Goal: Use online tool/utility: Utilize a website feature to perform a specific function

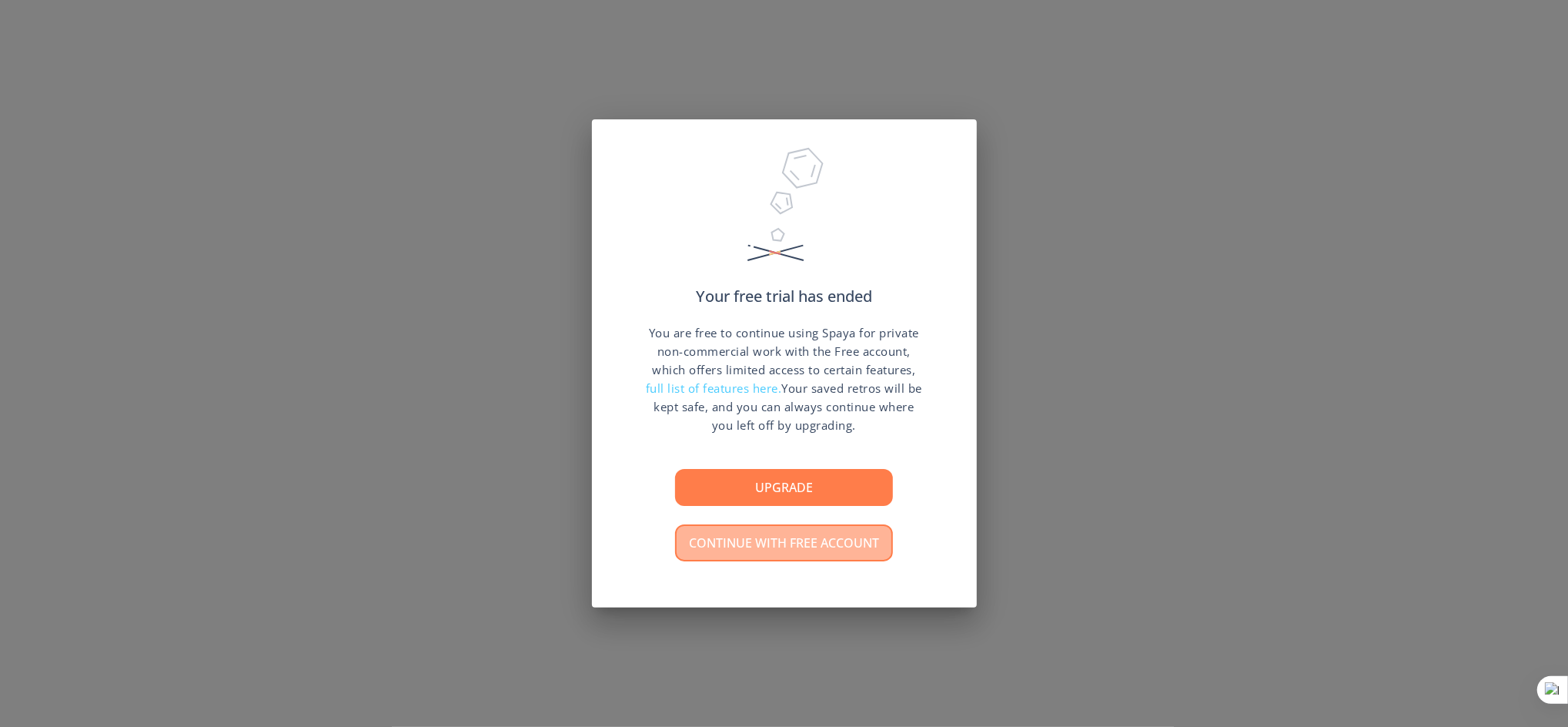
click at [761, 538] on button "Continue with free account" at bounding box center [784, 543] width 218 height 37
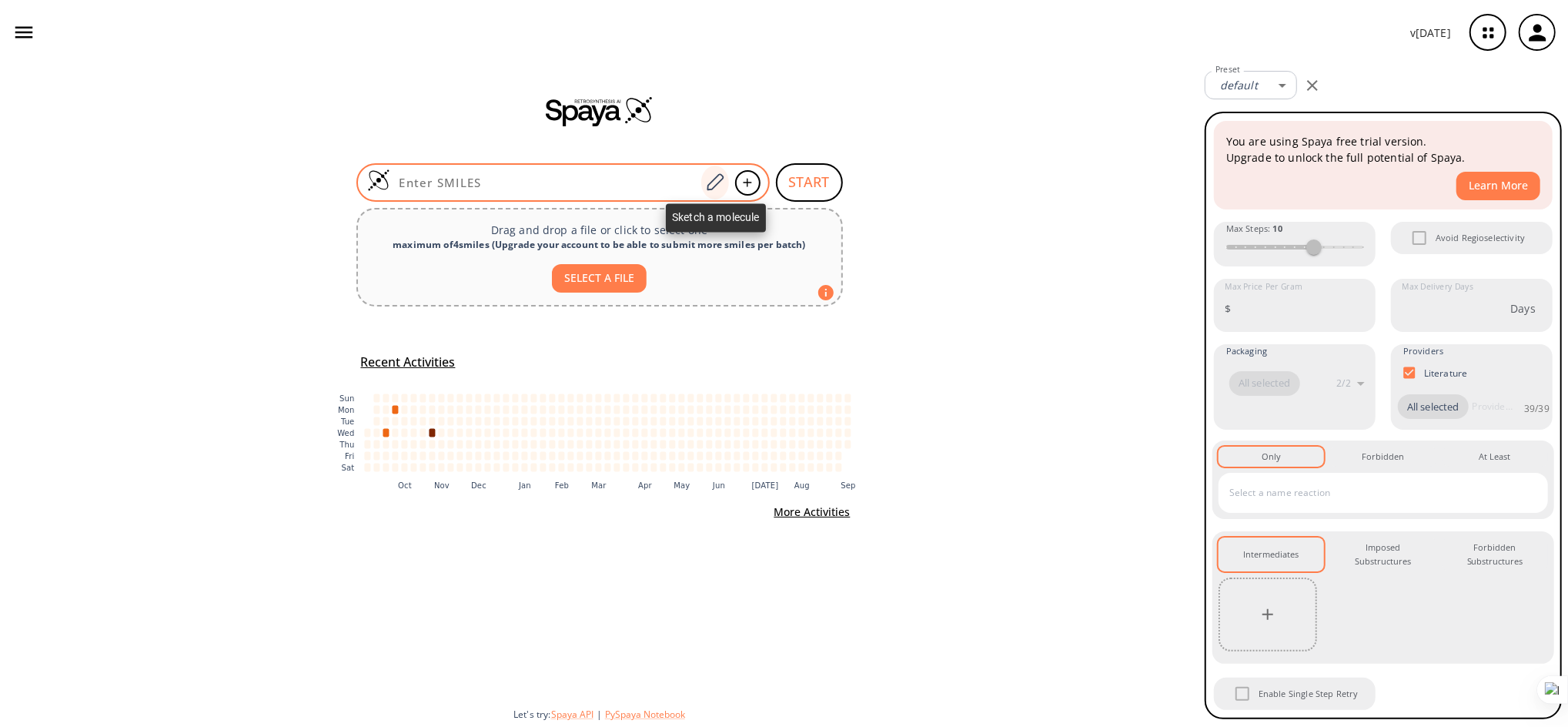
click at [709, 183] on icon at bounding box center [714, 182] width 20 height 20
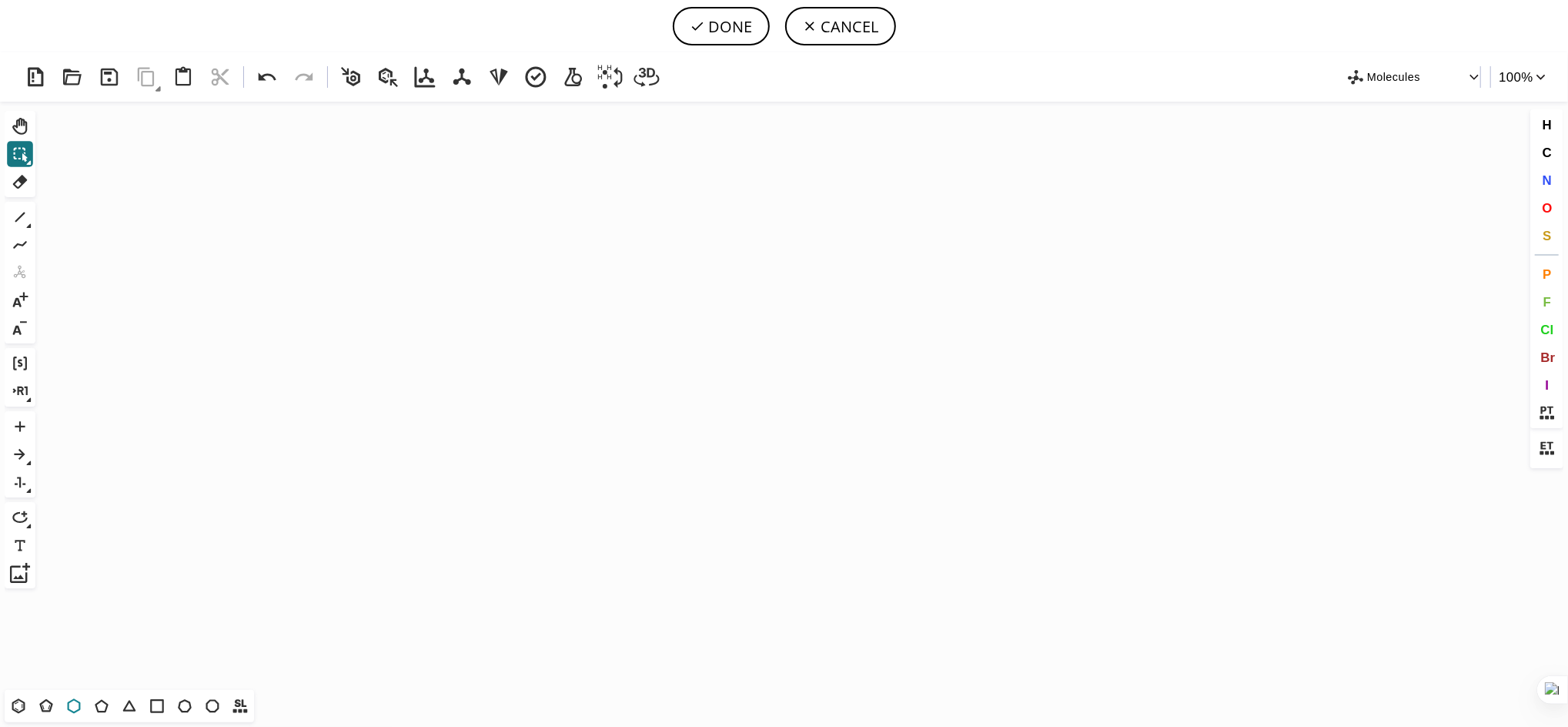
click at [72, 705] on icon at bounding box center [74, 706] width 20 height 20
click at [322, 503] on icon "Created with [PERSON_NAME] 2.3.0" at bounding box center [784, 395] width 1485 height 588
click at [20, 217] on icon at bounding box center [20, 217] width 10 height 10
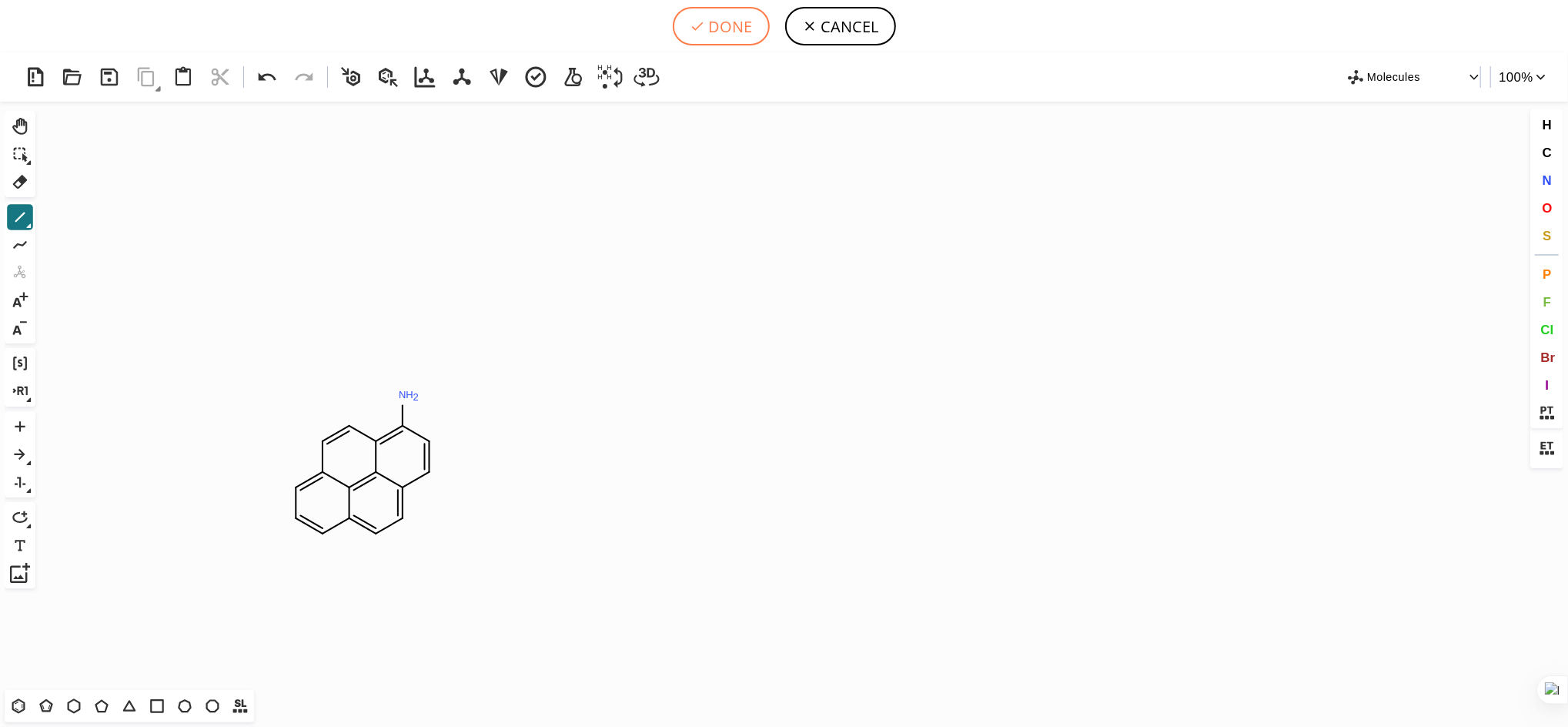
click at [744, 25] on button "DONE" at bounding box center [720, 26] width 97 height 38
type input "C1C=CC2=CC=C3C=CC(N)=C4C=CC=1C2=C34"
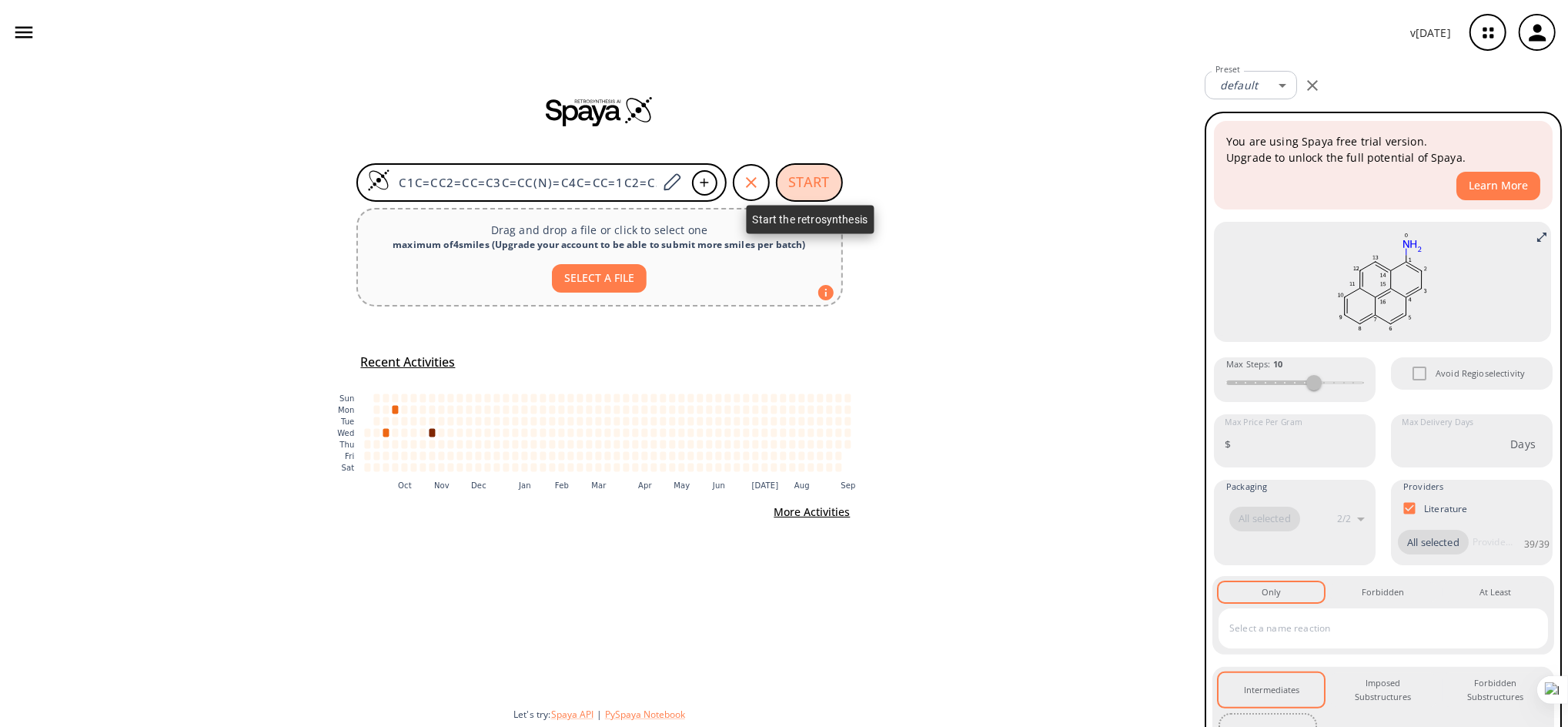
click at [823, 185] on button "START" at bounding box center [808, 182] width 67 height 38
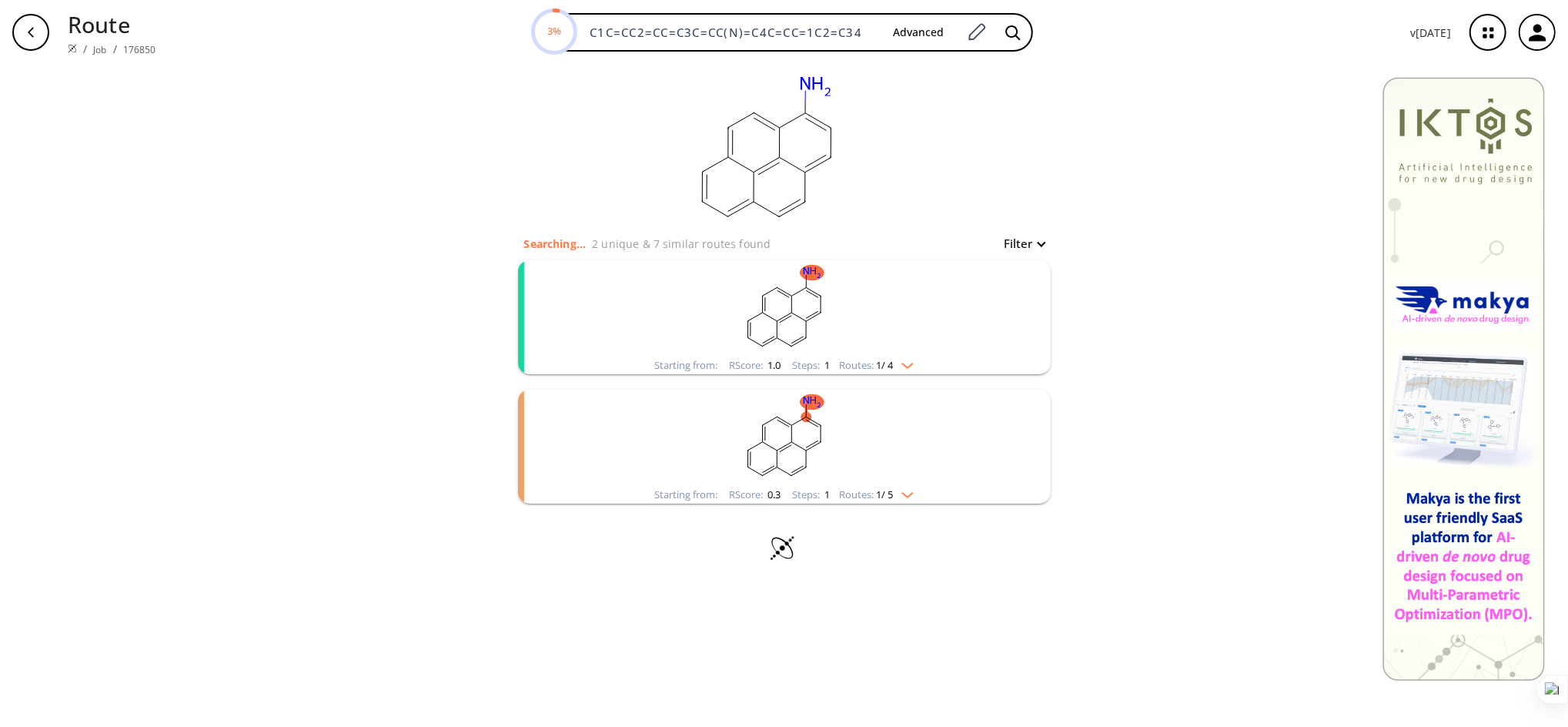
click at [905, 362] on img "clusters" at bounding box center [903, 363] width 20 height 12
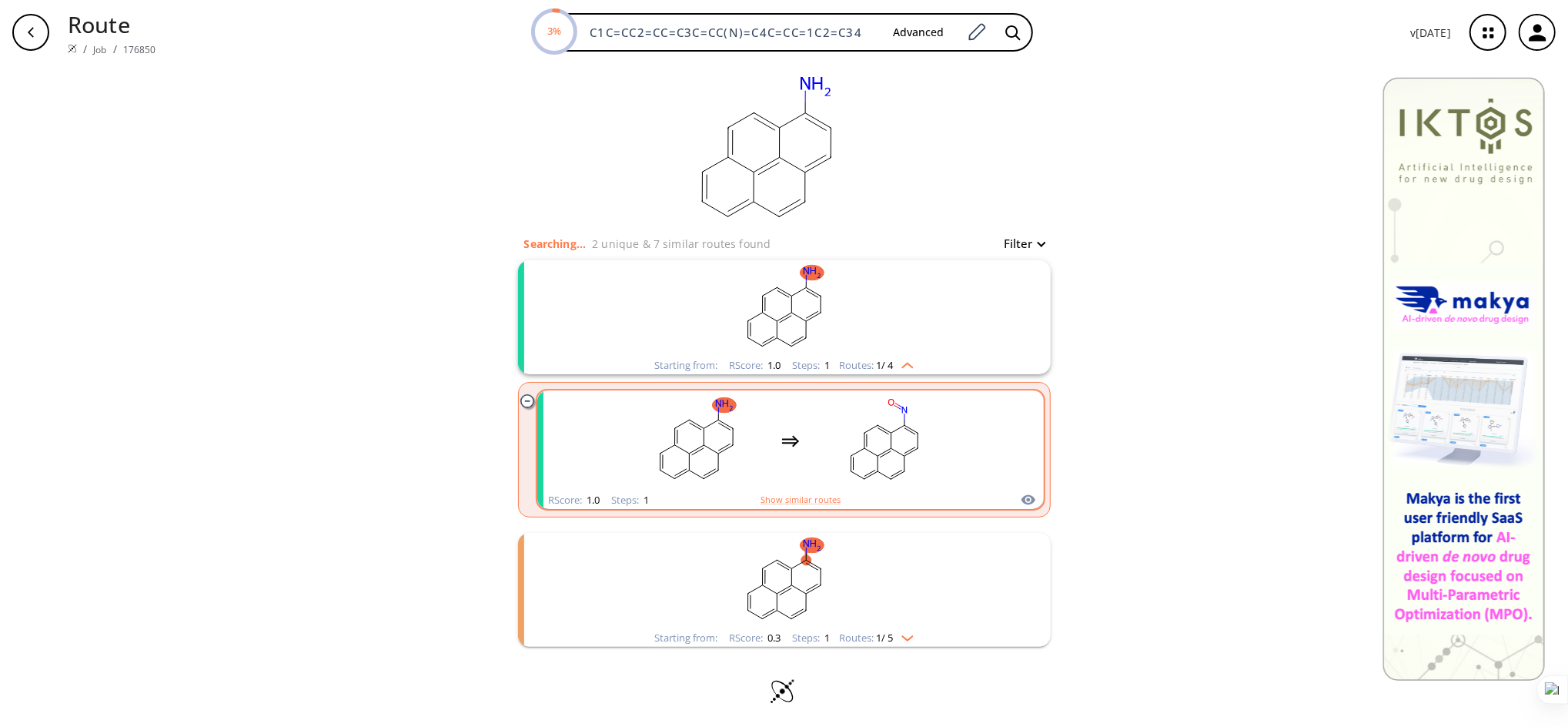
scroll to position [3, 0]
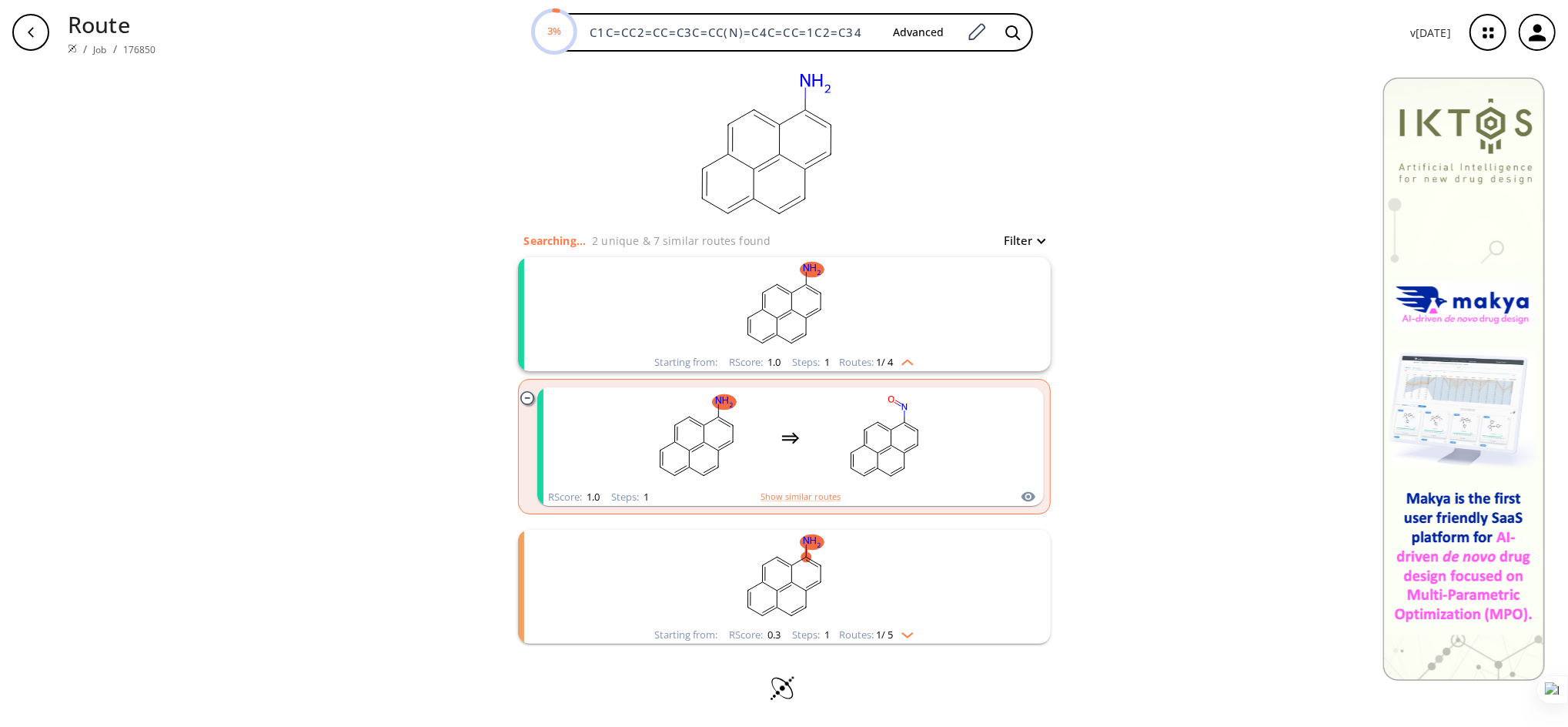
click at [894, 636] on img "clusters" at bounding box center [903, 632] width 20 height 12
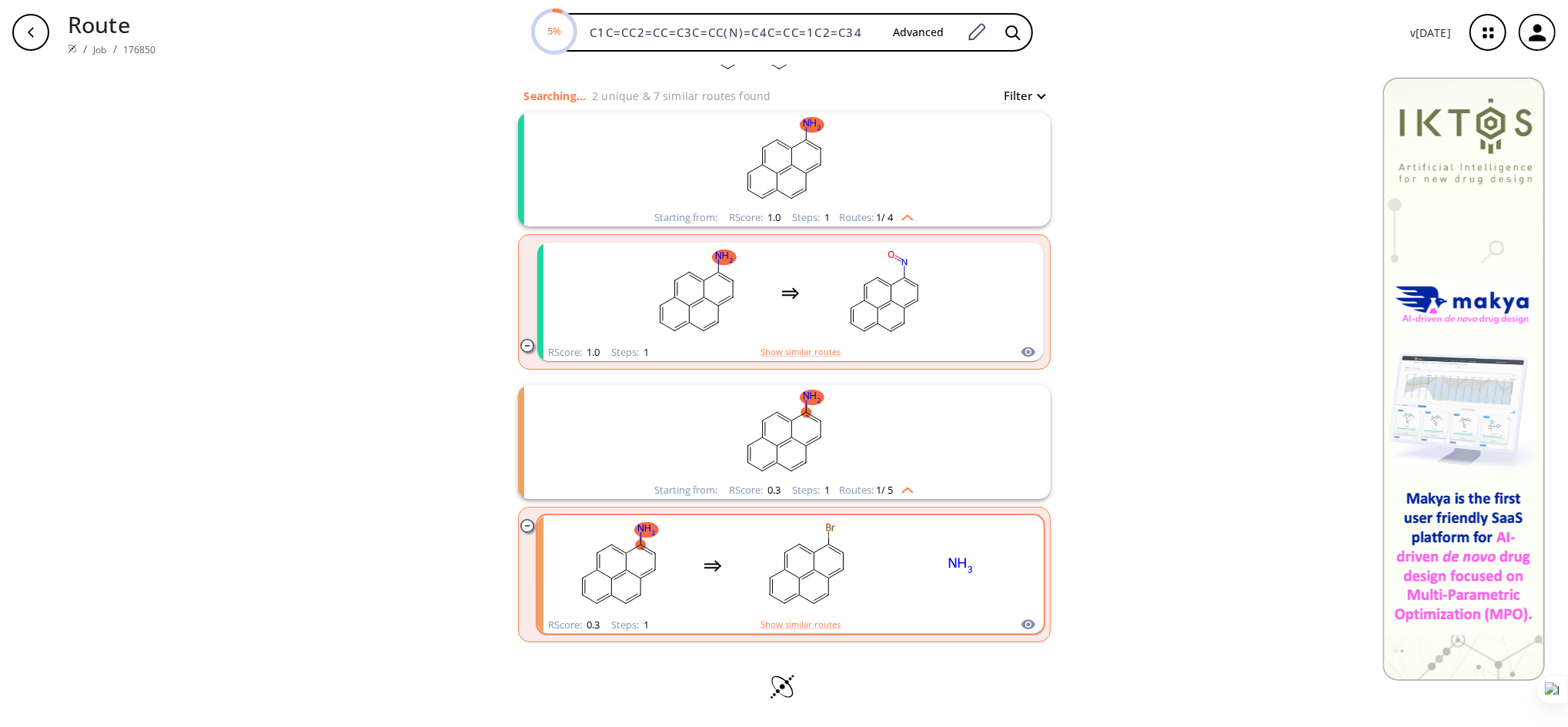
scroll to position [146, 0]
click at [799, 623] on button "Show similar routes" at bounding box center [800, 627] width 80 height 14
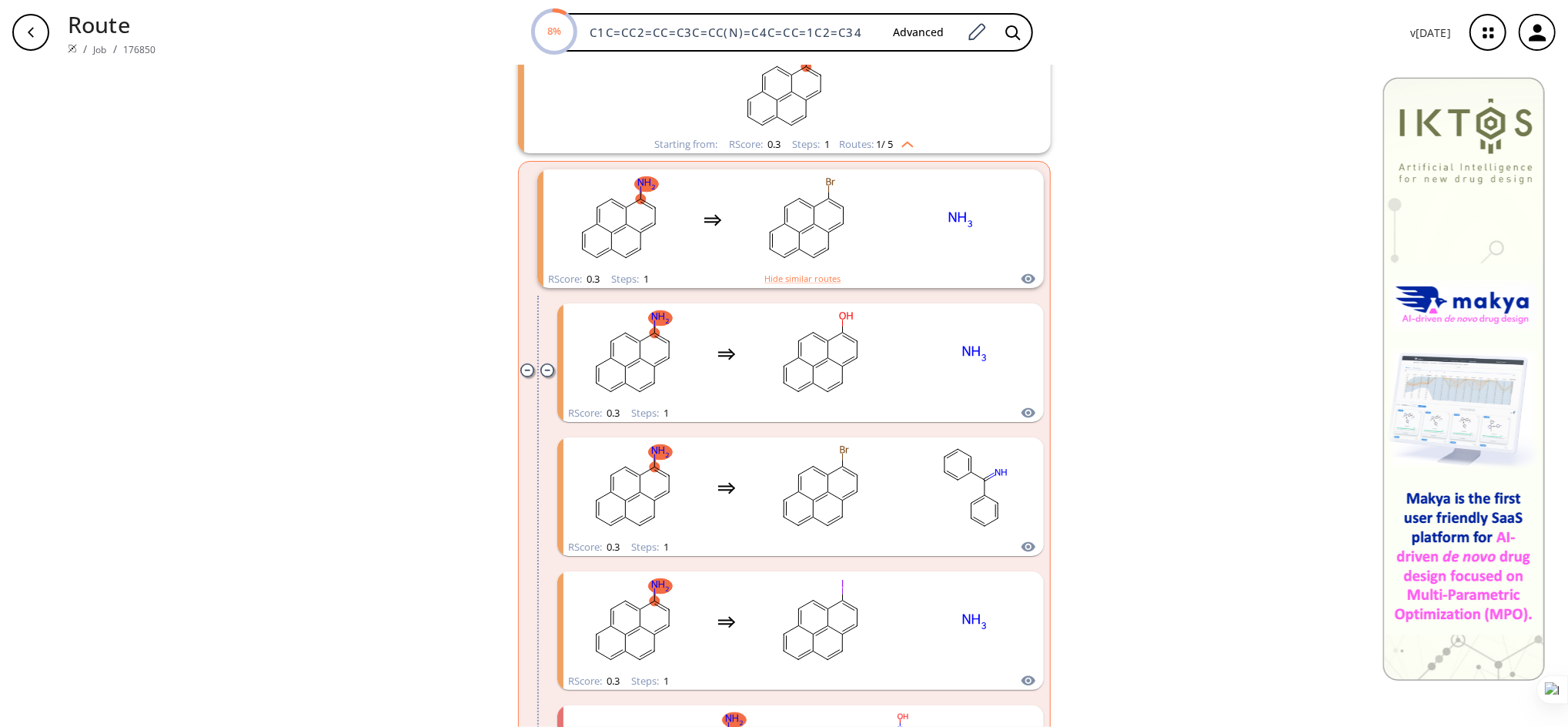
scroll to position [493, 0]
click at [1012, 483] on button "clusters" at bounding box center [1021, 497] width 46 height 118
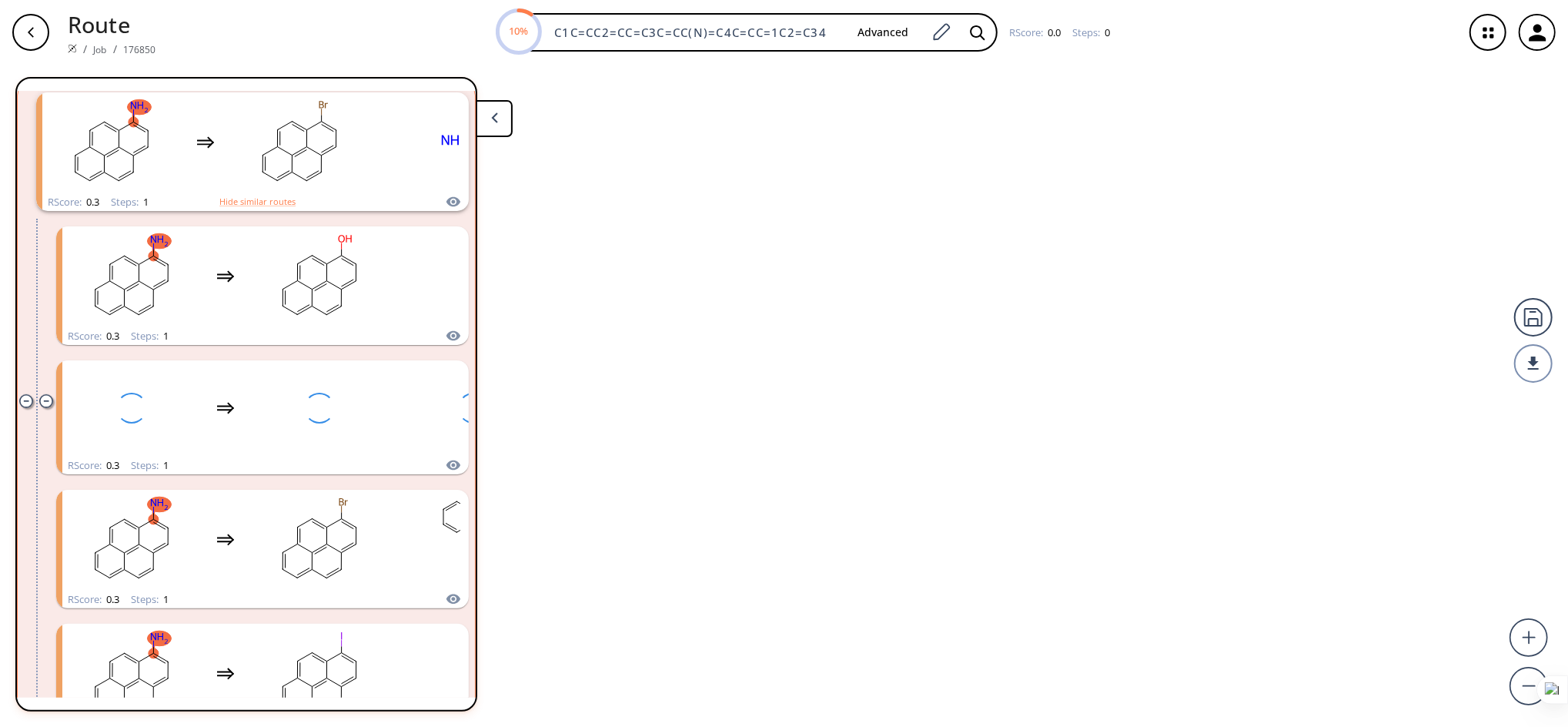
scroll to position [372, 0]
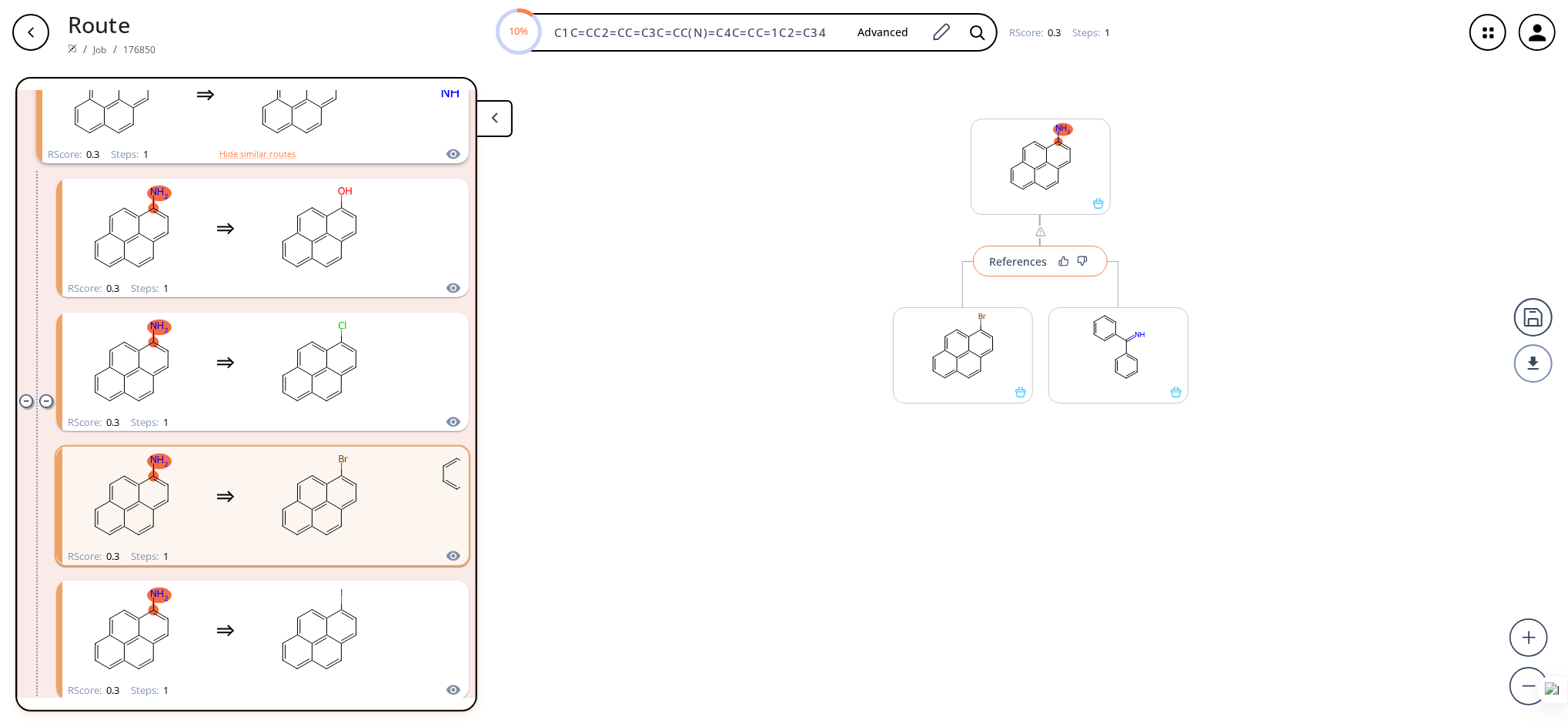
click at [1013, 257] on div "References" at bounding box center [1017, 261] width 58 height 10
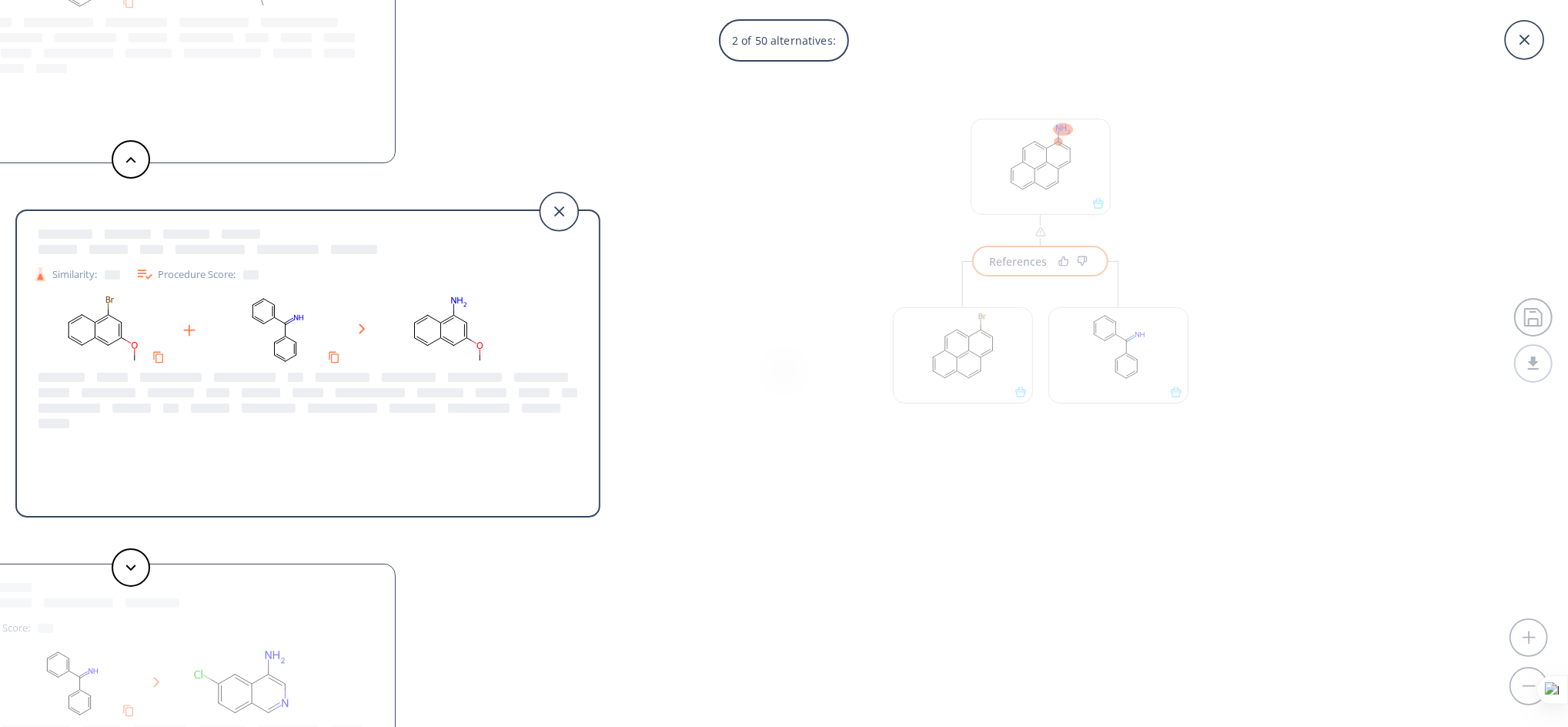
click at [940, 366] on div "2 of 50 alternatives: Similarity: Procedure Score: Similarity: Procedure Score:…" at bounding box center [784, 364] width 1568 height 727
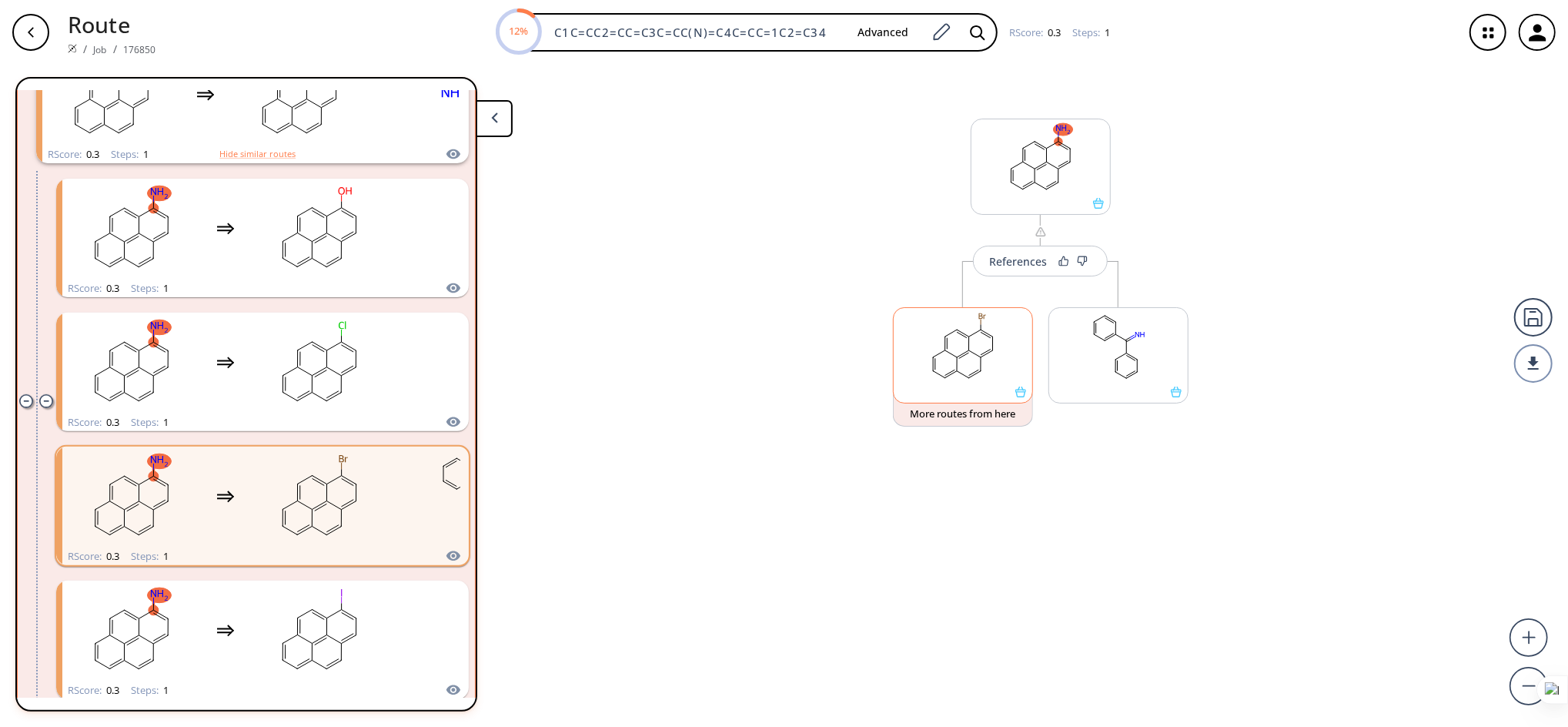
click at [977, 364] on rect at bounding box center [963, 348] width 139 height 78
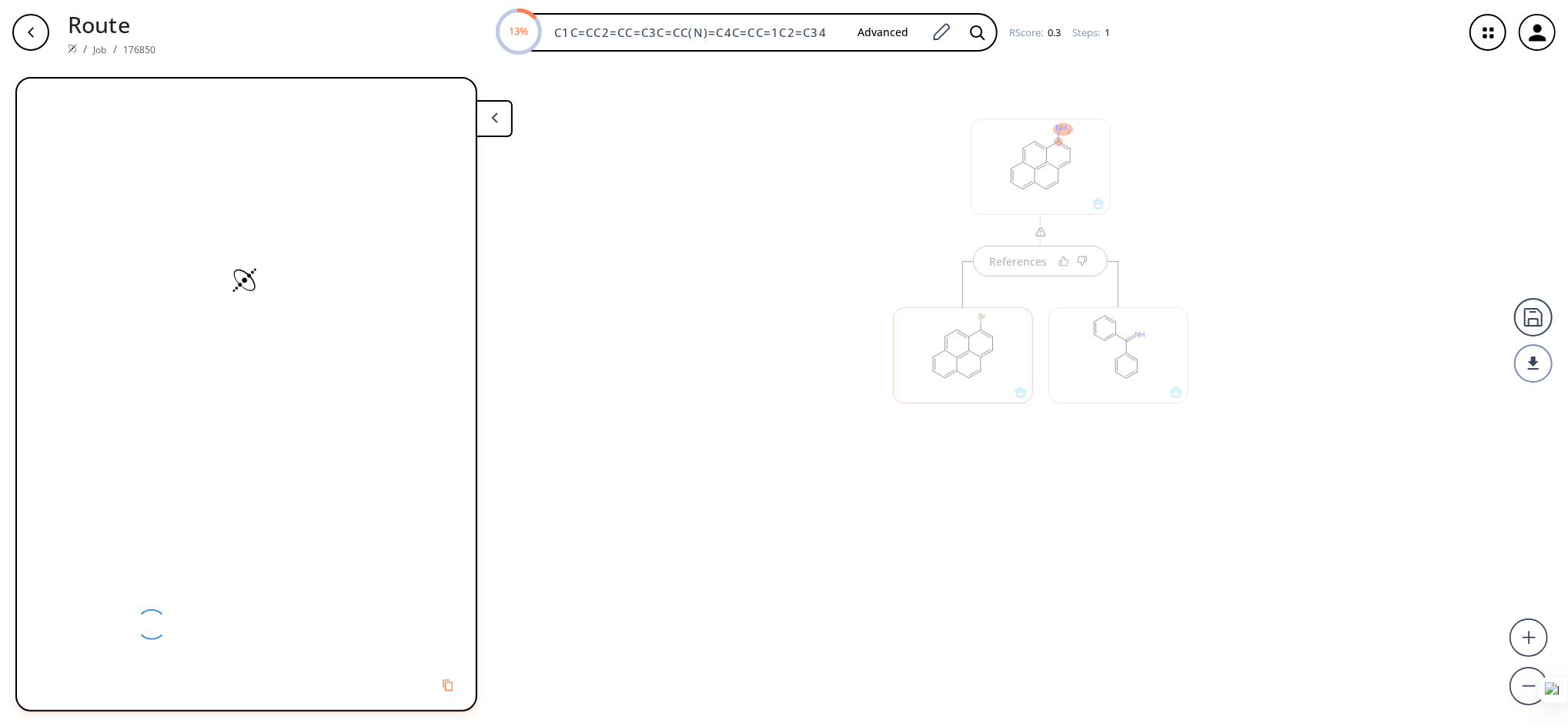
scroll to position [0, 0]
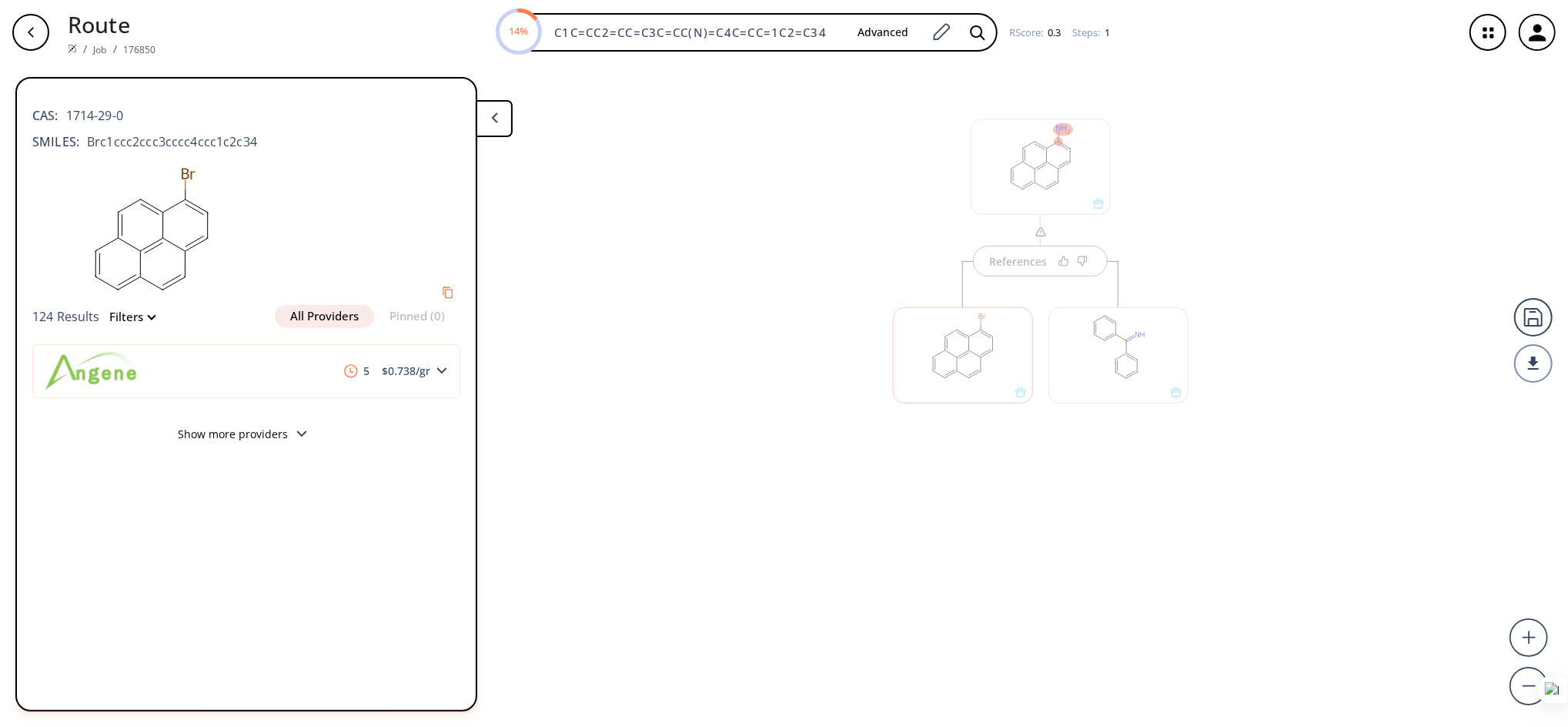
click at [488, 116] on button at bounding box center [495, 119] width 37 height 37
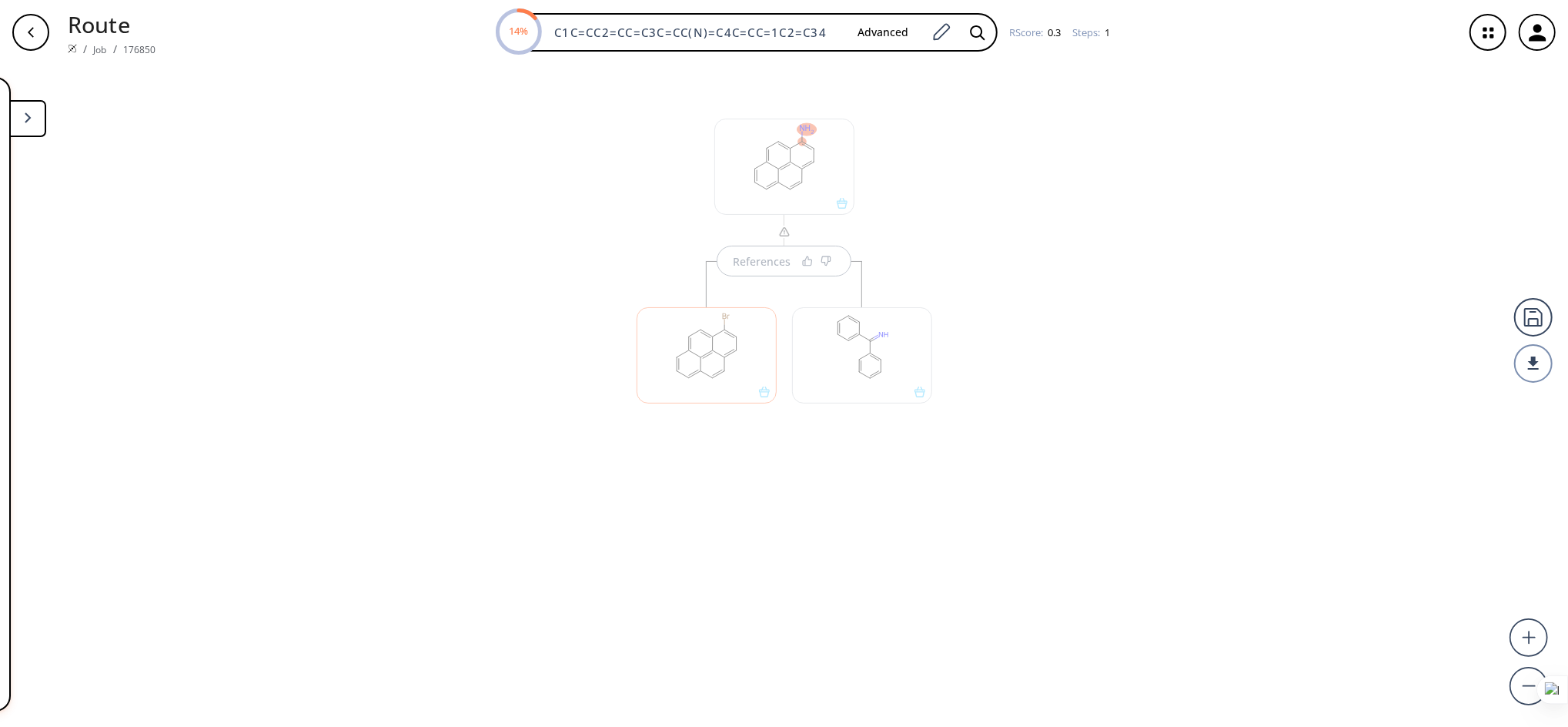
click at [543, 276] on div "References" at bounding box center [784, 389] width 1568 height 650
click at [629, 277] on div "More routes from here" at bounding box center [706, 348] width 155 height 173
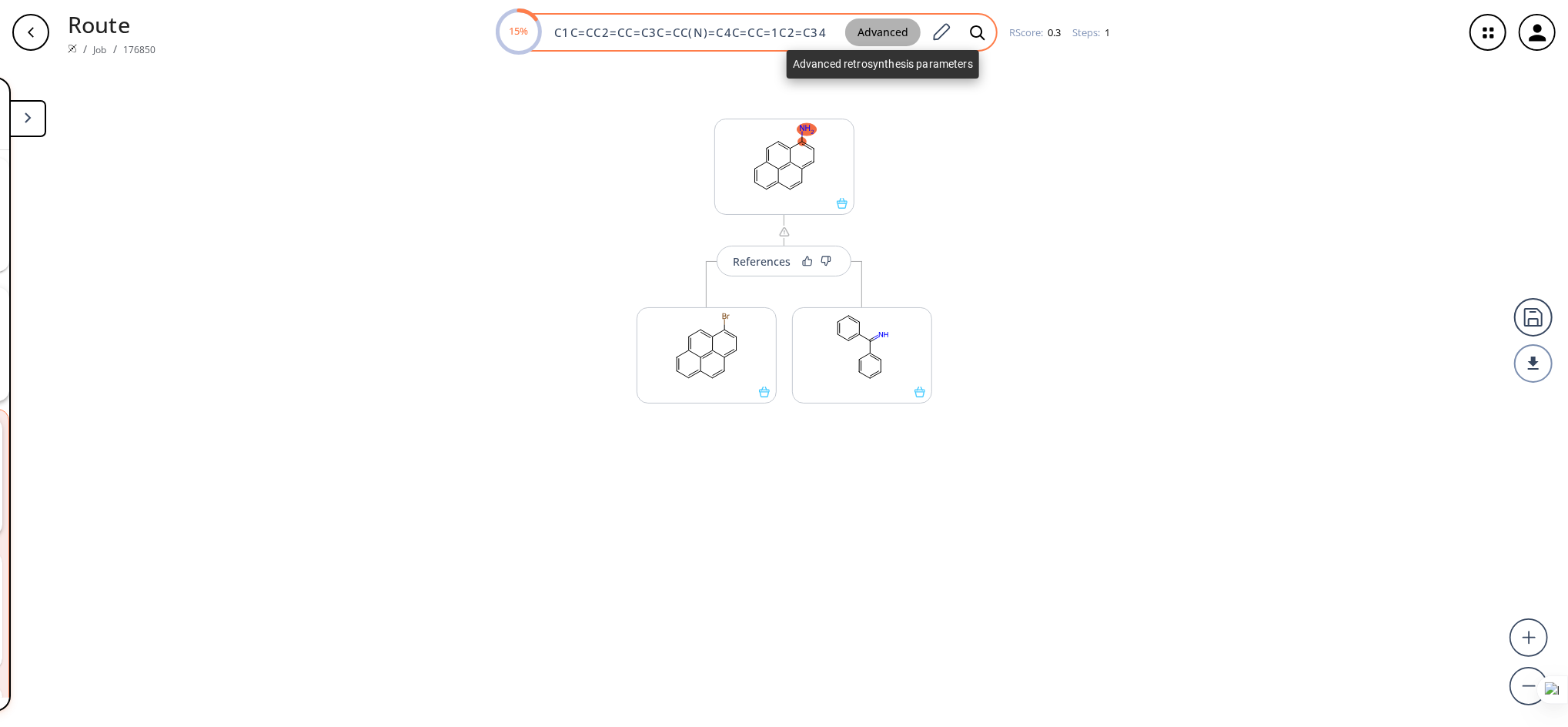
click at [887, 36] on button "Advanced" at bounding box center [882, 33] width 76 height 28
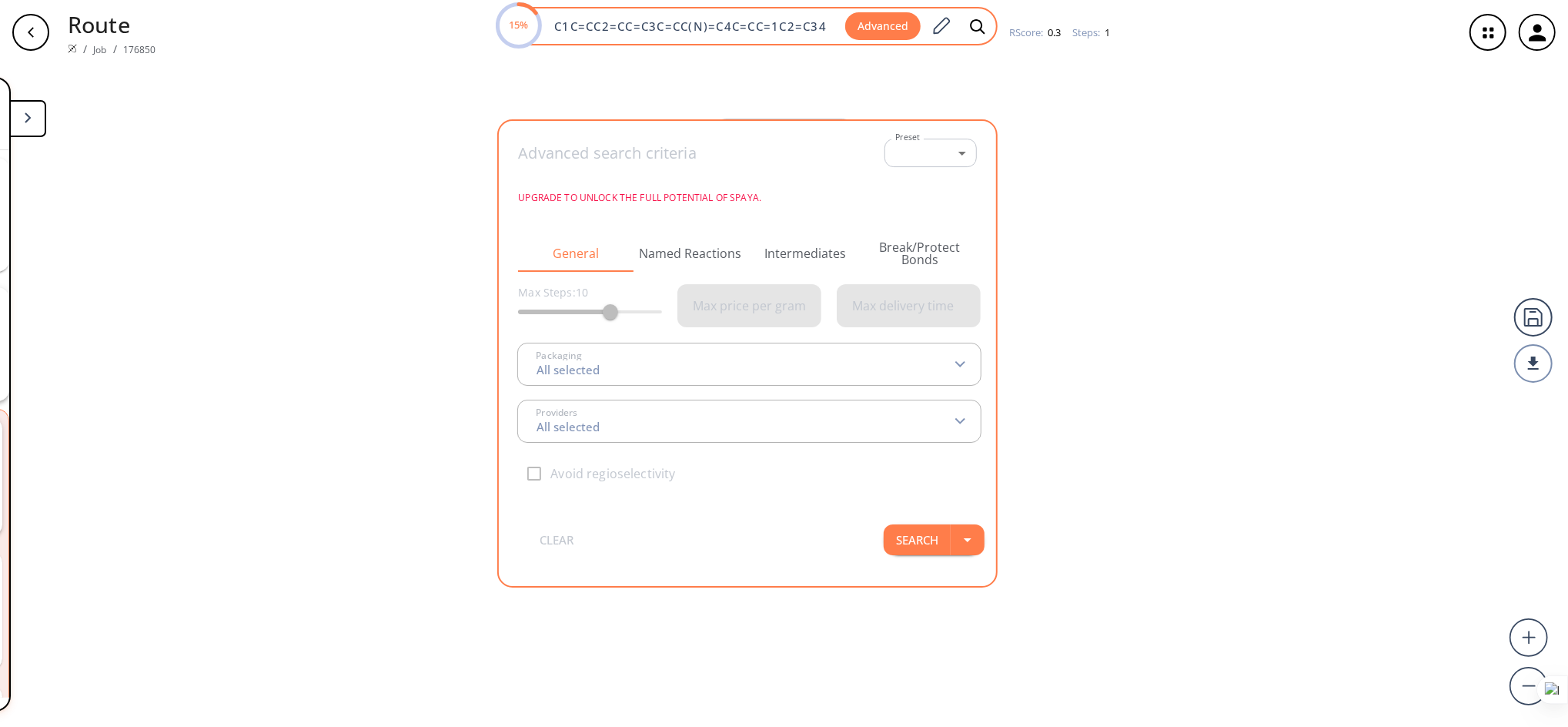
type input "All selected"
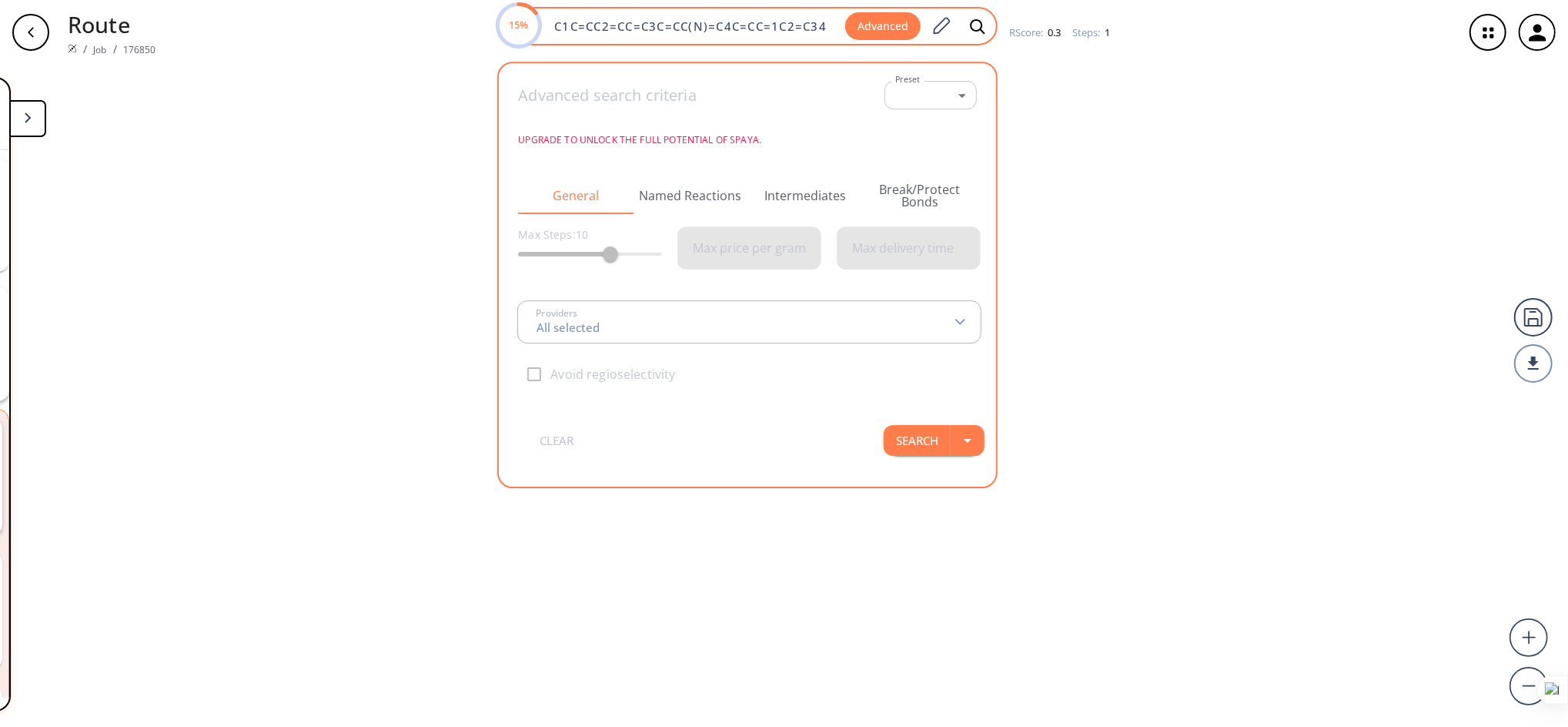
type input "All selected"
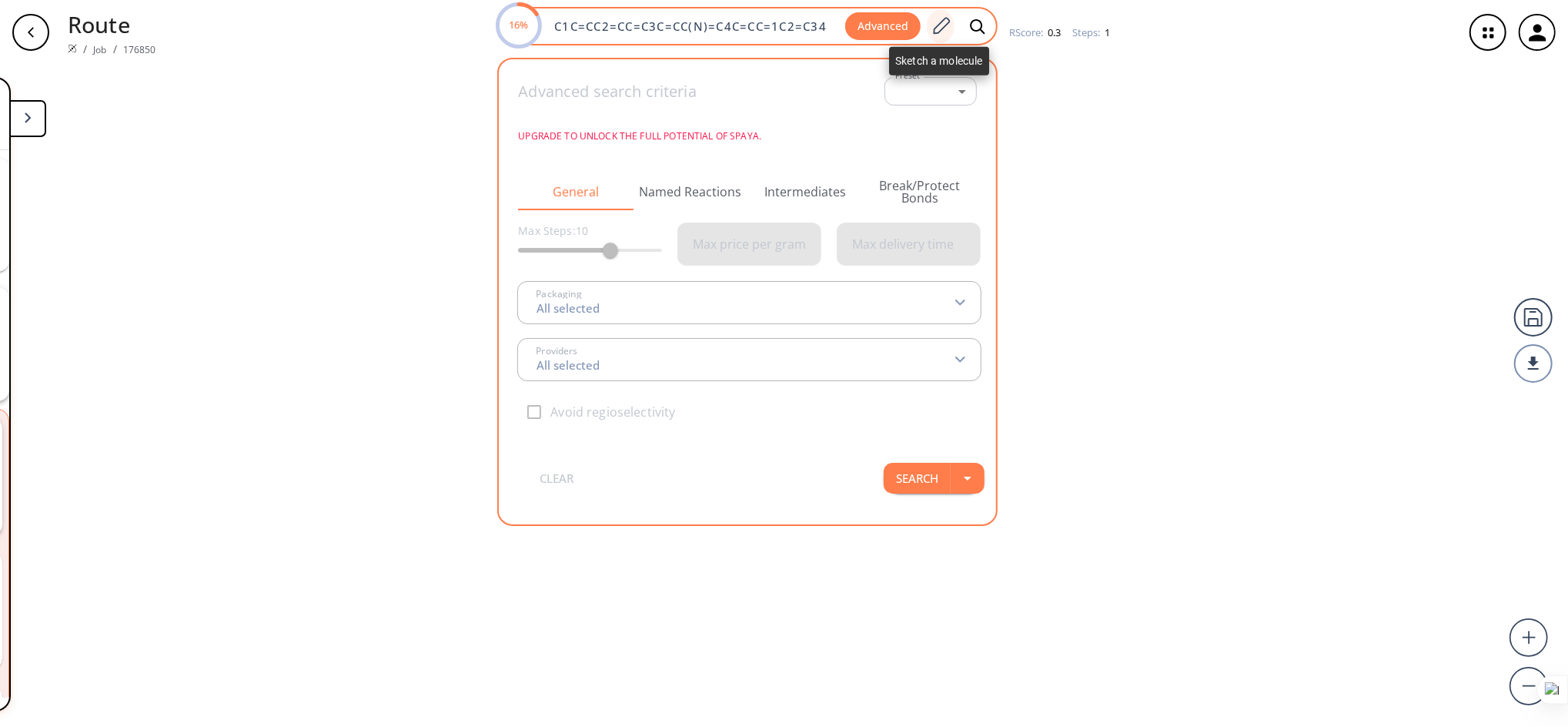
click at [946, 18] on icon at bounding box center [941, 25] width 17 height 17
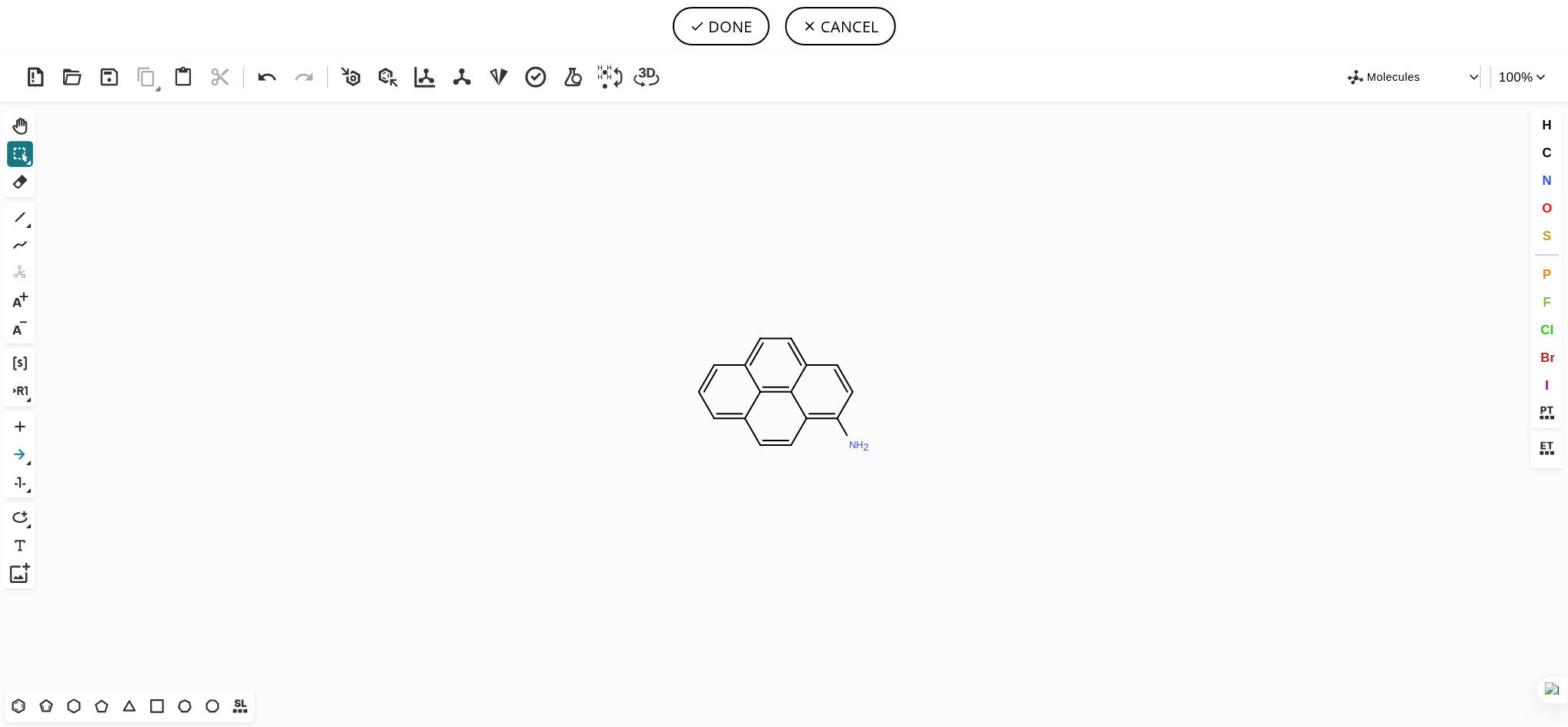
click at [14, 447] on icon at bounding box center [20, 454] width 20 height 20
click at [474, 411] on icon "Created with Raphaël 2.3.0 N H 2" at bounding box center [784, 395] width 1485 height 588
click at [19, 150] on icon at bounding box center [20, 154] width 20 height 20
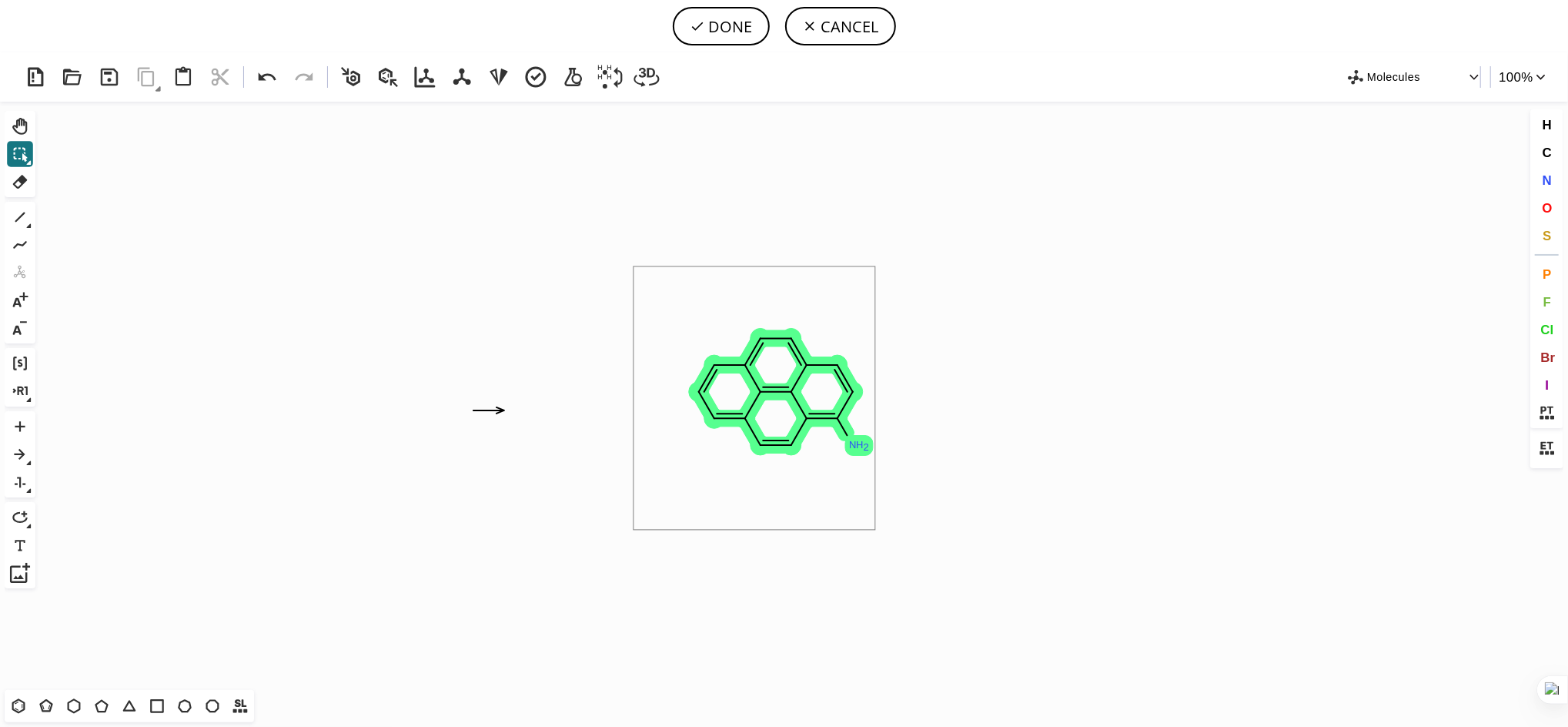
drag, startPoint x: 633, startPoint y: 267, endPoint x: 919, endPoint y: 539, distance: 394.7
click at [919, 539] on icon "Created with Raphaël 2.3.0 N H 2" at bounding box center [784, 395] width 1485 height 588
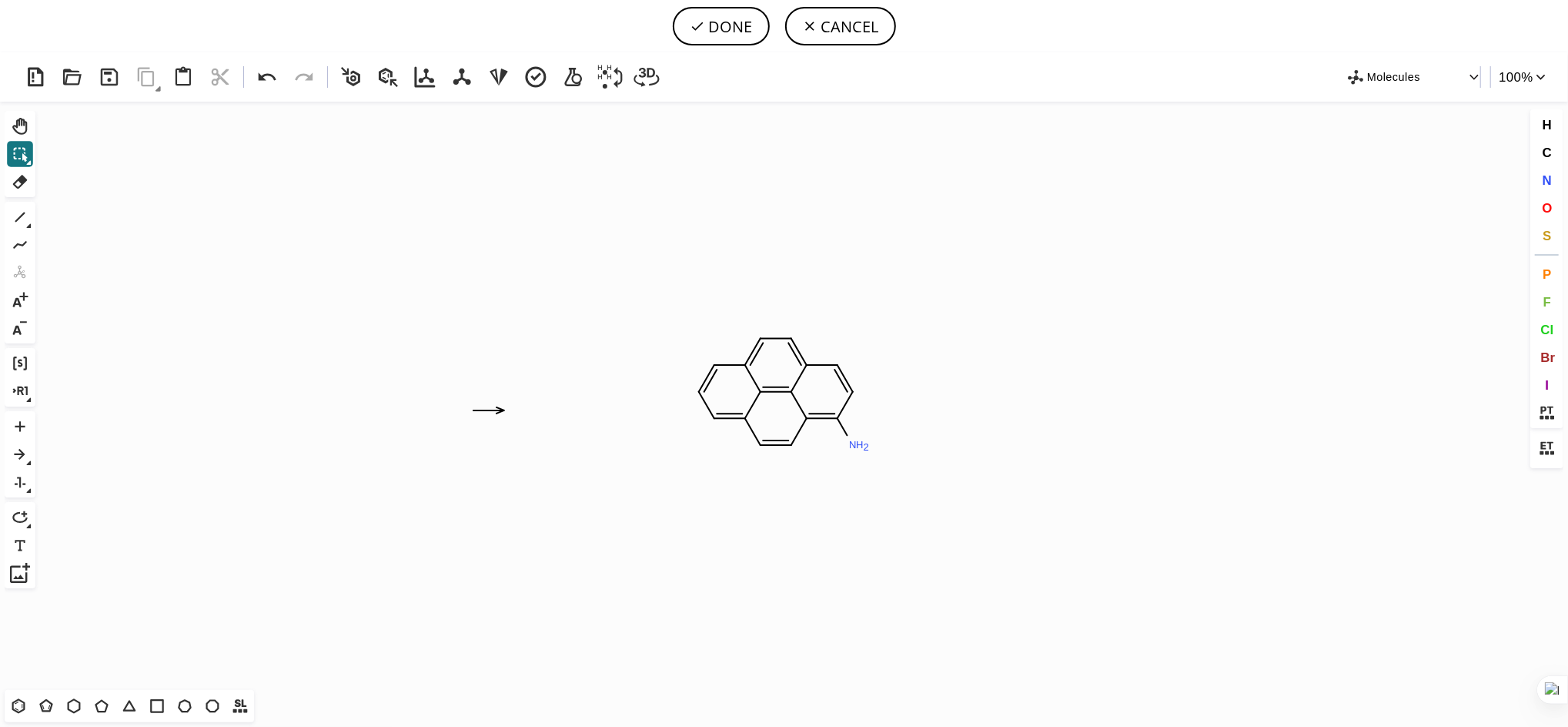
scroll to position [10018, 0]
click at [266, 402] on icon "Created with Raphaël 2.3.0 N H 2 N H 2" at bounding box center [784, 395] width 1485 height 588
click at [349, 461] on rect at bounding box center [348, 456] width 28 height 20
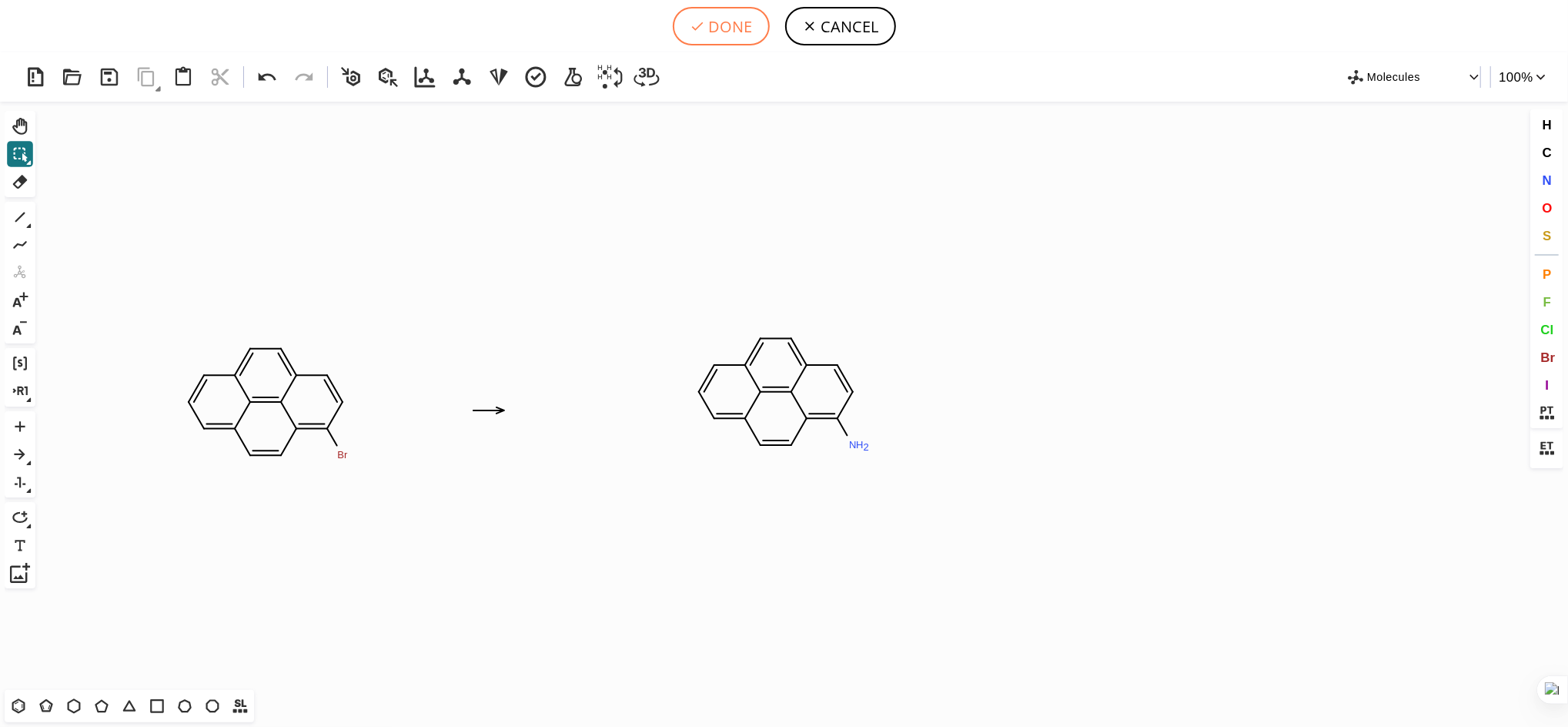
click at [696, 25] on icon at bounding box center [696, 26] width 15 height 15
type input "C1=C2C3=C4C(C=C2)=C(Br)C=CC4=CC=C3C=C1>>C1=C2C3=C4C(C=C2)=C(N)C=CC4=CC=C3C=C1"
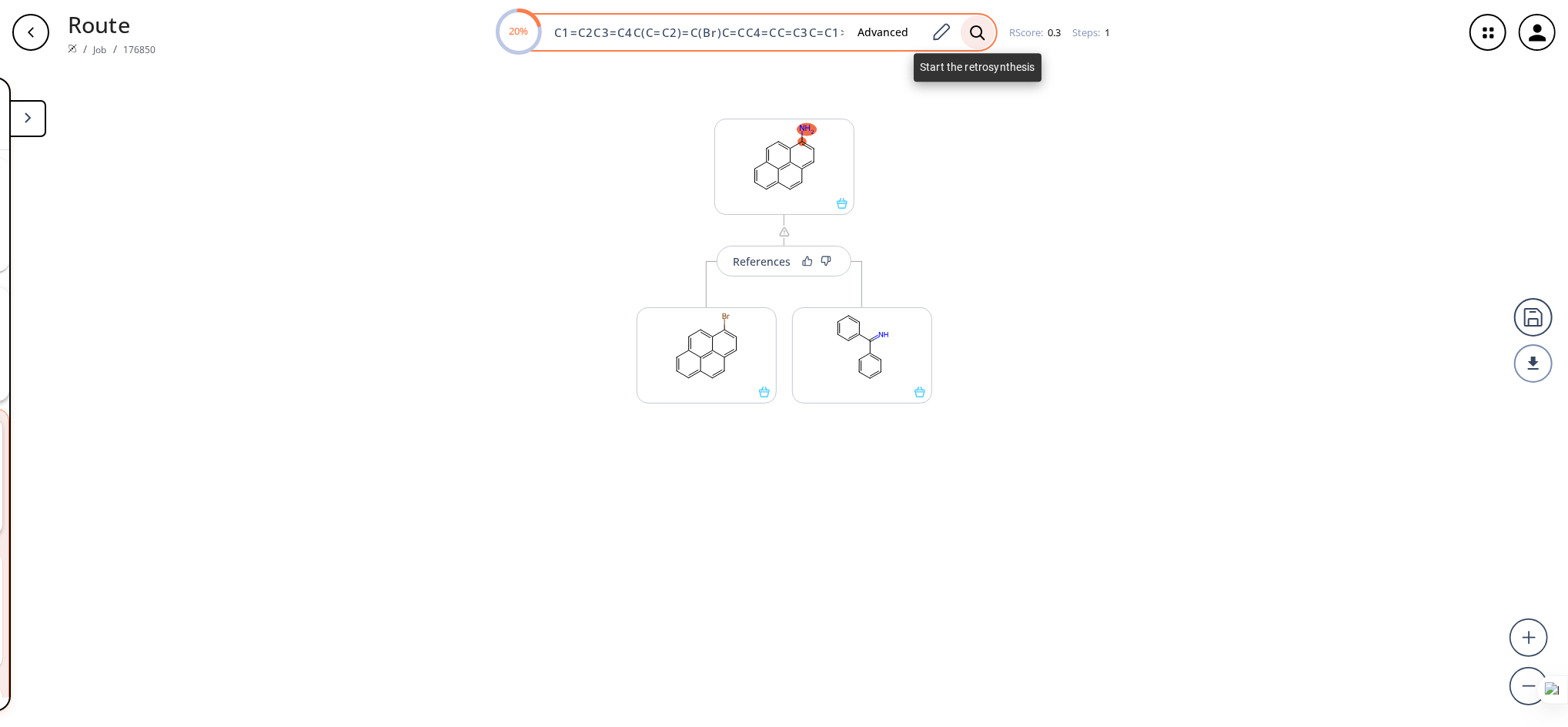
click at [974, 29] on icon at bounding box center [977, 33] width 15 height 16
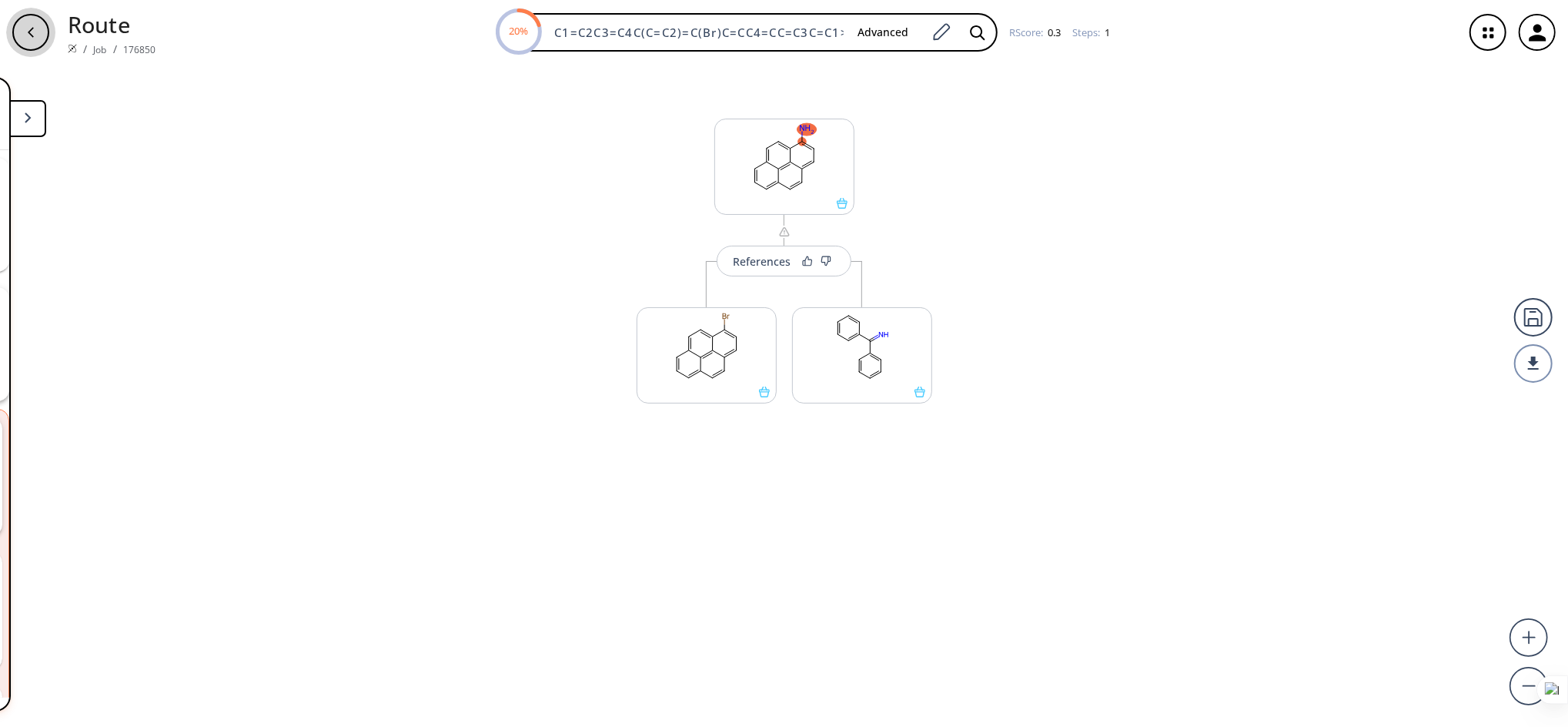
click at [32, 40] on div "button" at bounding box center [31, 33] width 37 height 37
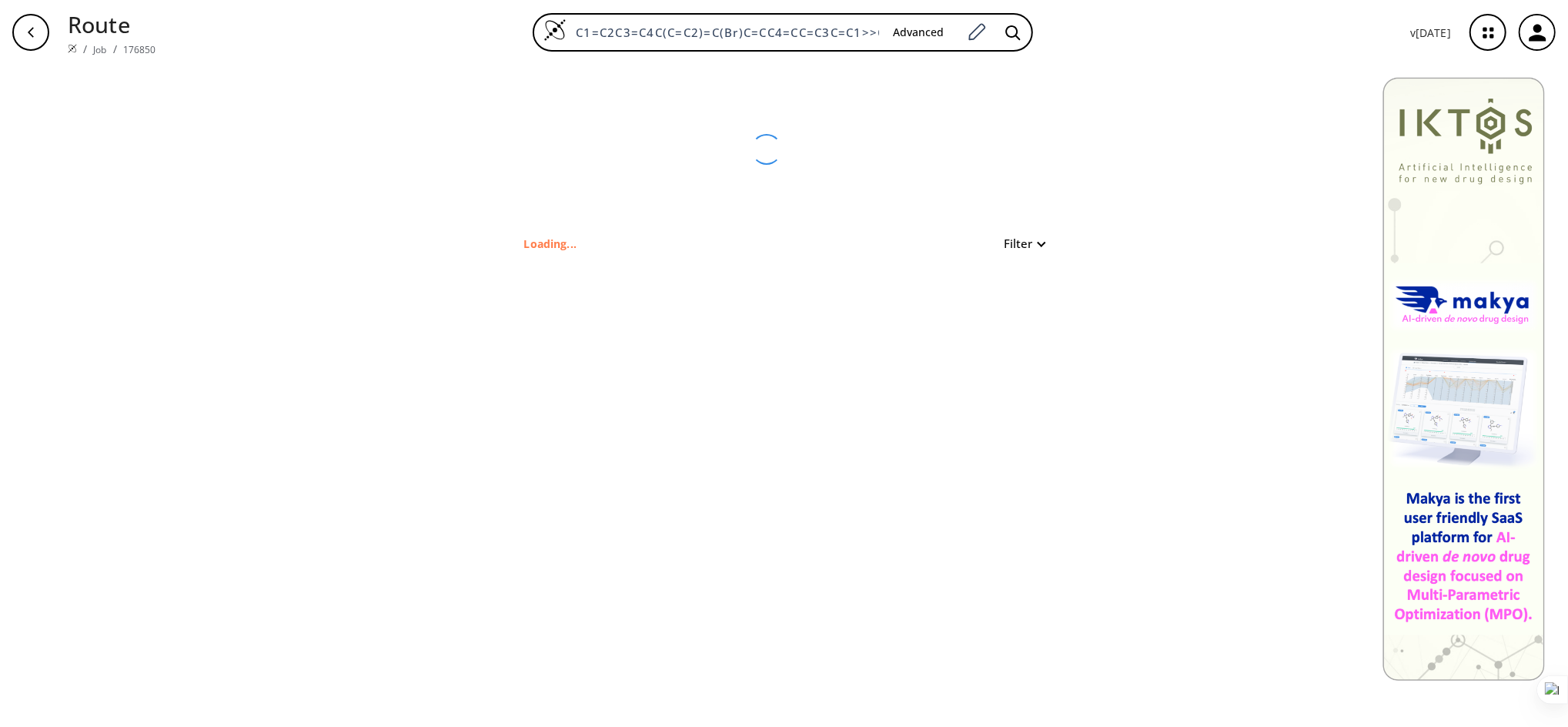
type input "C1C=CC2=CC=C3C=CC(N)=C4C=CC=1C2=C34"
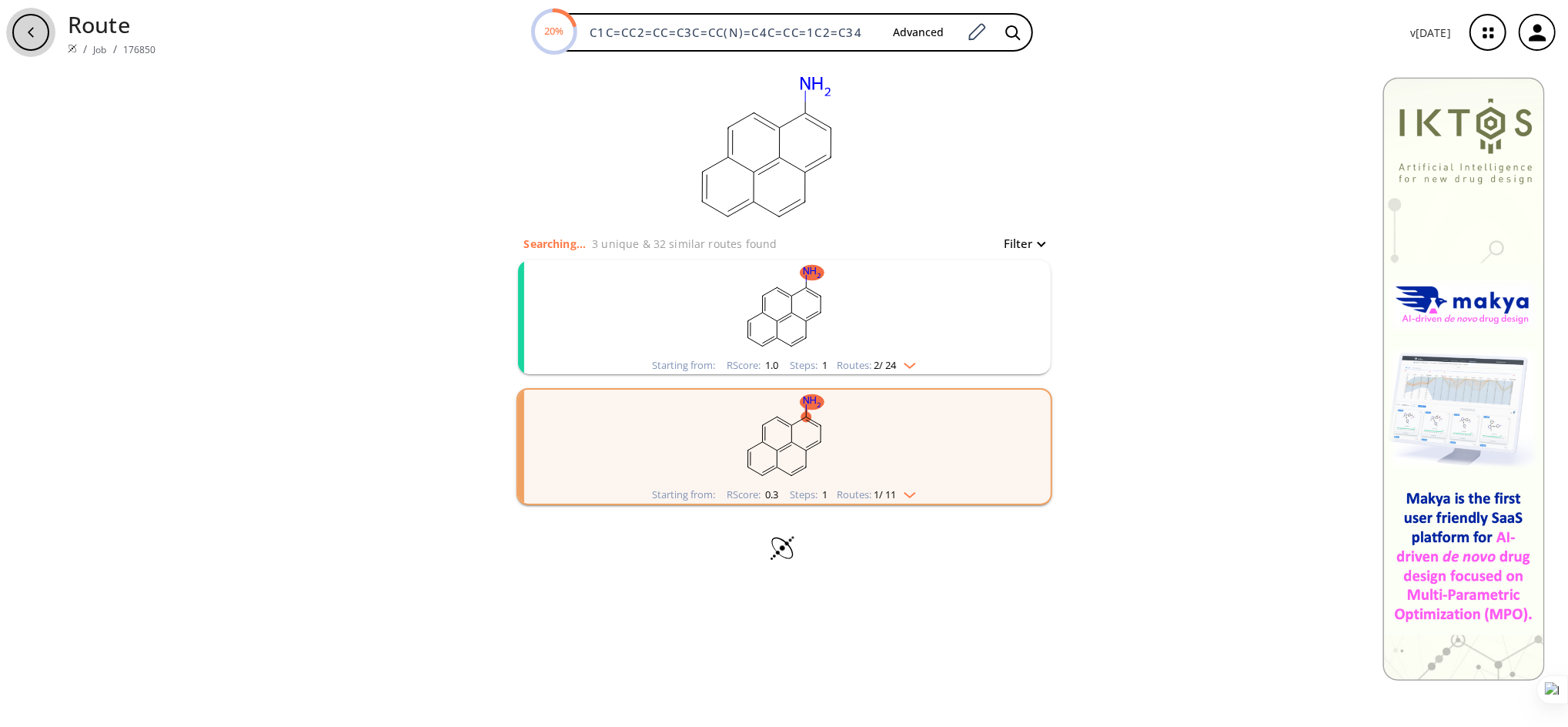
click at [32, 40] on div "button" at bounding box center [31, 33] width 37 height 37
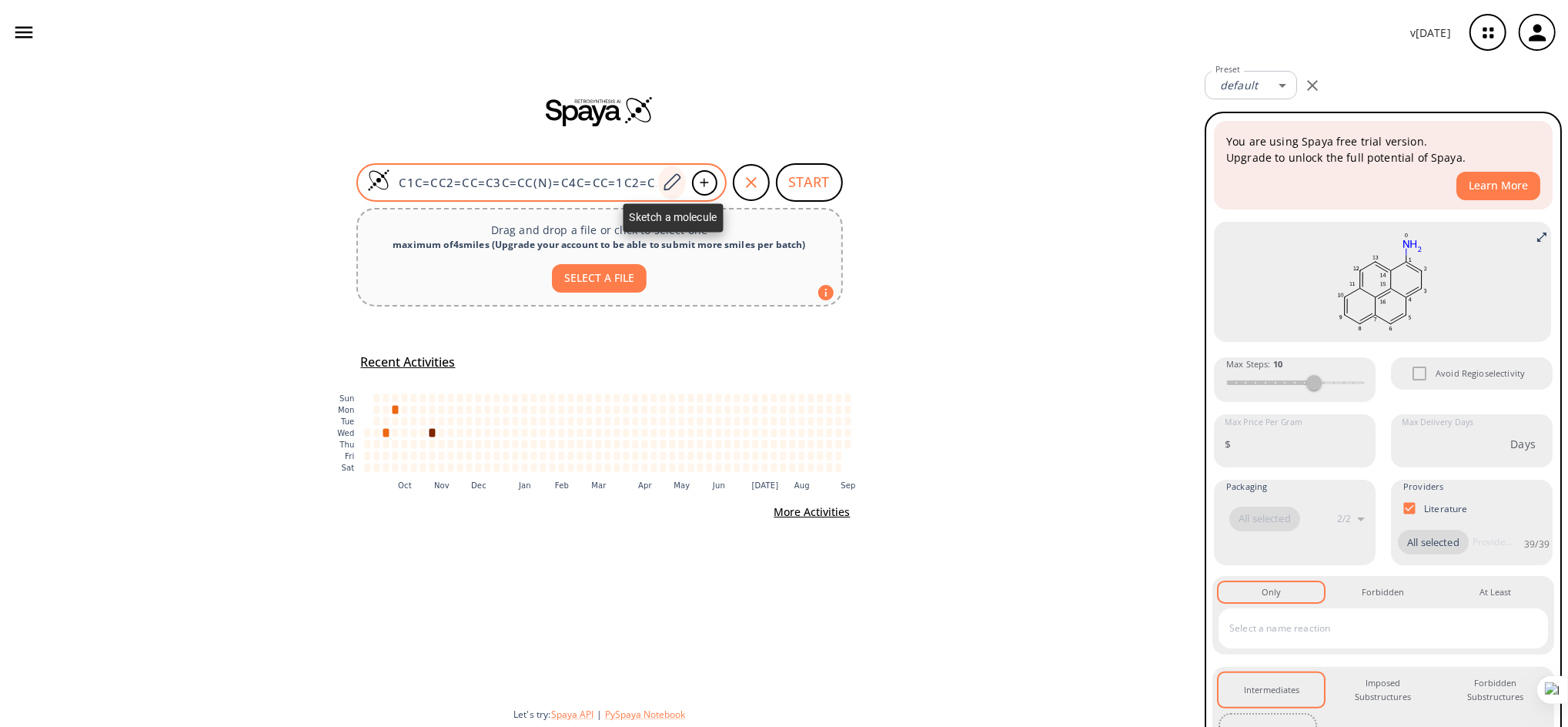
click at [678, 180] on icon at bounding box center [671, 182] width 20 height 20
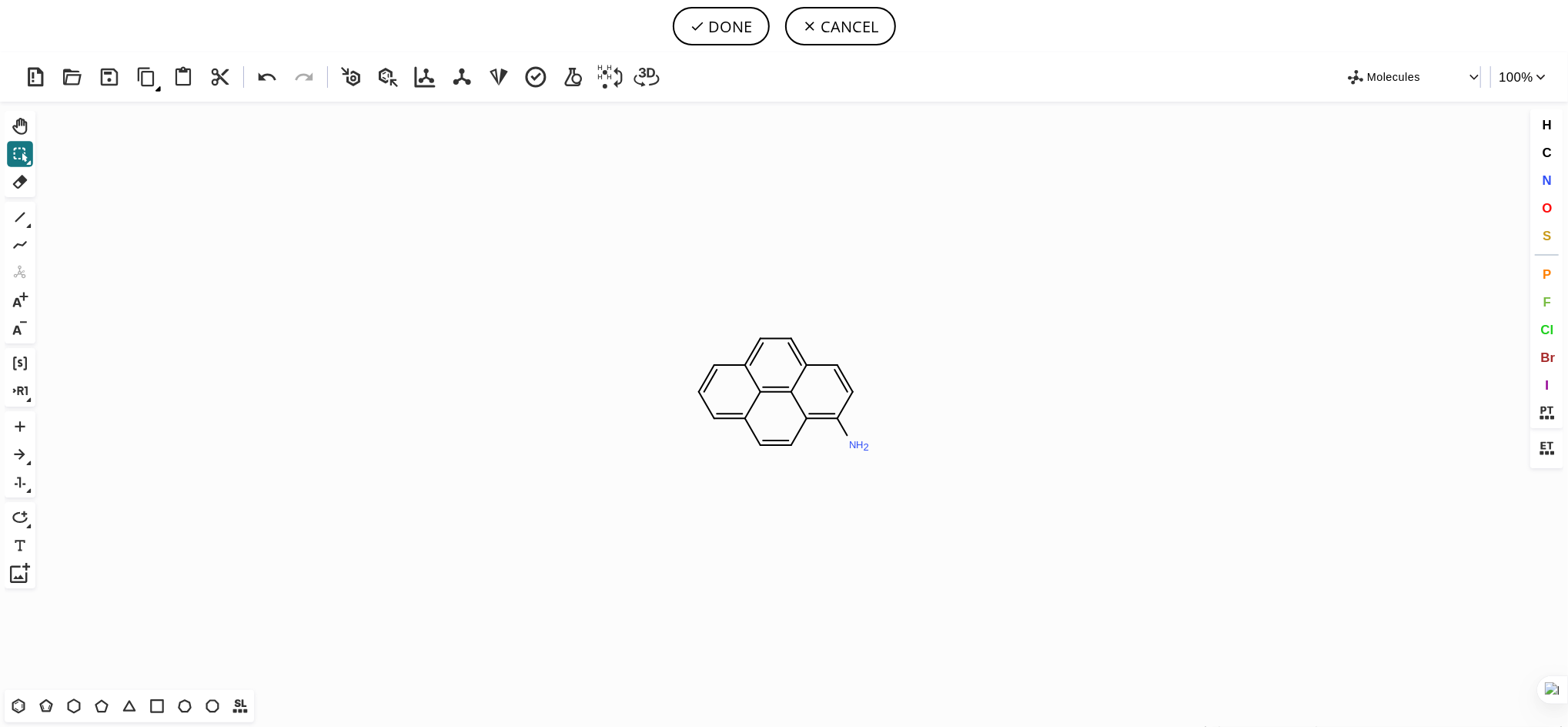
scroll to position [10018, 0]
click at [377, 401] on icon at bounding box center [376, 397] width 31 height 4
click at [17, 454] on icon at bounding box center [20, 454] width 11 height 11
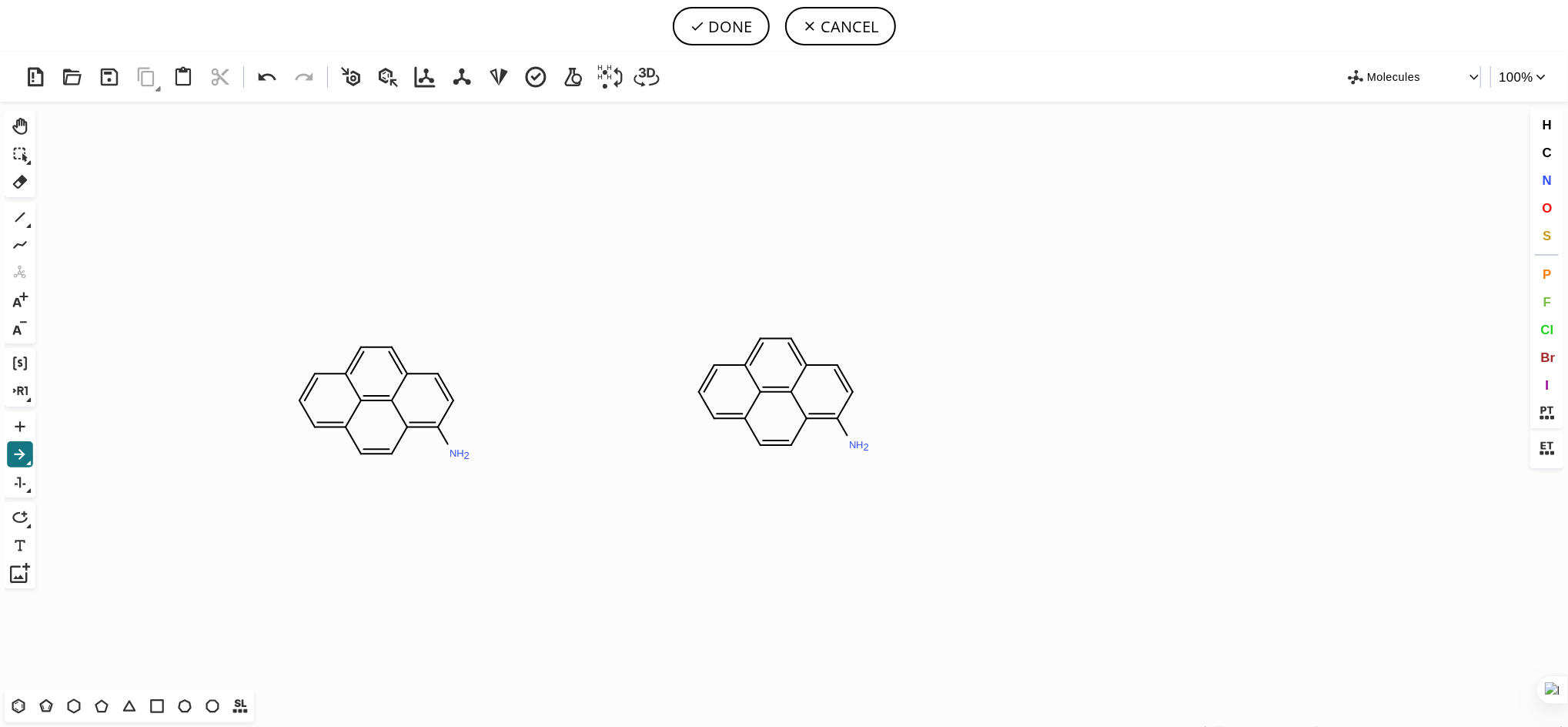
click at [579, 384] on icon "Created with Raphaël 2.3.0 N H 2 N H 2" at bounding box center [784, 395] width 1485 height 588
click at [459, 454] on tspan "H" at bounding box center [460, 453] width 8 height 12
click at [13, 146] on icon at bounding box center [20, 154] width 20 height 20
click at [724, 33] on button "DONE" at bounding box center [720, 26] width 97 height 38
type input "C1=C2C3=C4C(C=C2)=C(Br)C=CC4=CC=C3C=C1>>C1=C2C3=C4C(C=C2)=C(N)C=CC4=CC=C3C=C1"
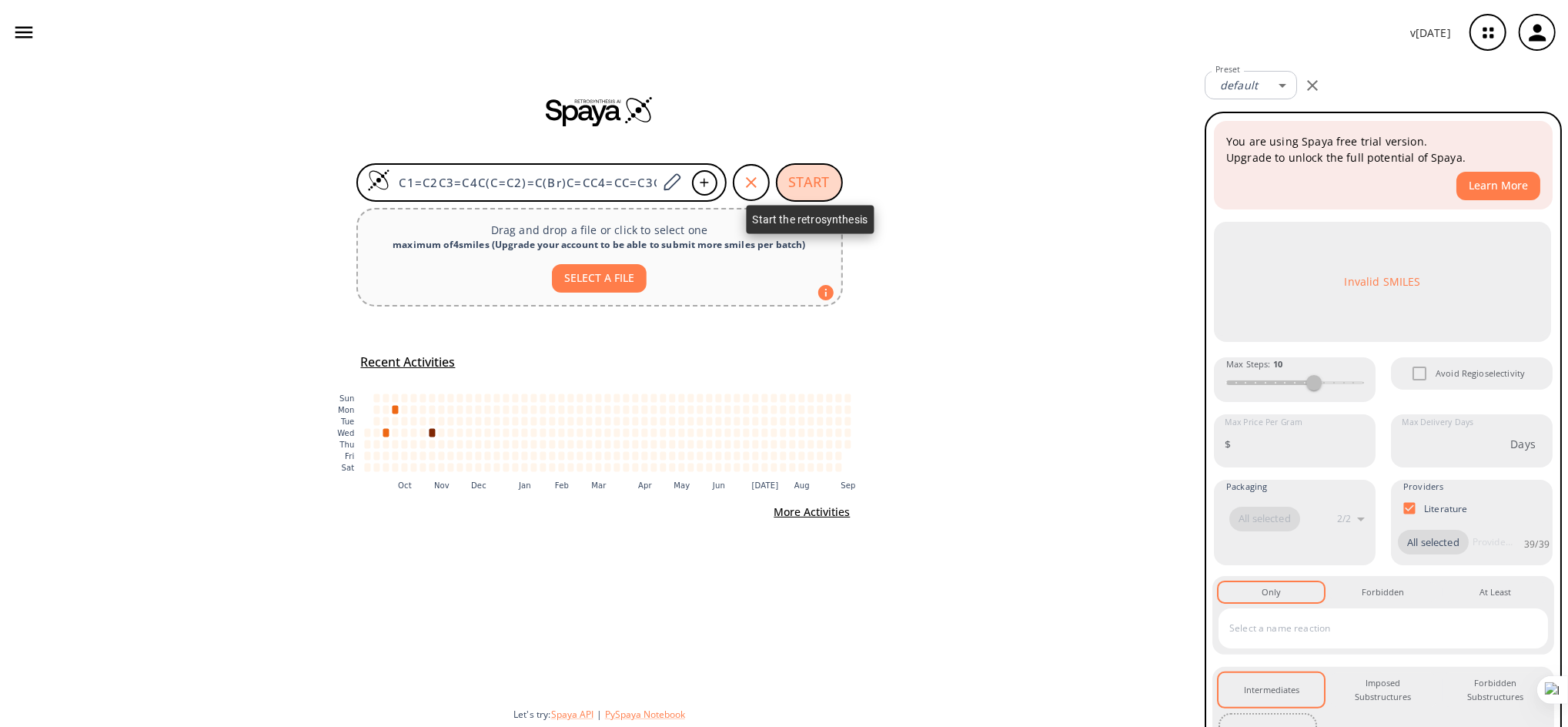
click at [797, 174] on button "START" at bounding box center [808, 182] width 67 height 38
click at [801, 193] on button "START" at bounding box center [808, 182] width 67 height 38
click at [817, 182] on button "START" at bounding box center [808, 182] width 67 height 38
click at [1312, 82] on icon "button" at bounding box center [1312, 85] width 19 height 19
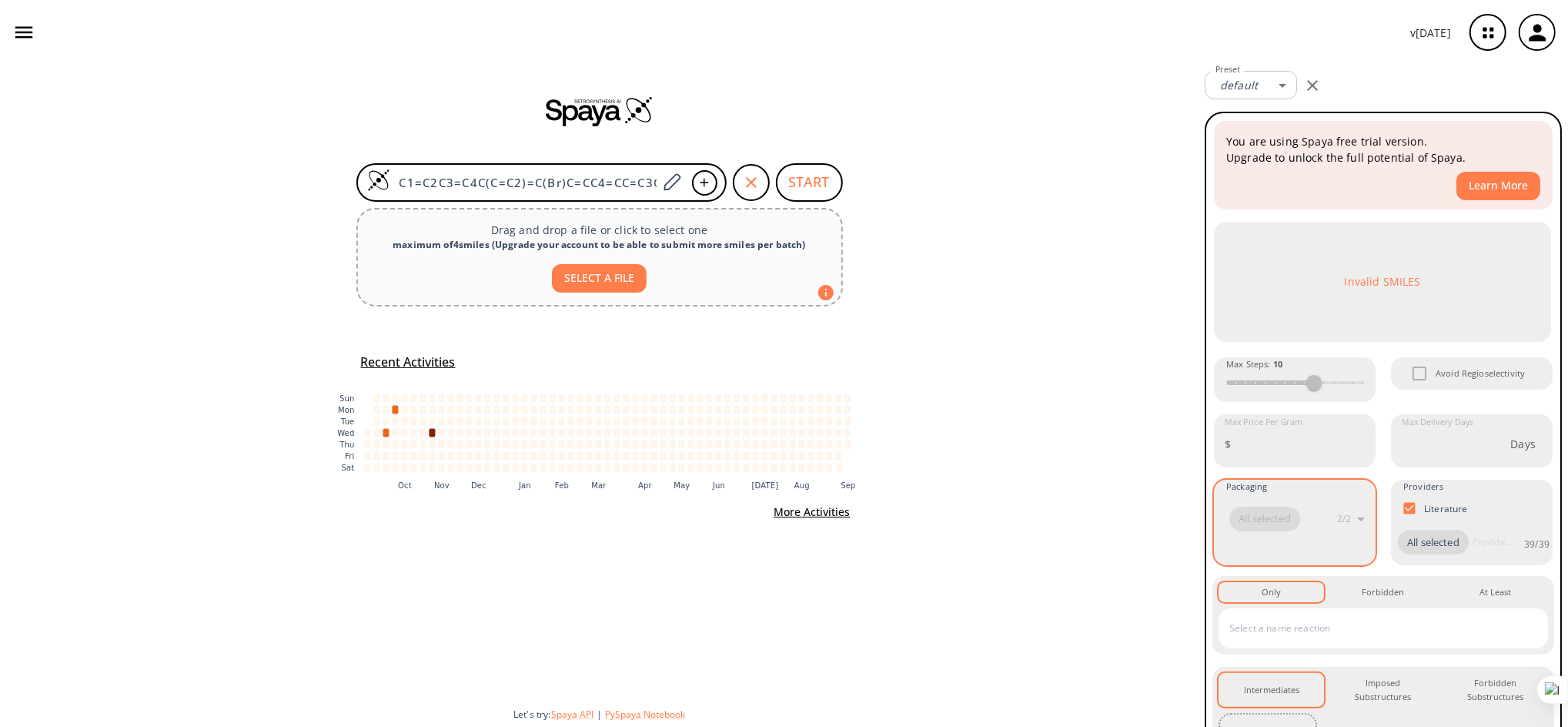
scroll to position [148, 0]
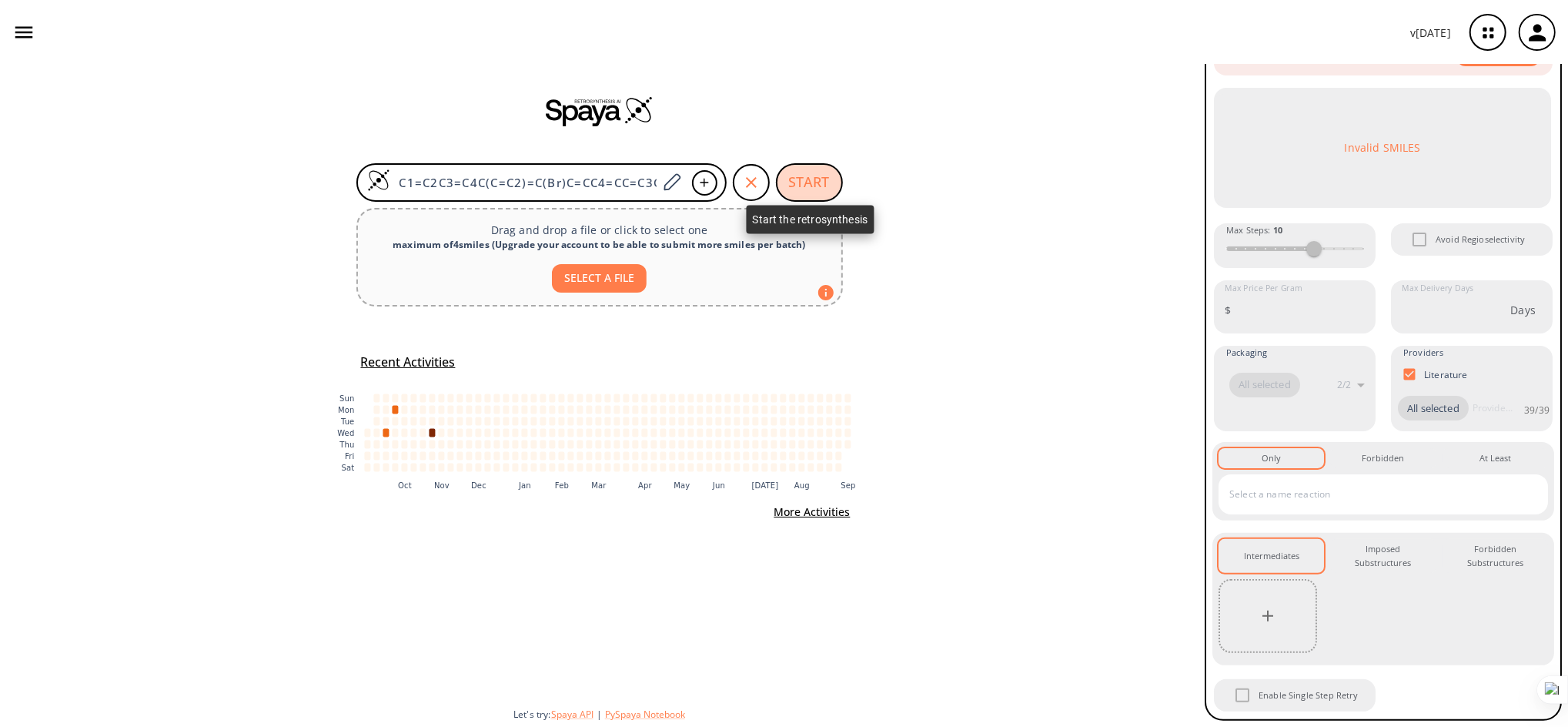
click at [806, 177] on button "START" at bounding box center [808, 182] width 67 height 38
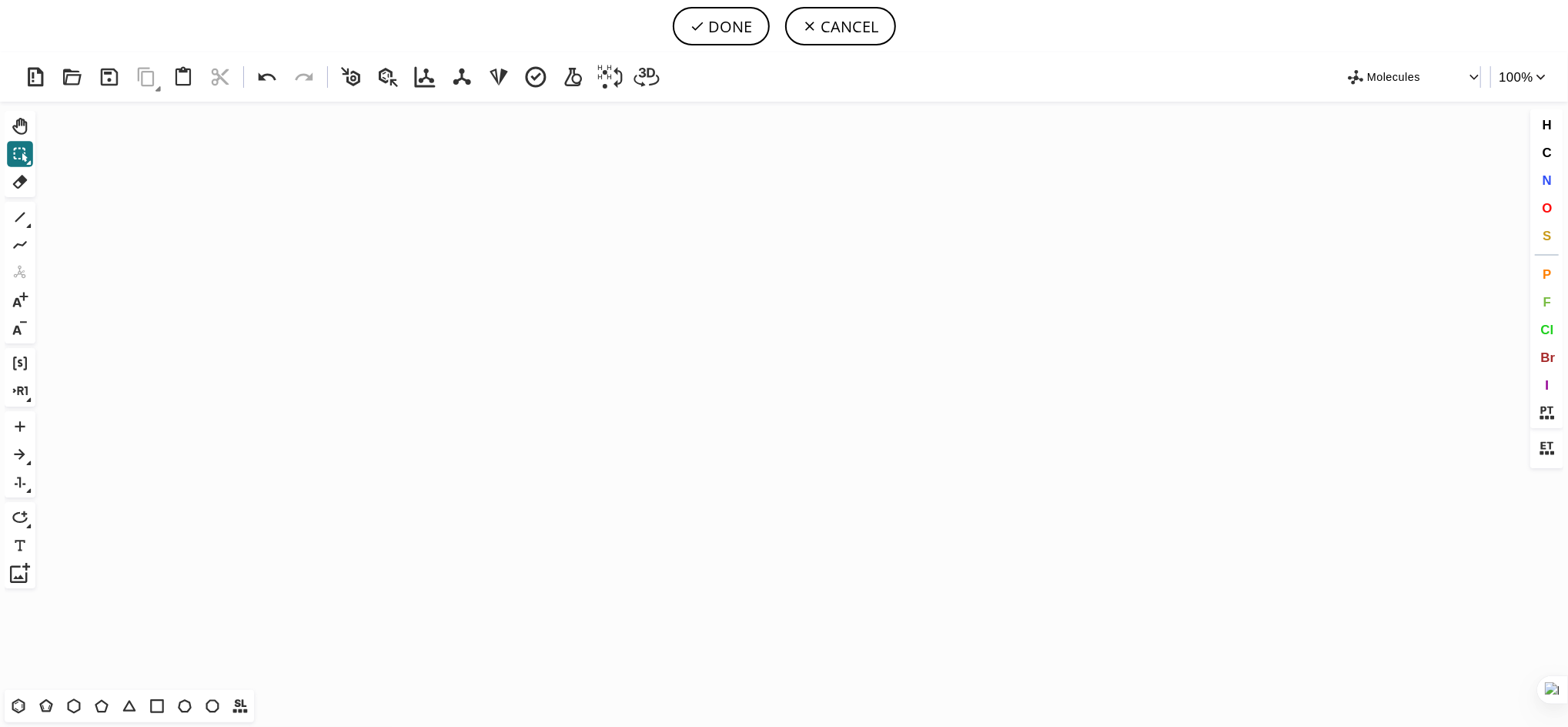
click at [617, 348] on icon "Created with [PERSON_NAME] 2.3.0" at bounding box center [784, 395] width 1485 height 588
click at [856, 340] on icon at bounding box center [856, 338] width 31 height 4
drag, startPoint x: 15, startPoint y: 454, endPoint x: 656, endPoint y: 342, distance: 650.7
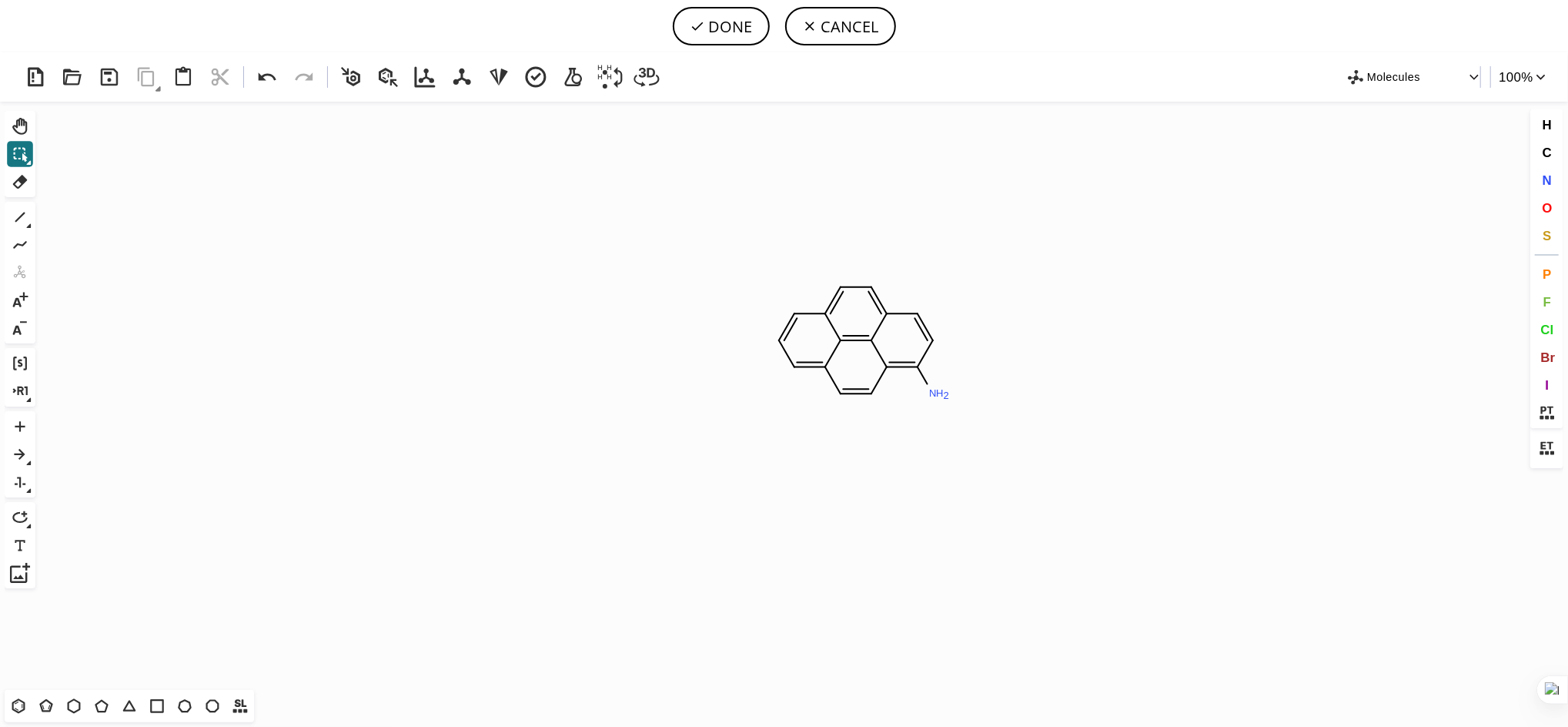
click at [656, 342] on div "Created with Raphaël 2.3.0 N H 2 Molecules 100 % Ctrl+Alt+H Shift+Tab Del 1 Alt…" at bounding box center [784, 389] width 1568 height 675
click at [656, 342] on icon "Created with Raphaël 2.3.0 N H 2" at bounding box center [784, 395] width 1485 height 588
click at [15, 452] on icon at bounding box center [20, 454] width 20 height 20
click at [638, 341] on icon "Created with Raphaël 2.3.0 N H 2" at bounding box center [784, 395] width 1485 height 588
drag, startPoint x: 643, startPoint y: 206, endPoint x: 856, endPoint y: 410, distance: 294.9
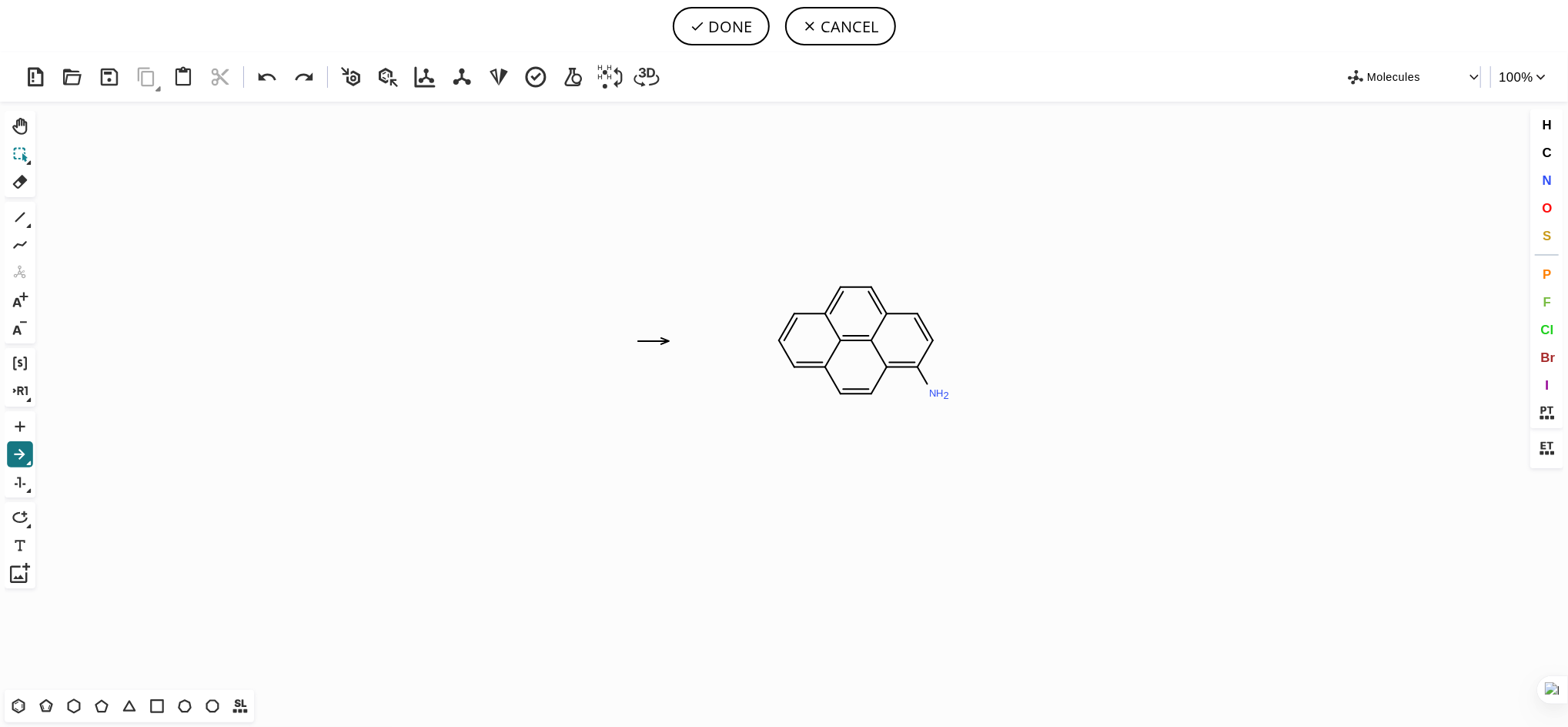
click at [10, 151] on icon at bounding box center [20, 154] width 20 height 20
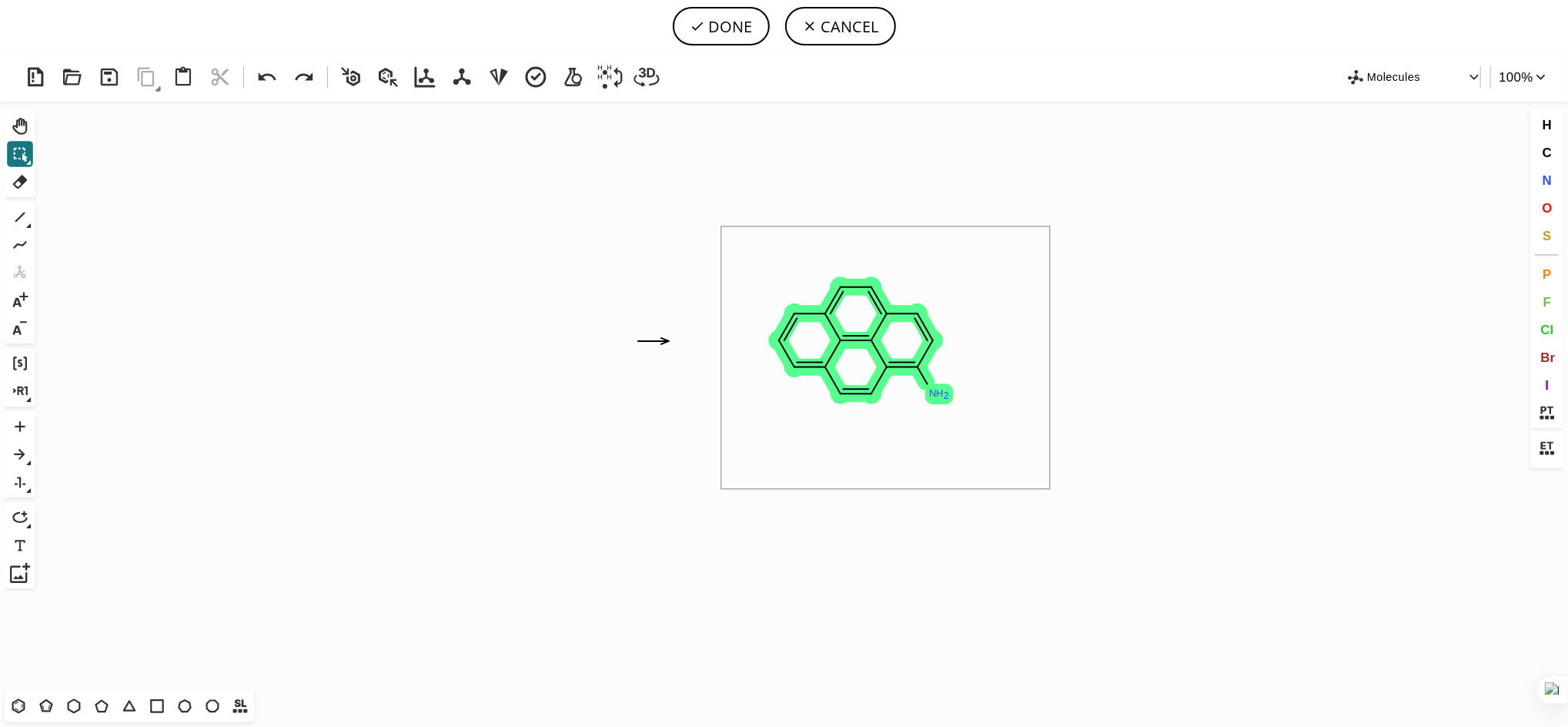
drag, startPoint x: 721, startPoint y: 227, endPoint x: 1051, endPoint y: 489, distance: 421.4
click at [1051, 489] on icon "Created with Raphaël 2.3.0 N H 2" at bounding box center [784, 395] width 1485 height 588
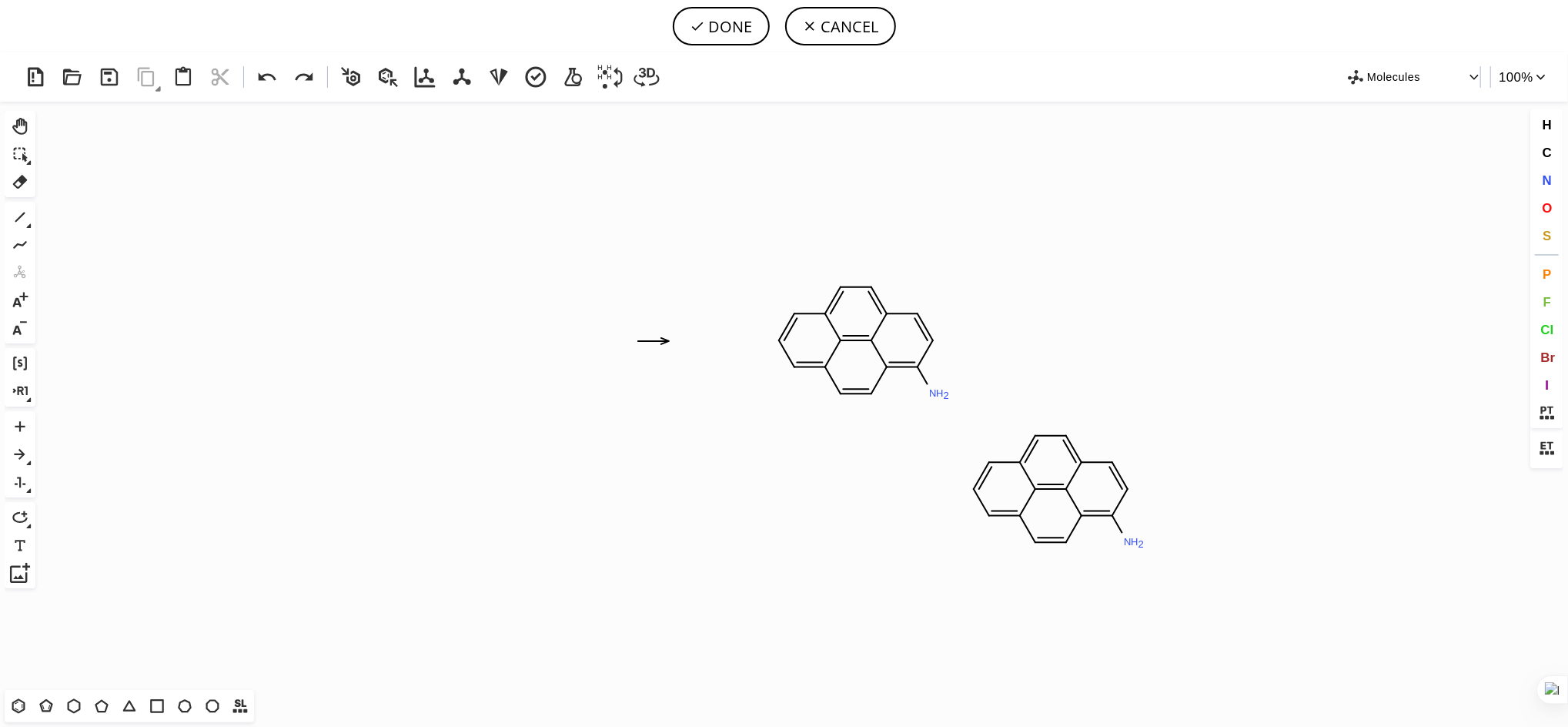
scroll to position [9932, 0]
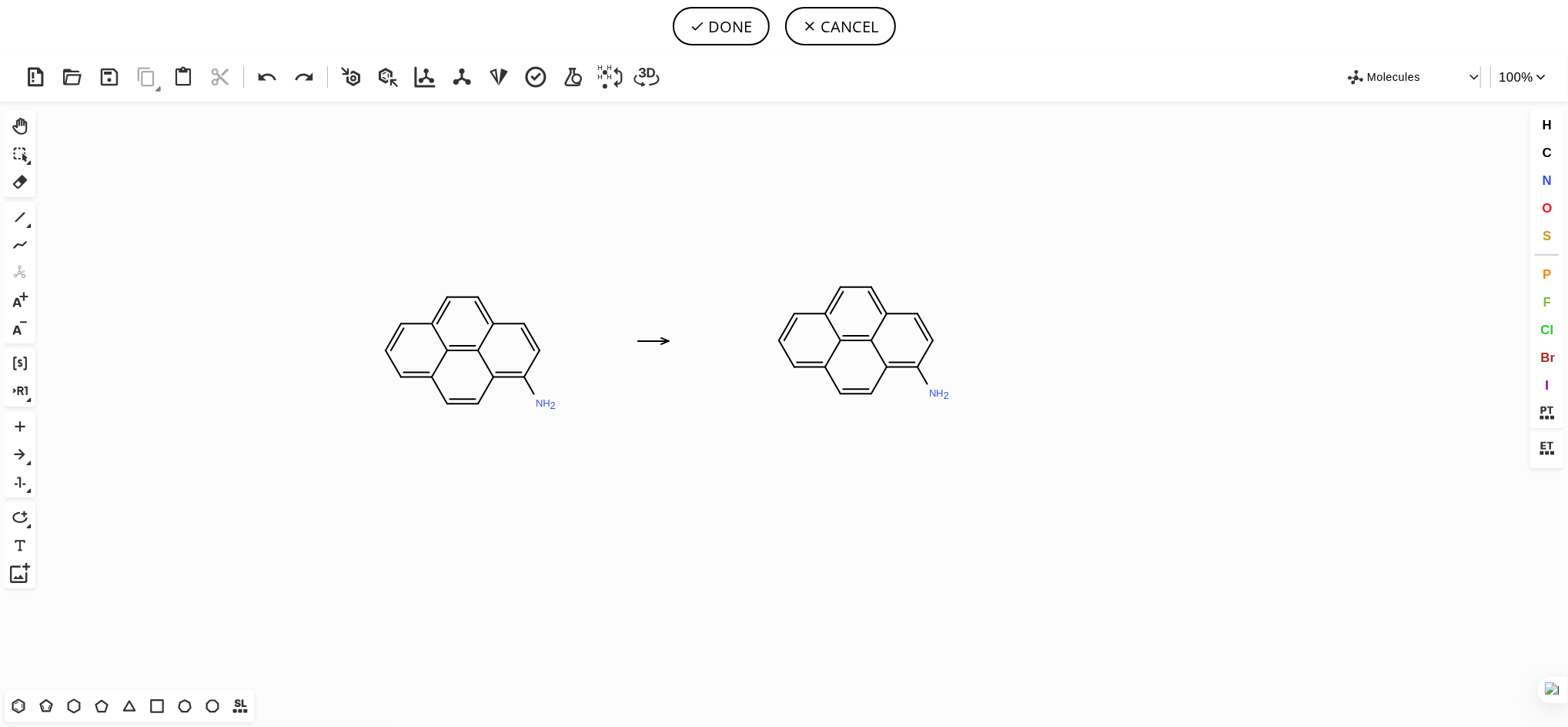
click at [463, 350] on icon at bounding box center [462, 348] width 31 height 4
click at [539, 400] on tspan "N" at bounding box center [539, 403] width 8 height 12
click at [740, 16] on button "DONE" at bounding box center [720, 26] width 97 height 38
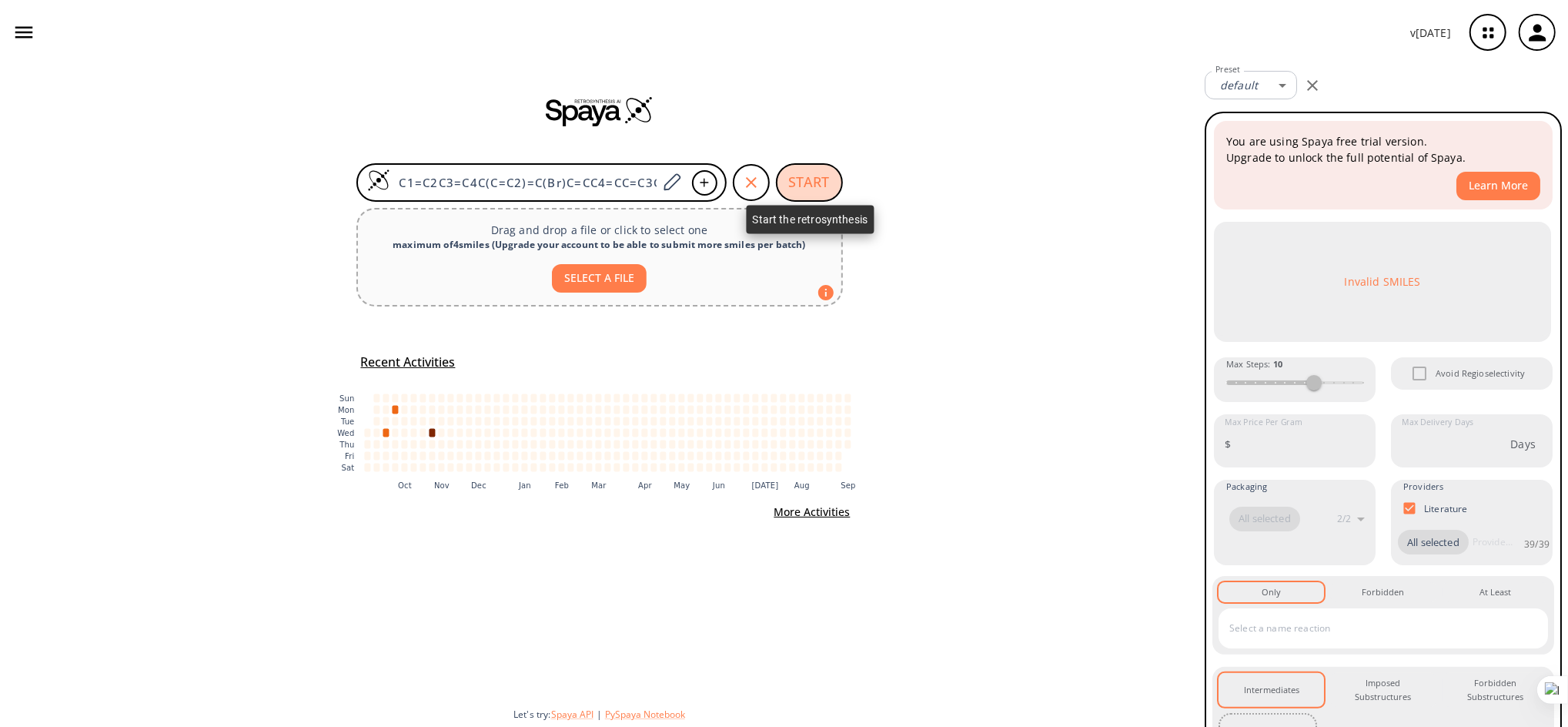
click at [813, 188] on button "START" at bounding box center [808, 182] width 67 height 38
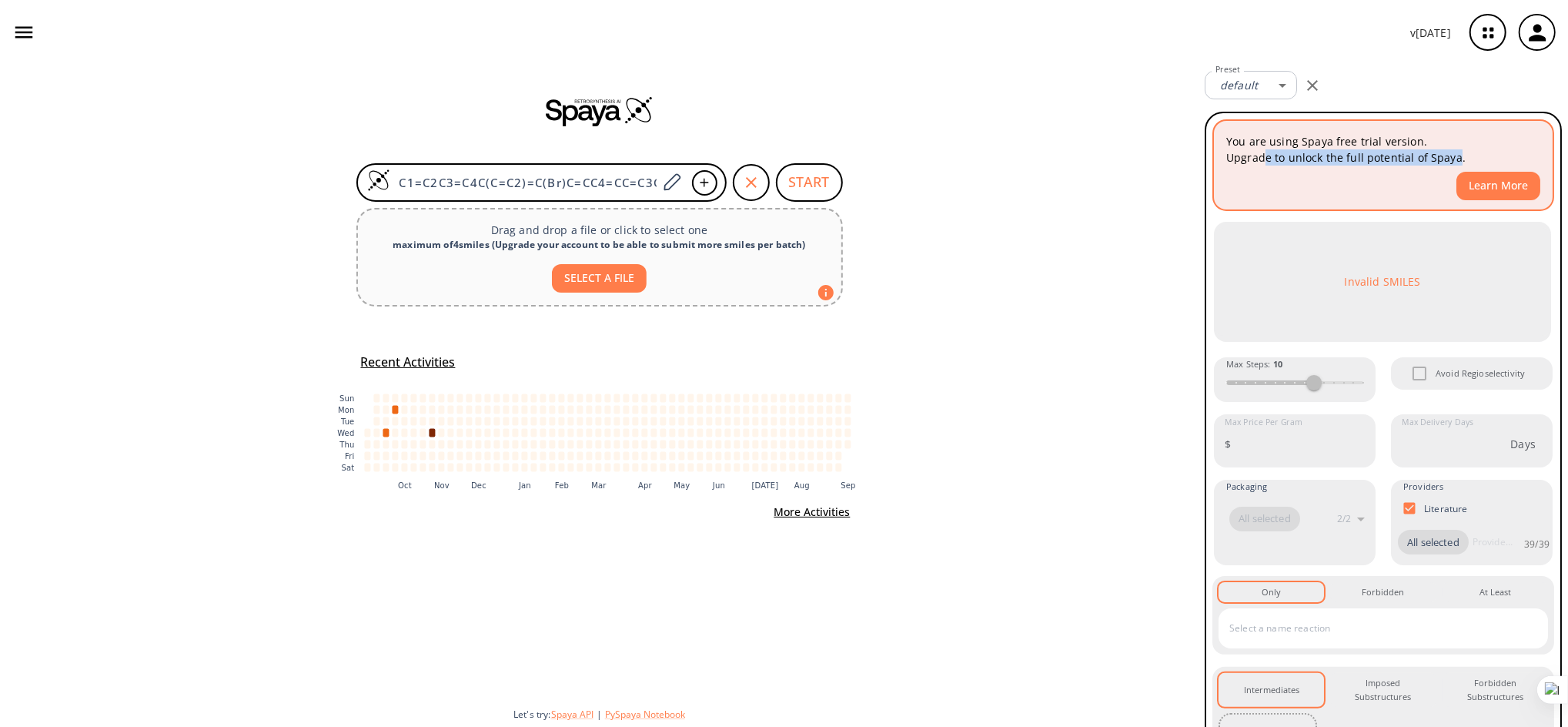
drag, startPoint x: 1263, startPoint y: 157, endPoint x: 1454, endPoint y: 155, distance: 191.0
click at [1454, 155] on p "You are using Spaya free trial version. Upgrade to unlock the full potential of…" at bounding box center [1383, 149] width 314 height 32
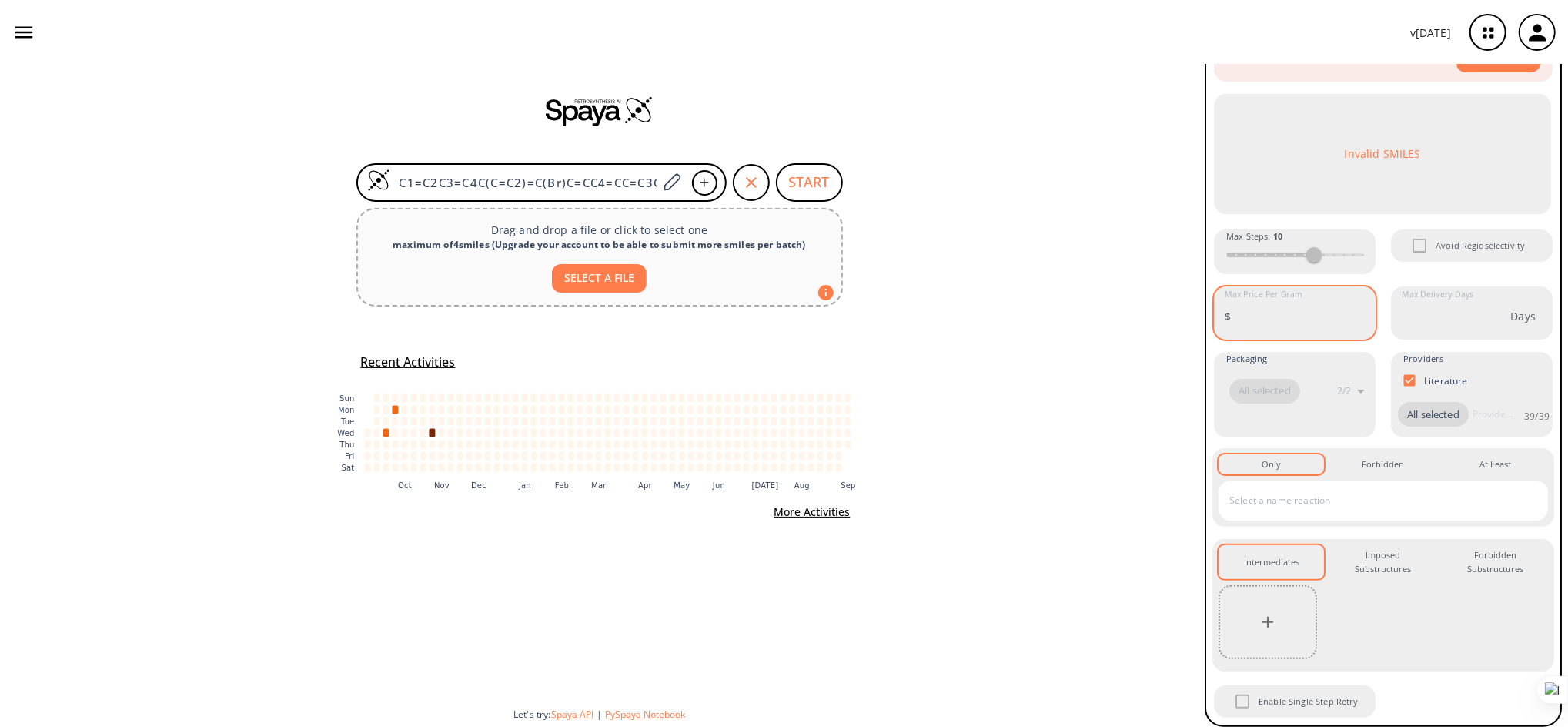
scroll to position [148, 0]
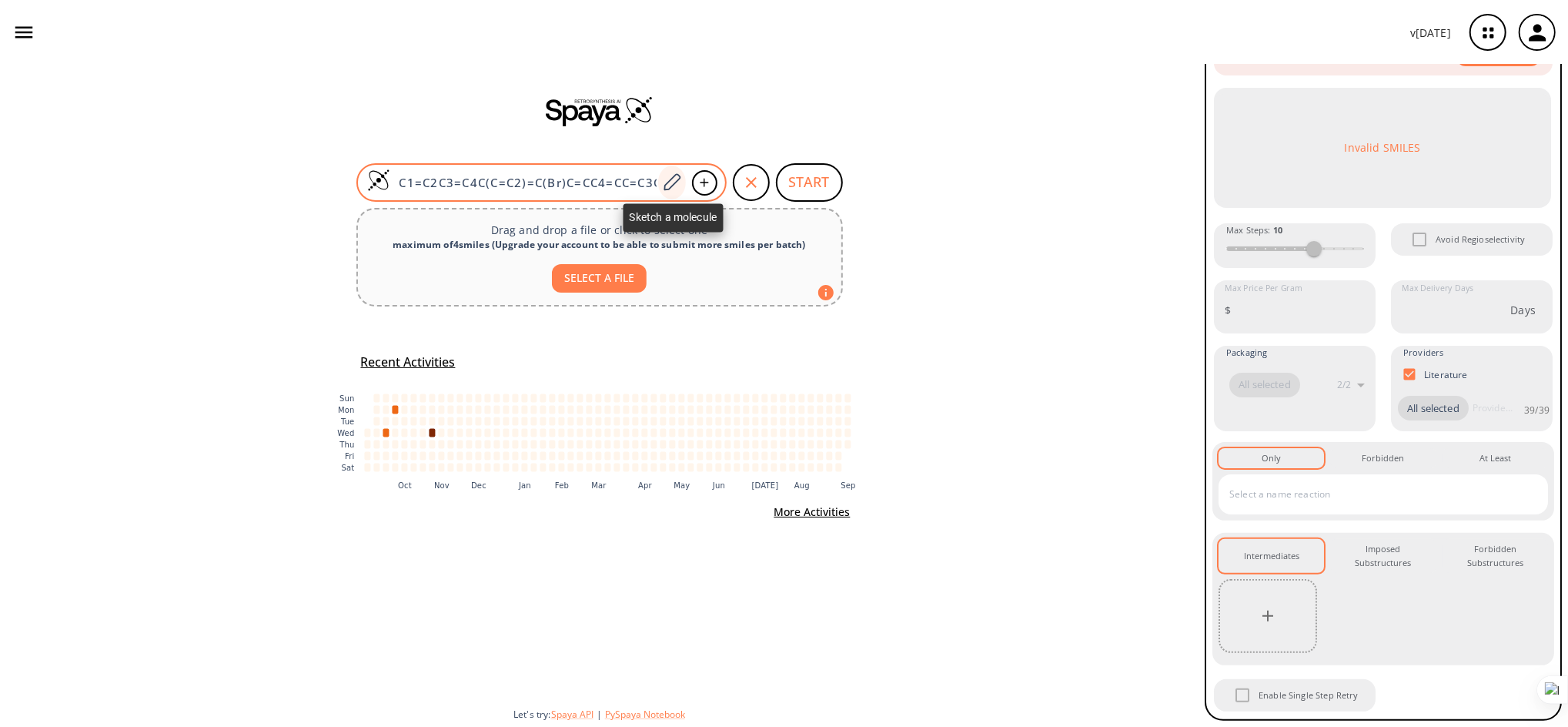
click at [681, 188] on icon at bounding box center [671, 182] width 20 height 20
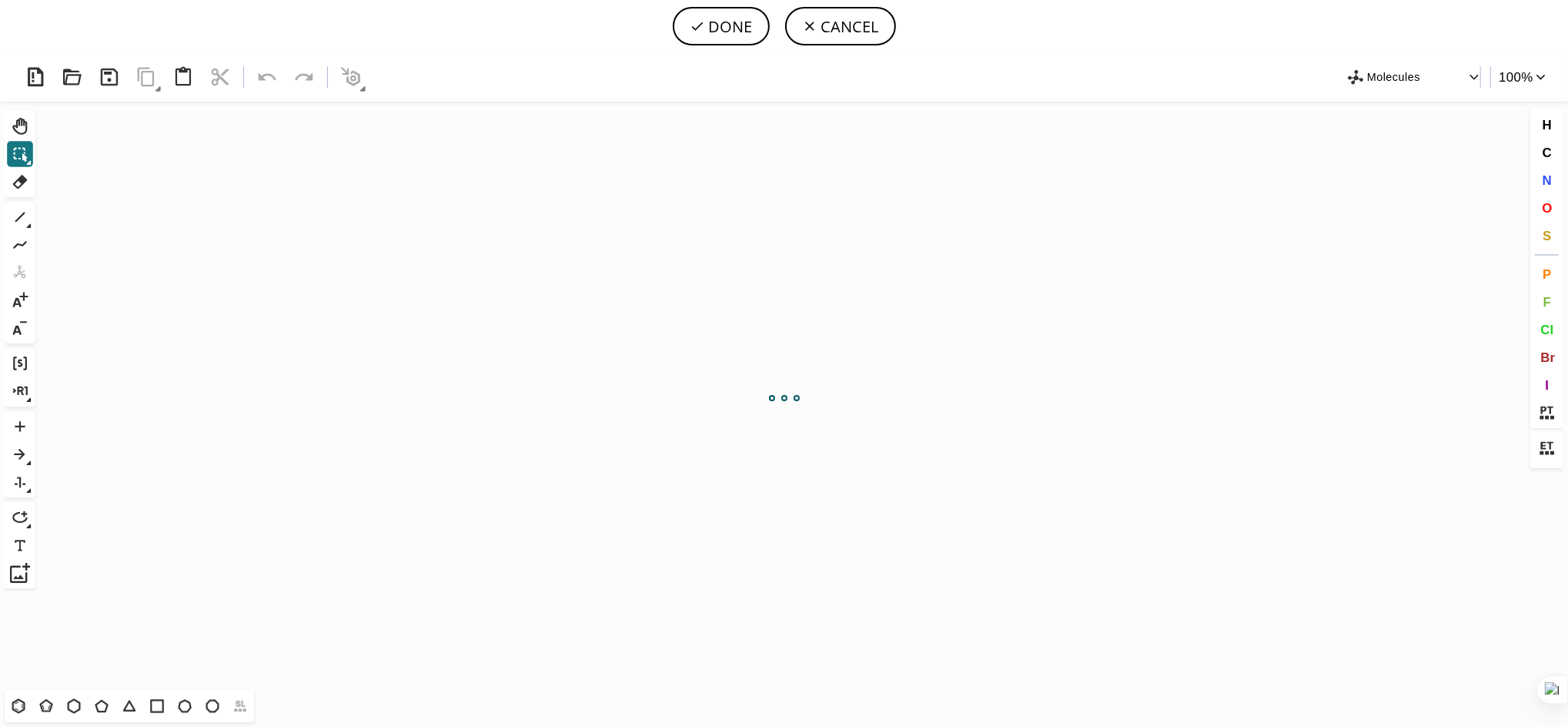
scroll to position [0, 0]
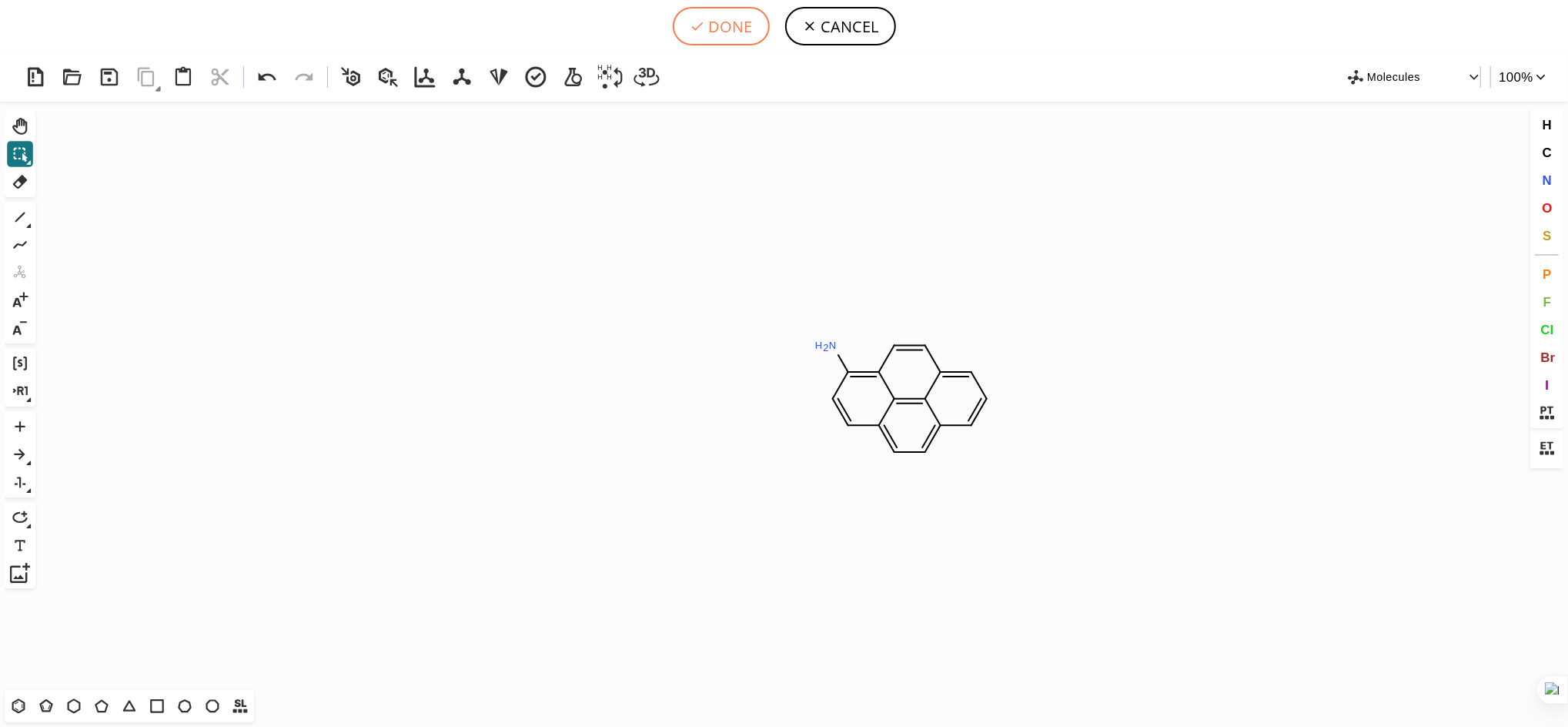
click at [729, 26] on button "DONE" at bounding box center [720, 26] width 97 height 38
type input "C1C=CC2C3=C4C(=CC=2)C=CC(N)=C4C=CC=13"
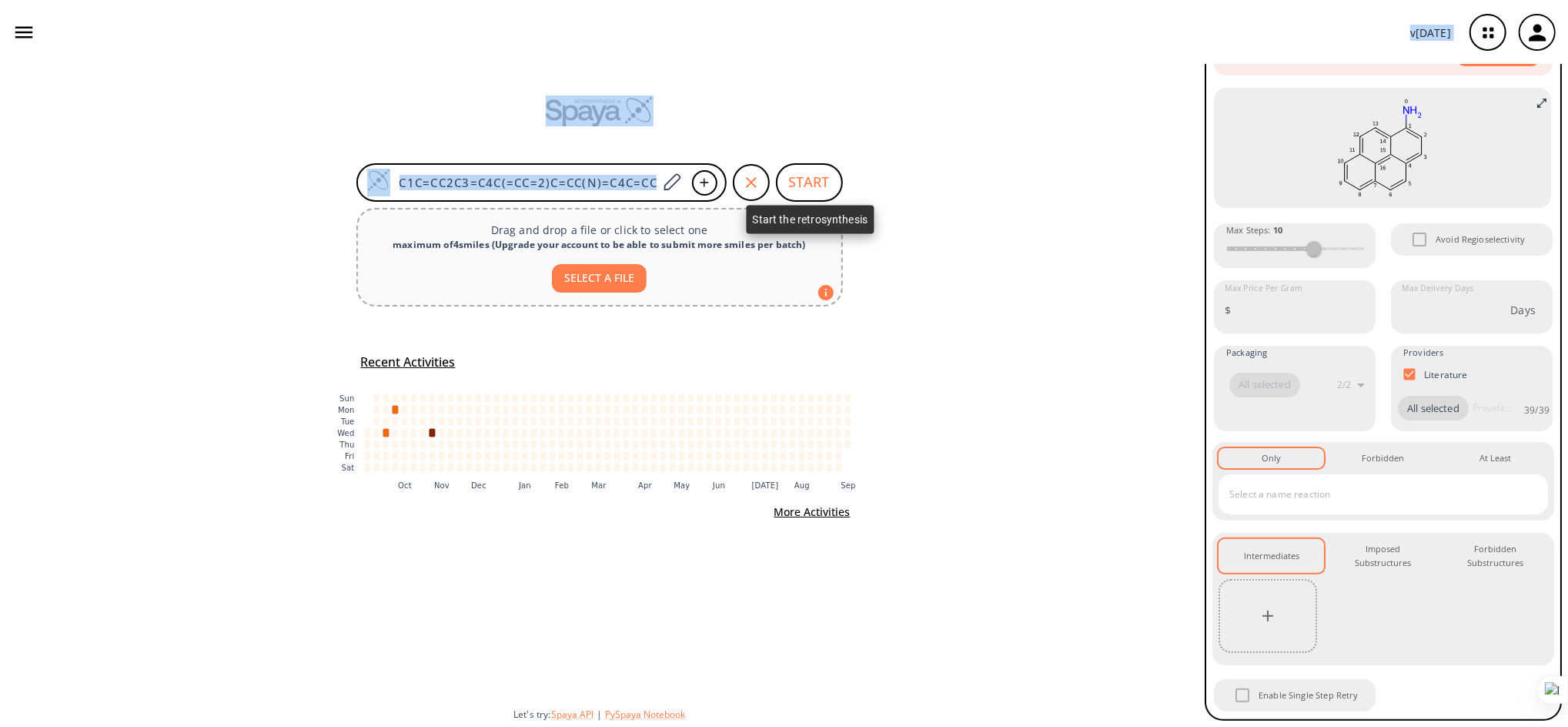
drag, startPoint x: 729, startPoint y: 26, endPoint x: 807, endPoint y: 176, distance: 169.1
click at [807, 176] on div "v 1.9.39 MAHESHKUMAR PRAJAPATI prajapatimahesh12389@gmail.com Retrosynthesis Ac…" at bounding box center [784, 364] width 1568 height 727
click at [807, 176] on button "START" at bounding box center [808, 182] width 67 height 38
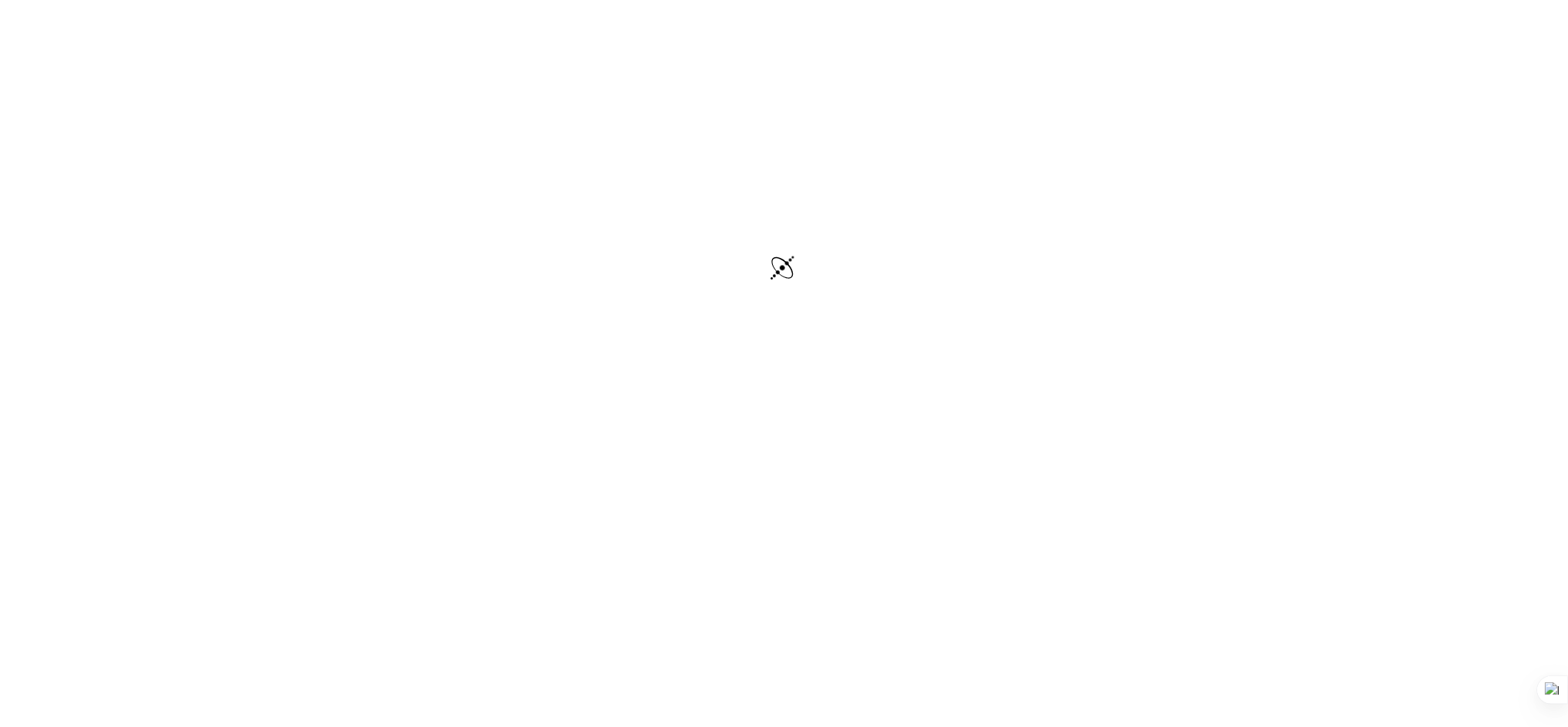
click at [807, 176] on div at bounding box center [784, 269] width 1568 height 539
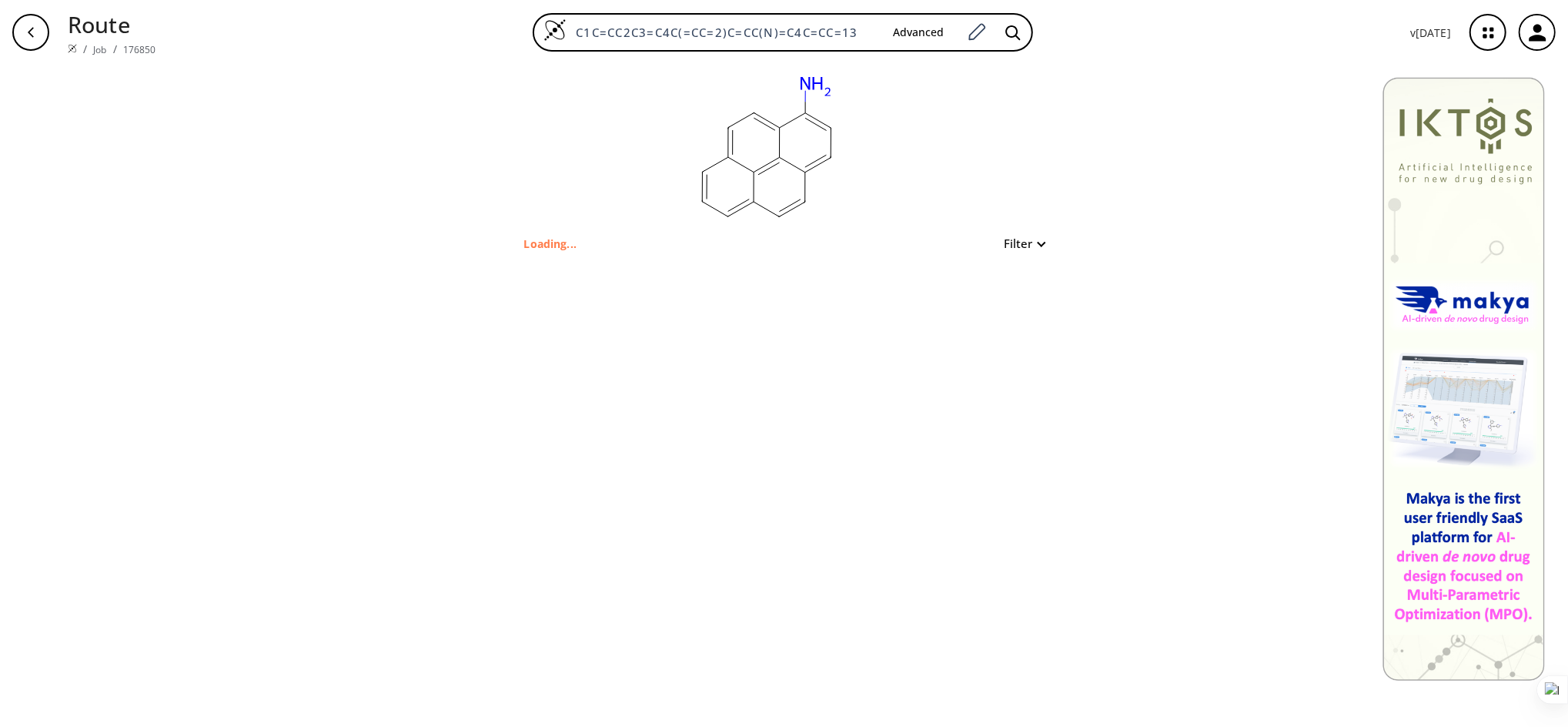
type input "C1C=CC2=CC=C3C=CC(N)=C4C=CC=1C2=C34"
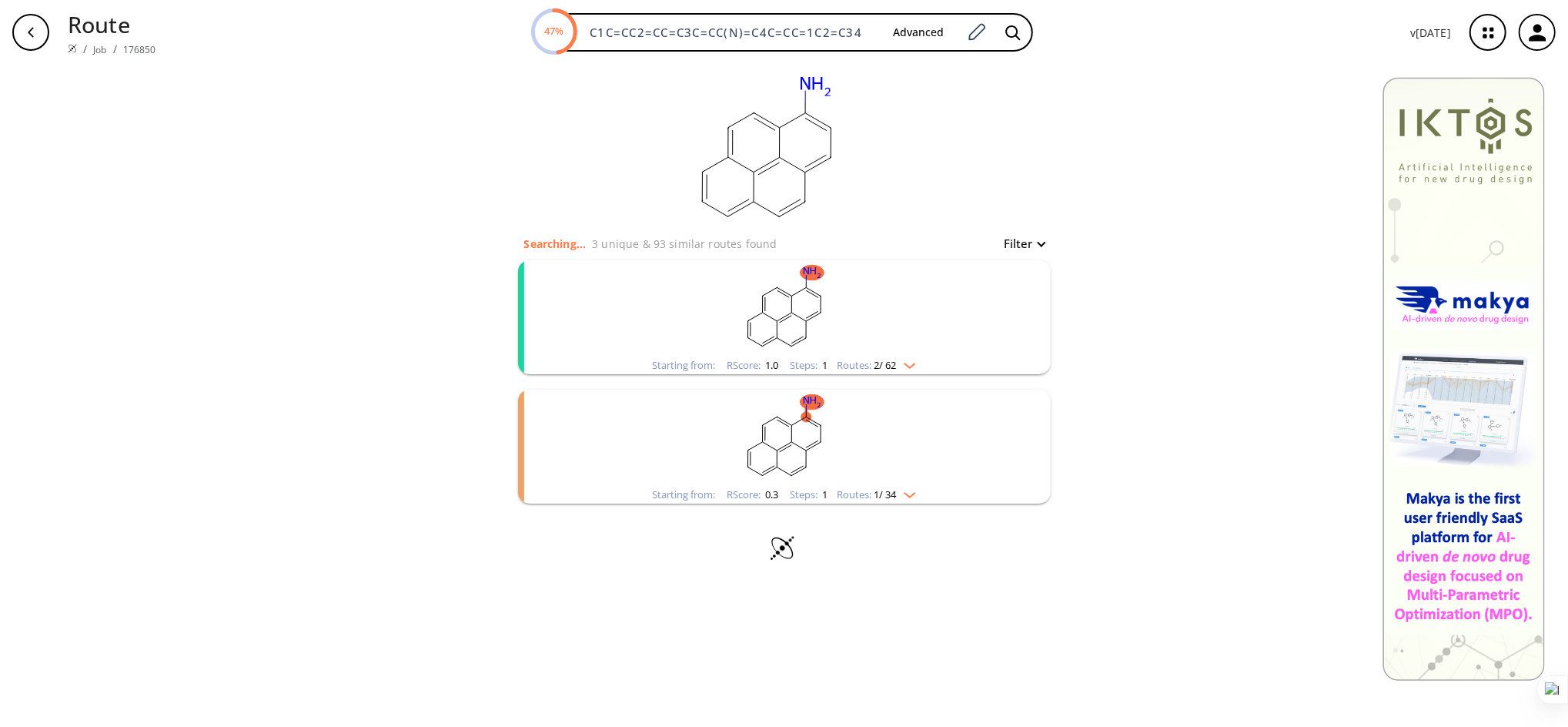
click at [897, 357] on div "Starting from: RScore : 1.0 Steps : 1 Routes: 2 / 62" at bounding box center [784, 365] width 287 height 18
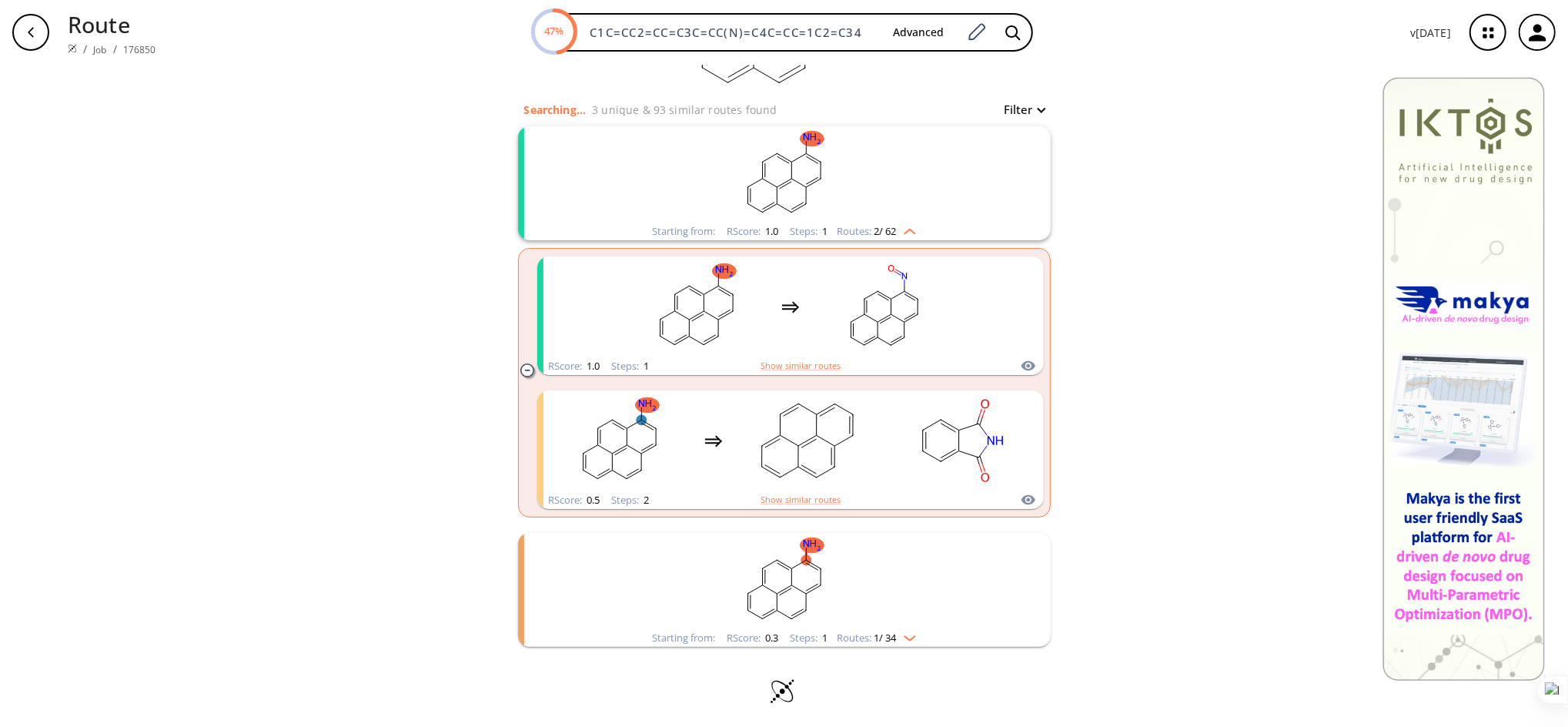
scroll to position [137, 0]
click at [521, 370] on icon "clusters" at bounding box center [527, 370] width 13 height 13
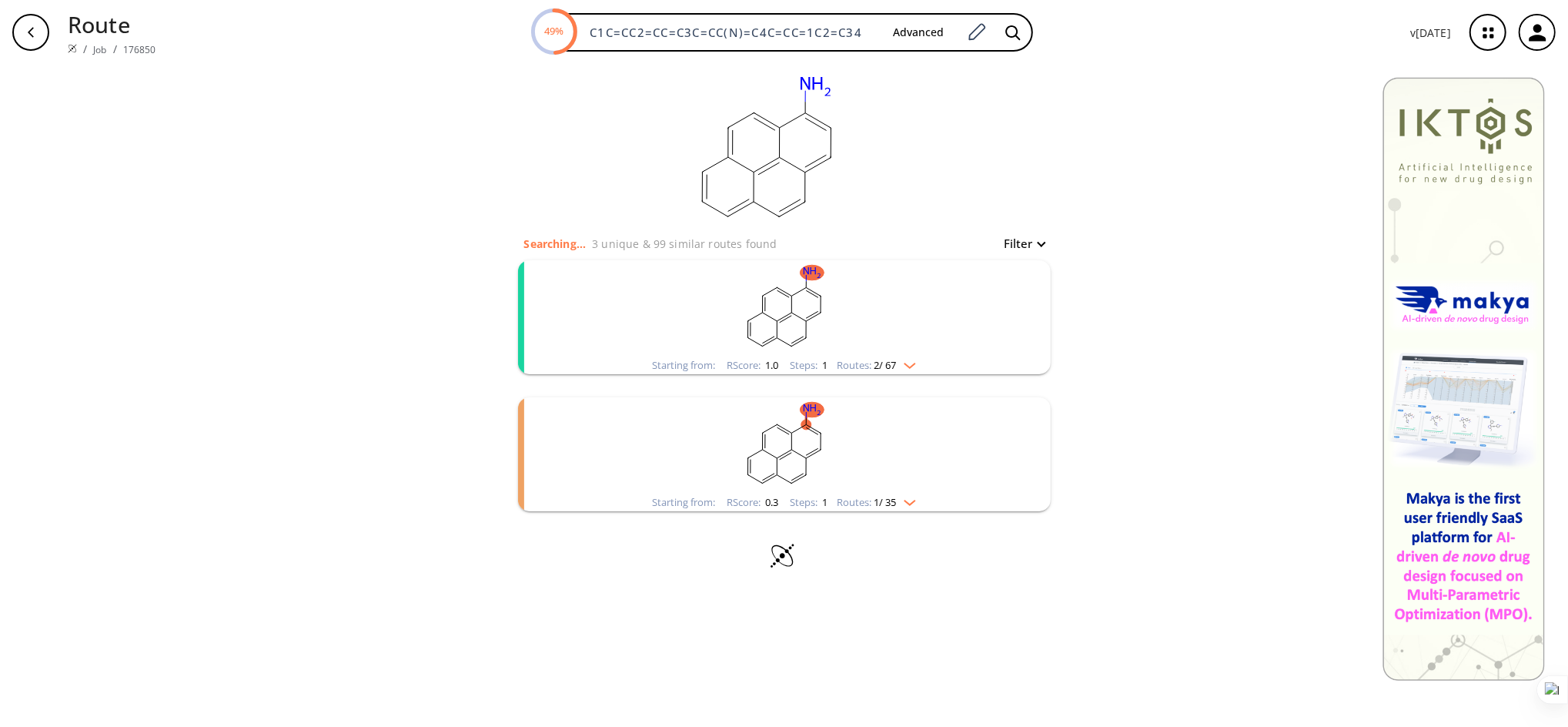
scroll to position [0, 0]
click at [892, 493] on span "1 / 35" at bounding box center [885, 494] width 22 height 10
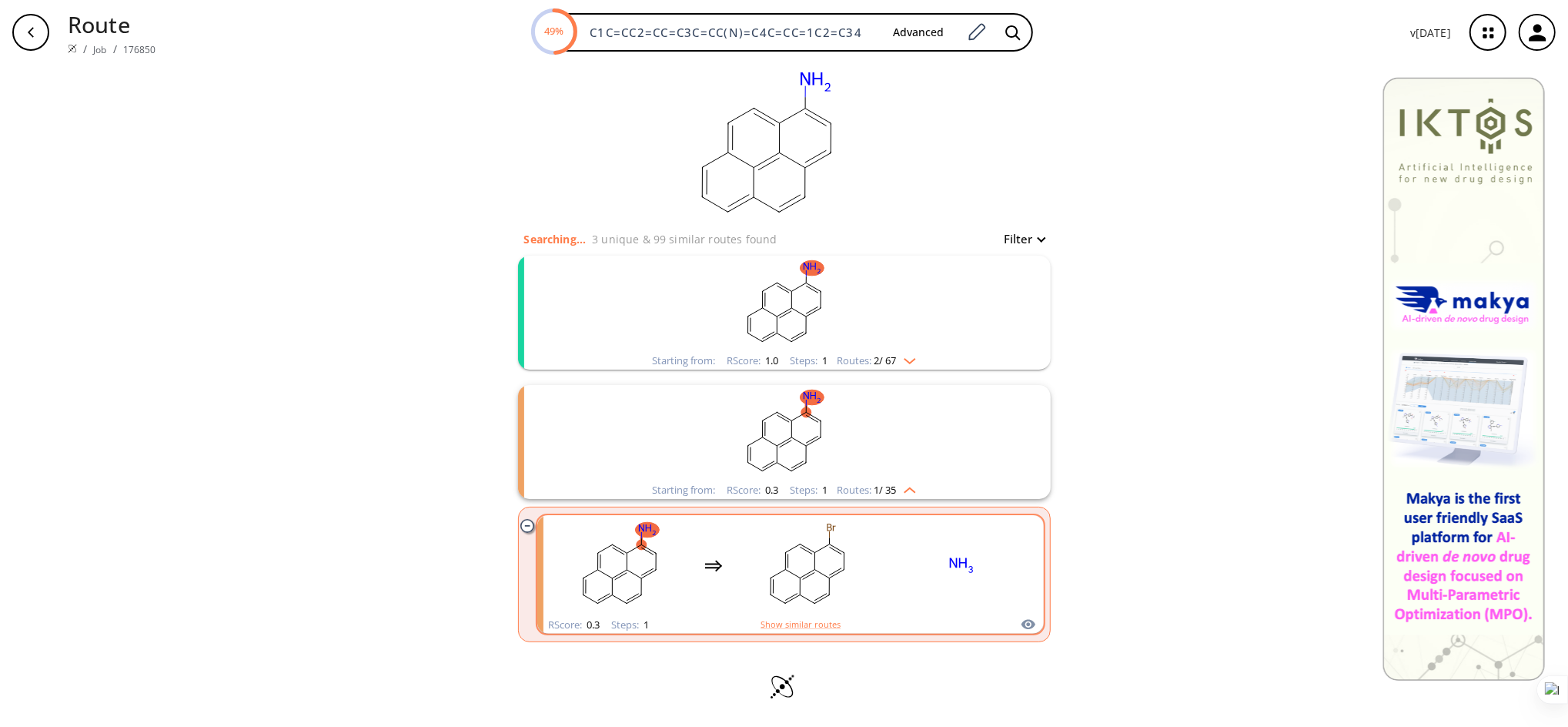
scroll to position [3, 0]
click at [727, 564] on div "clusters" at bounding box center [791, 567] width 481 height 101
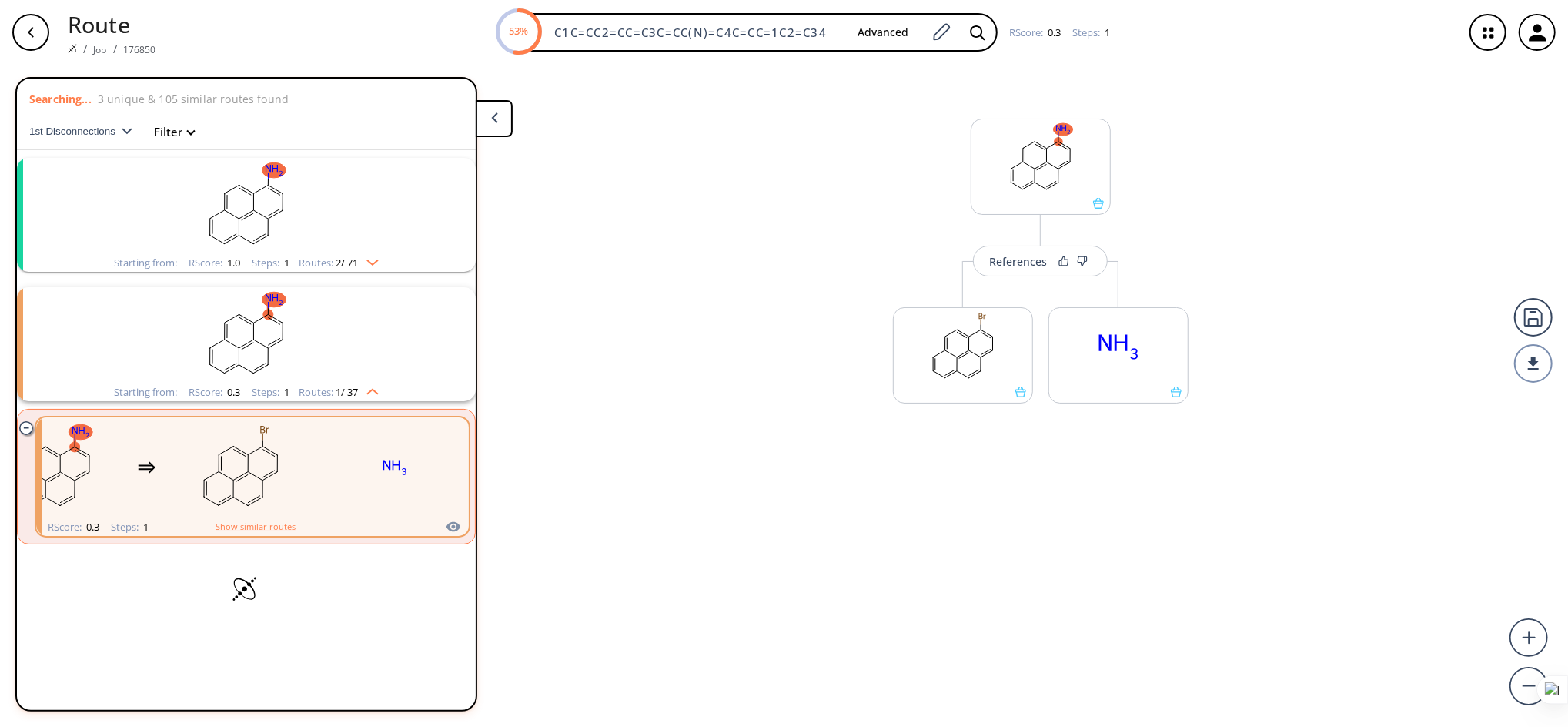
click at [361, 382] on rect "clusters" at bounding box center [246, 335] width 401 height 96
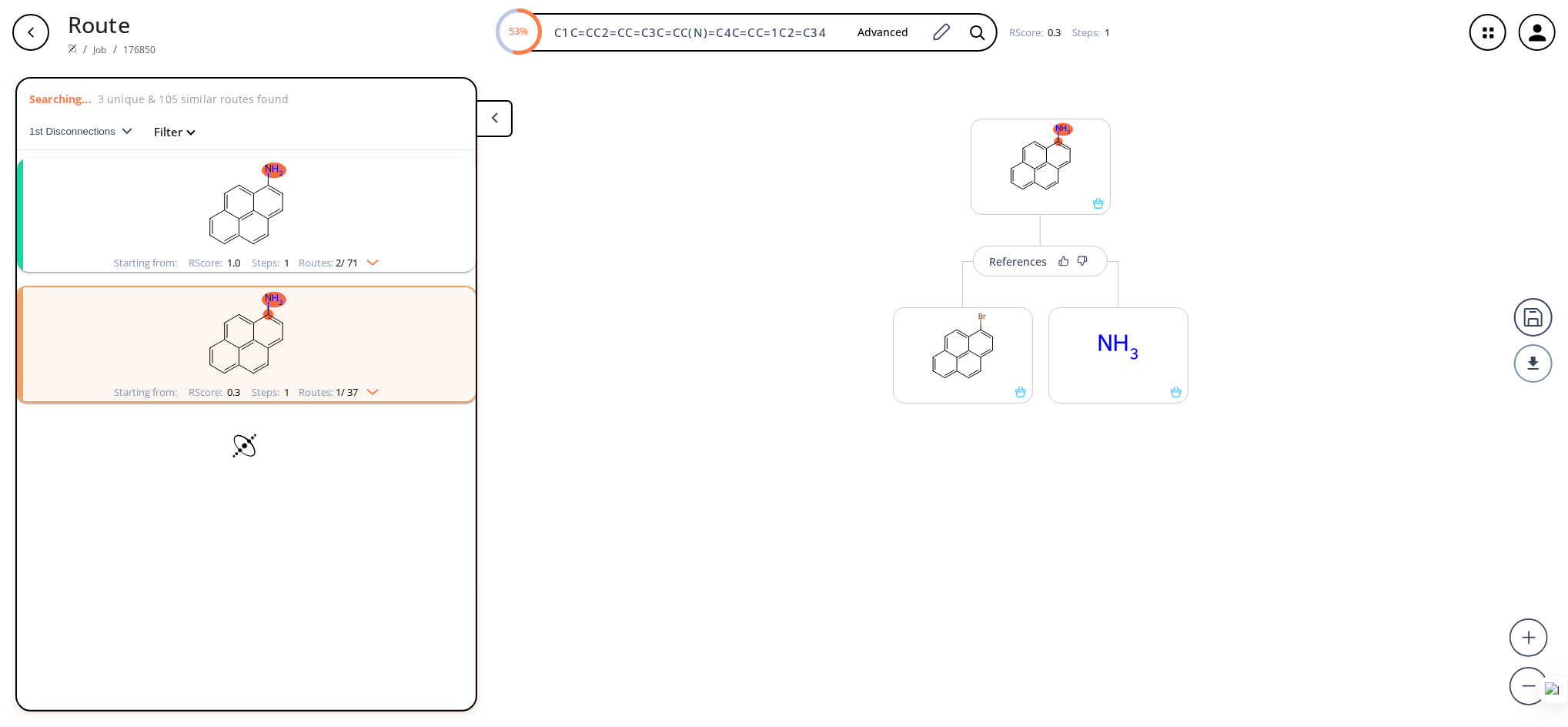
click at [361, 384] on div "Starting from: RScore : 0.3 Steps : 1 Routes: 1 / 37" at bounding box center [246, 393] width 287 height 18
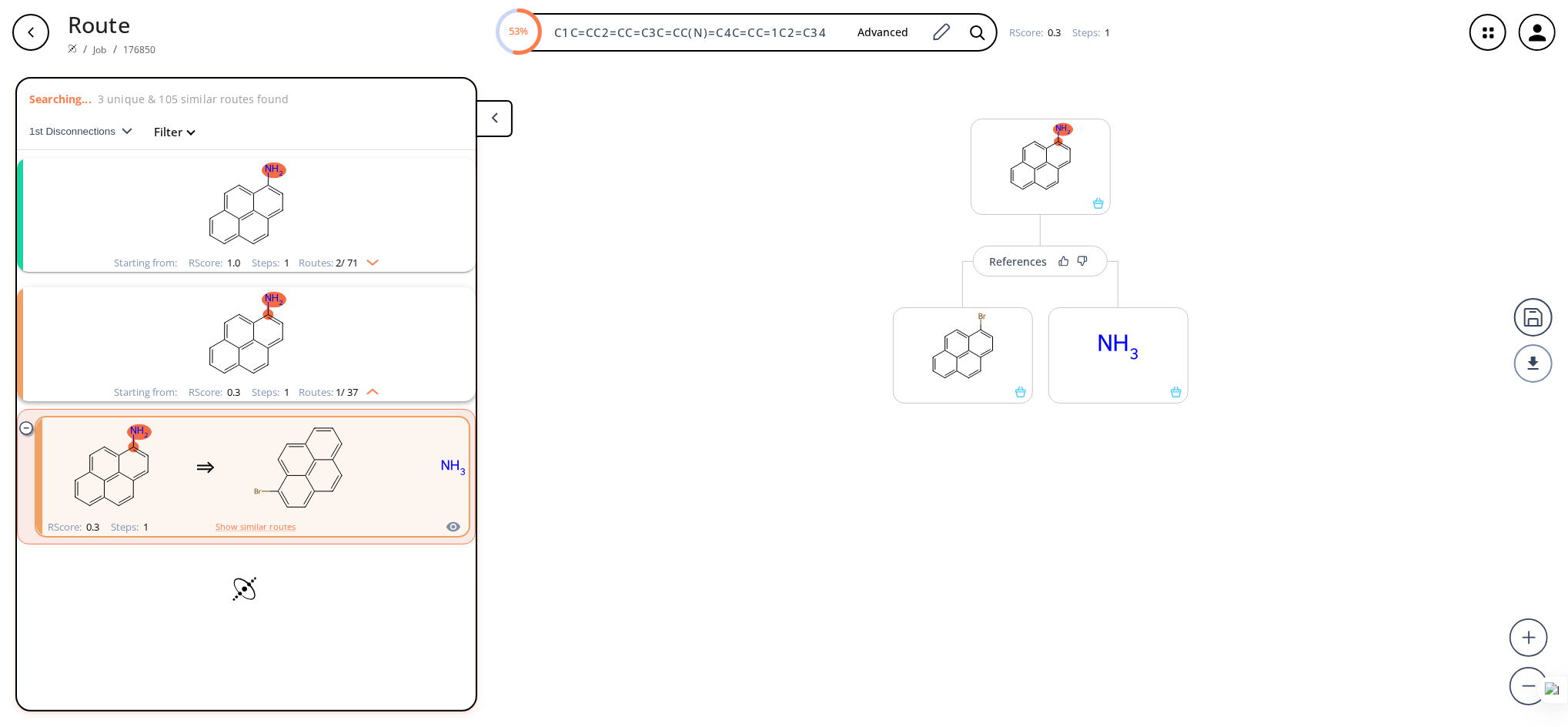
click at [362, 259] on img "clusters" at bounding box center [369, 260] width 20 height 12
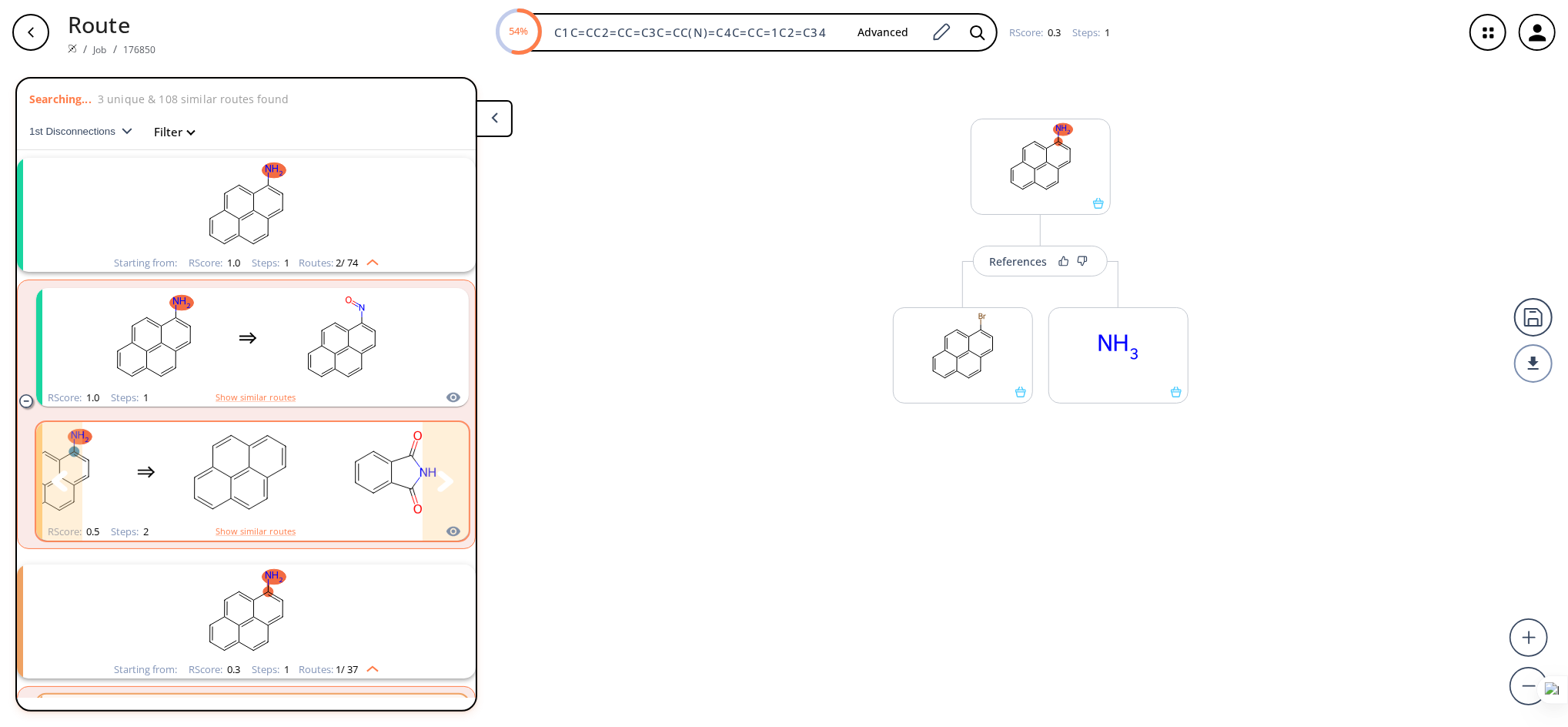
click at [437, 479] on icon "clusters" at bounding box center [445, 481] width 17 height 21
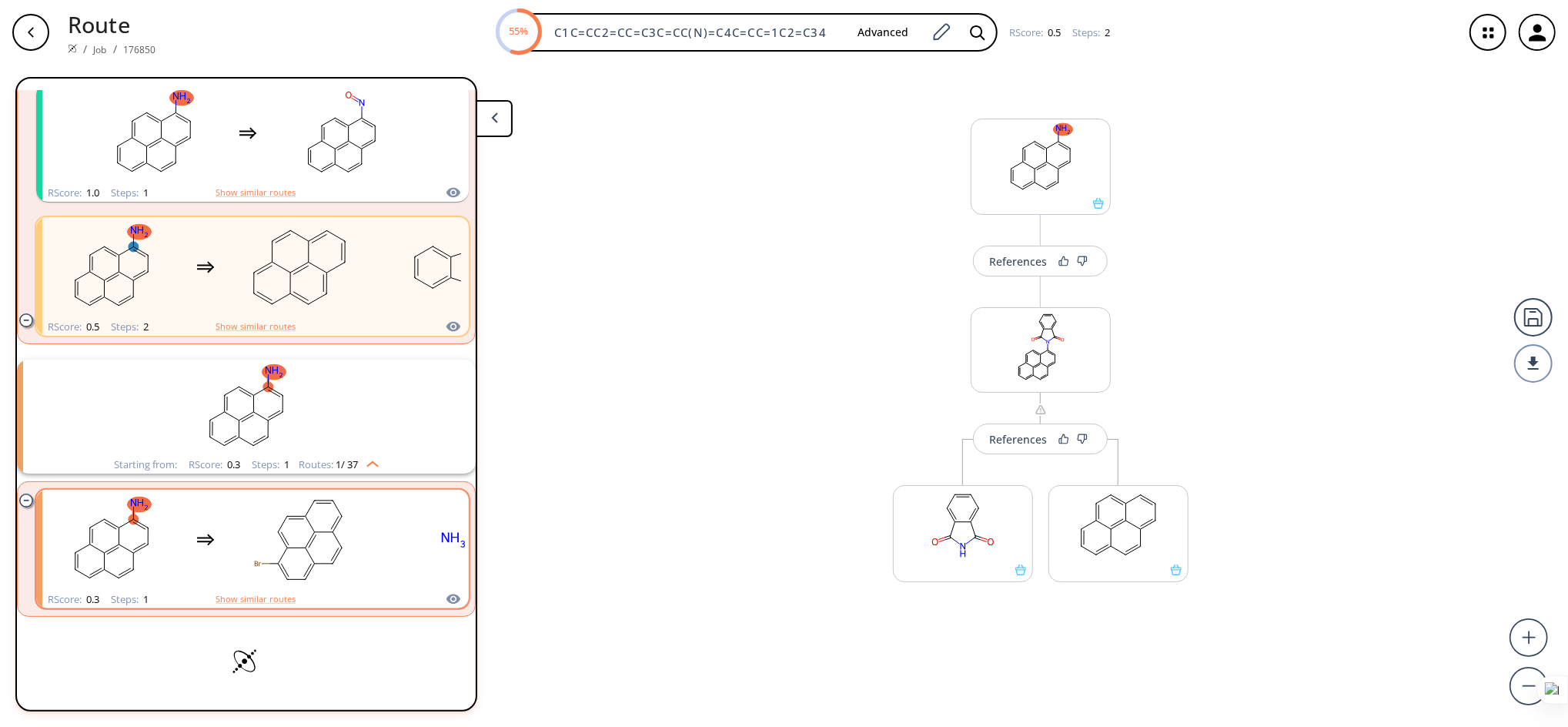
scroll to position [204, 0]
click at [275, 550] on rect "clusters" at bounding box center [299, 541] width 139 height 96
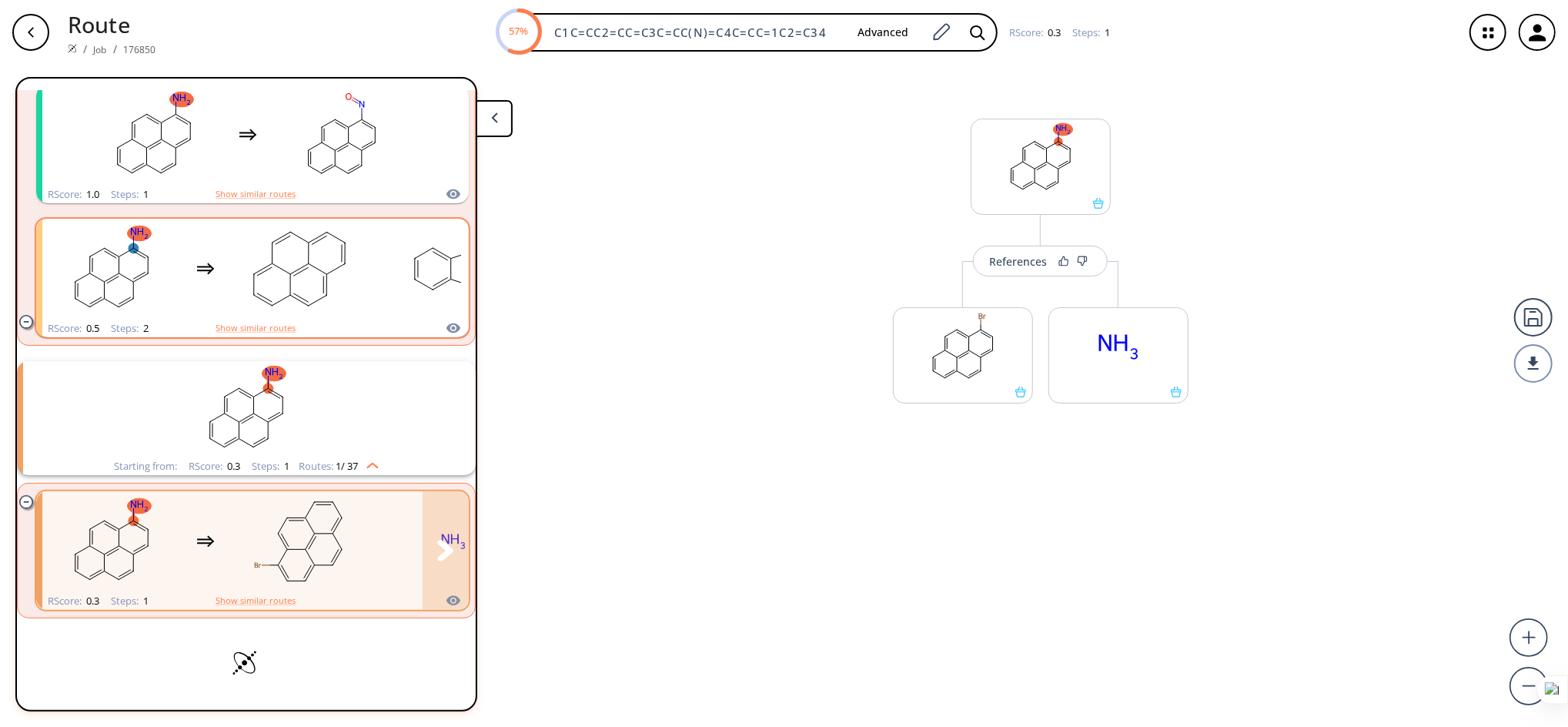
click at [216, 540] on div "clusters" at bounding box center [283, 542] width 481 height 101
click at [266, 596] on button "Show similar routes" at bounding box center [256, 601] width 80 height 14
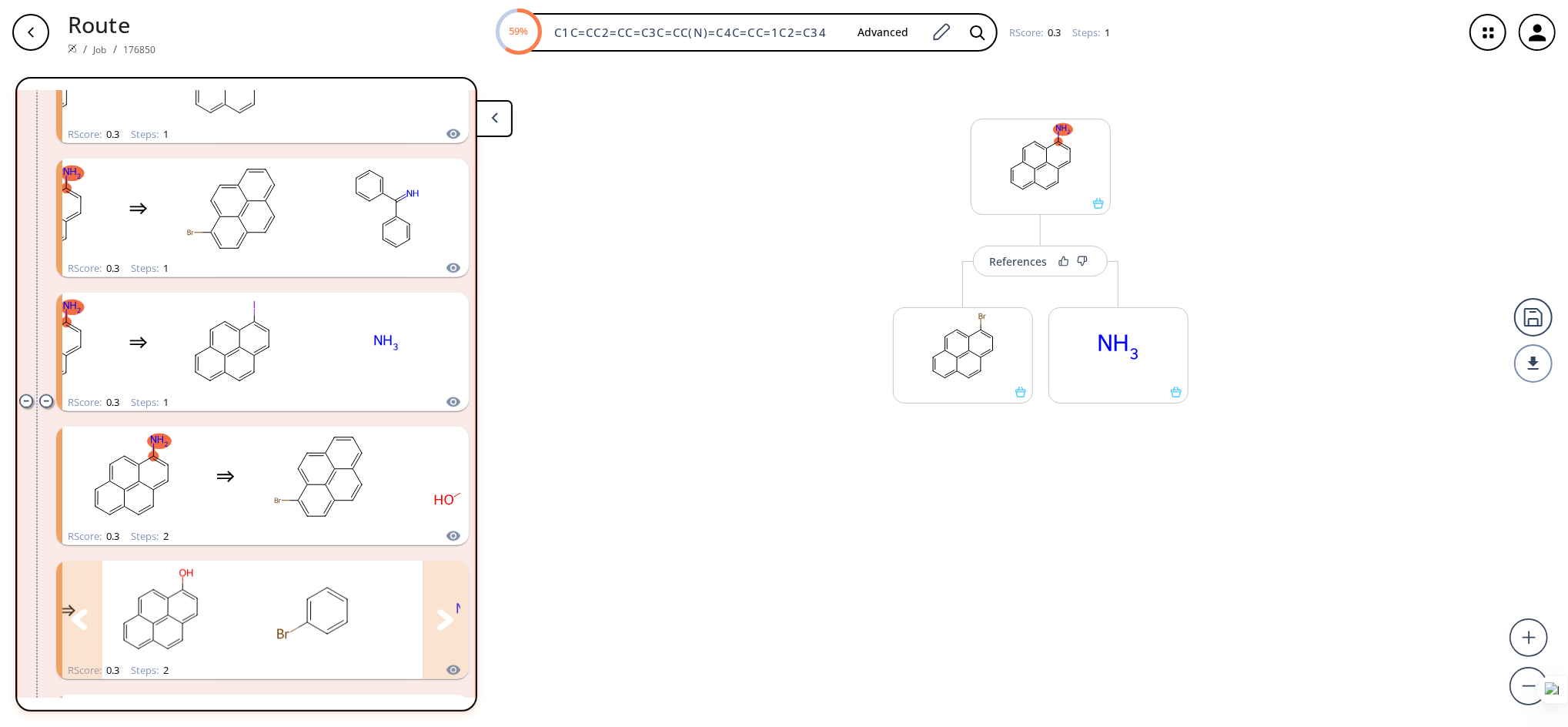
scroll to position [941, 0]
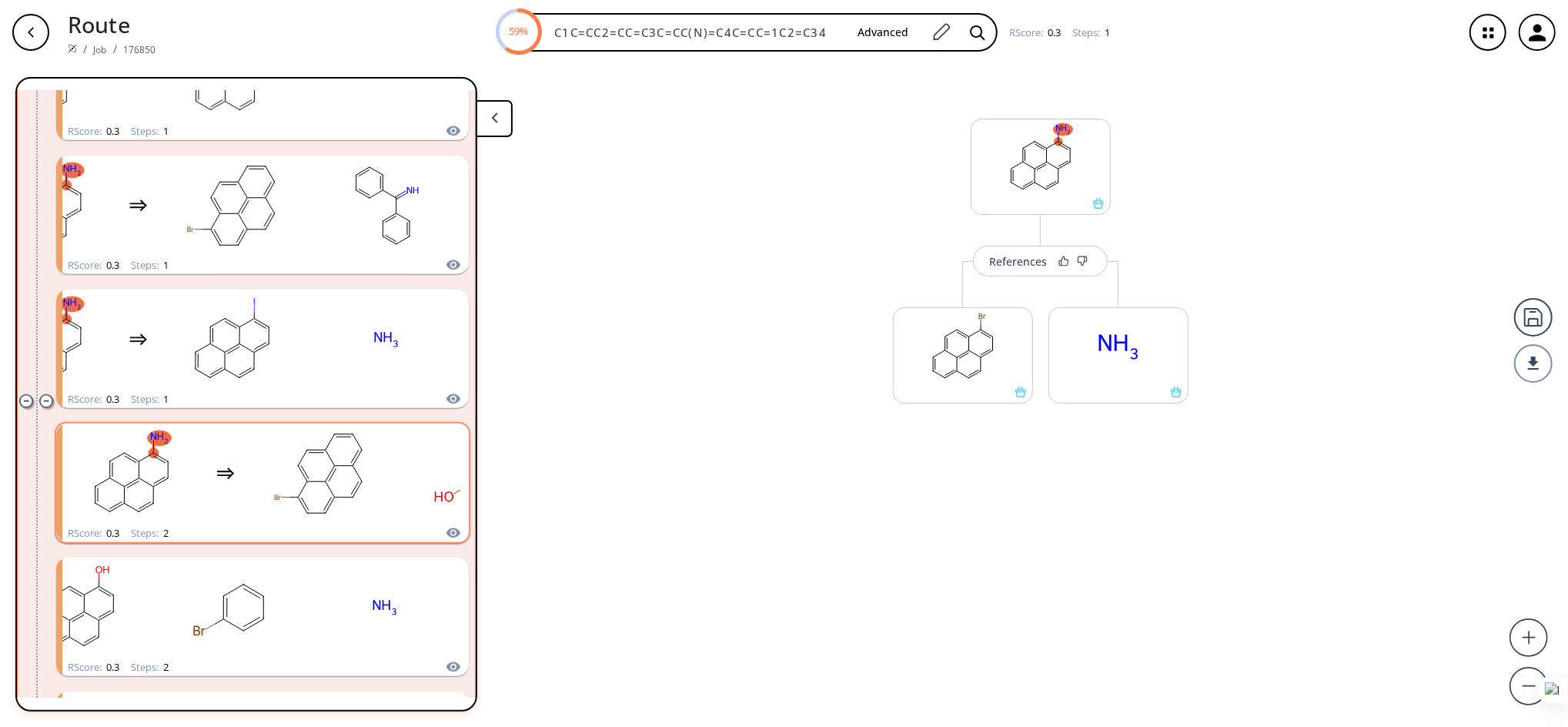
click at [151, 528] on div "Steps : 2" at bounding box center [149, 532] width 37 height 10
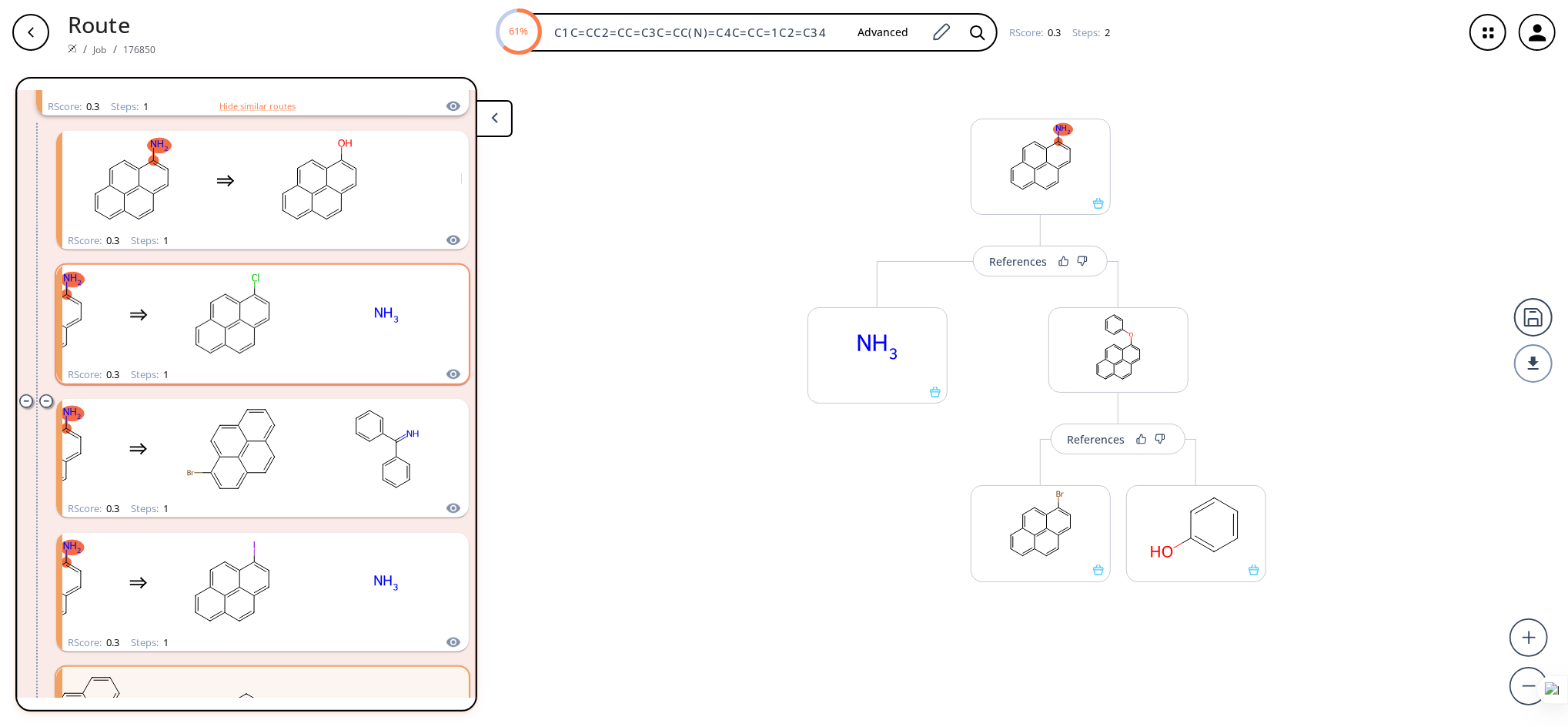
scroll to position [641, 0]
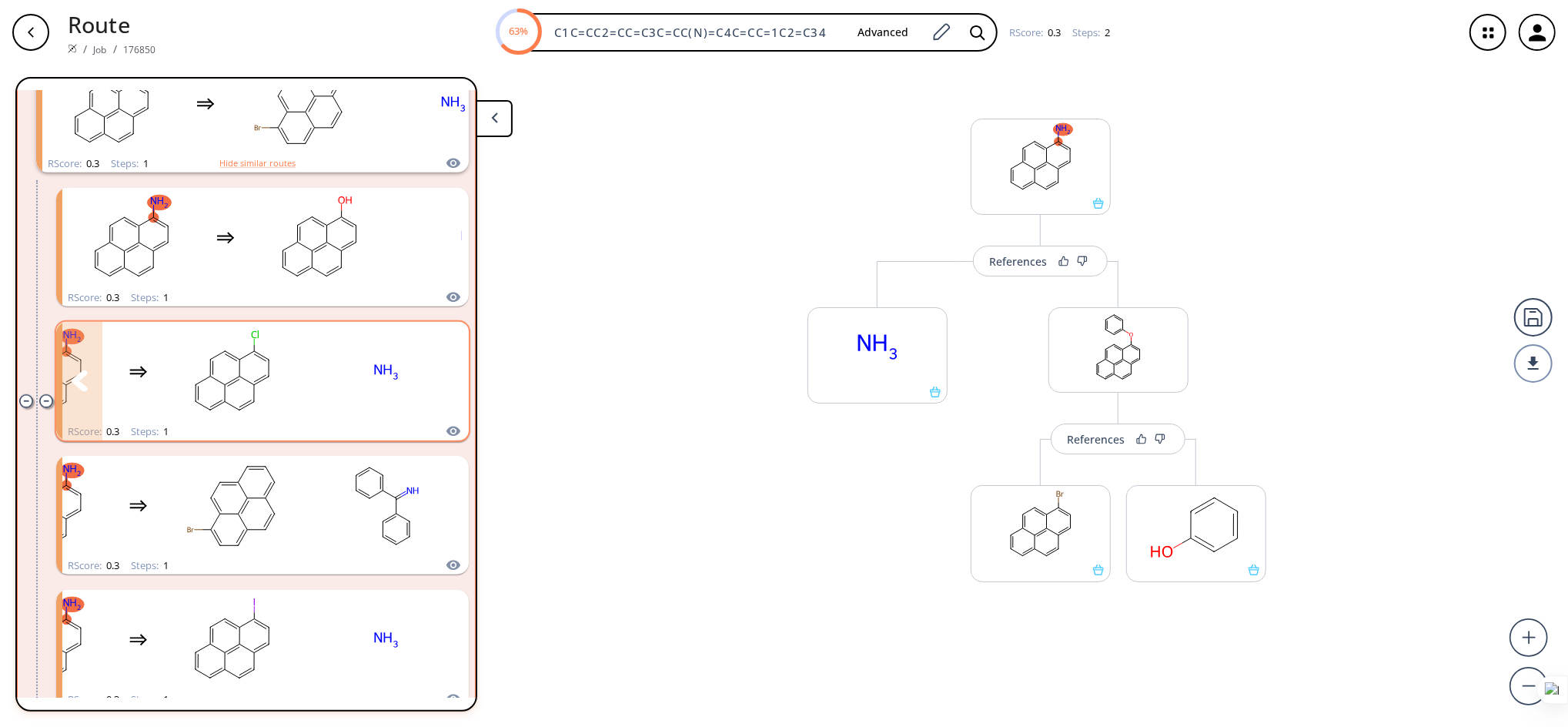
click at [224, 379] on ellipse "clusters" at bounding box center [225, 384] width 10 height 10
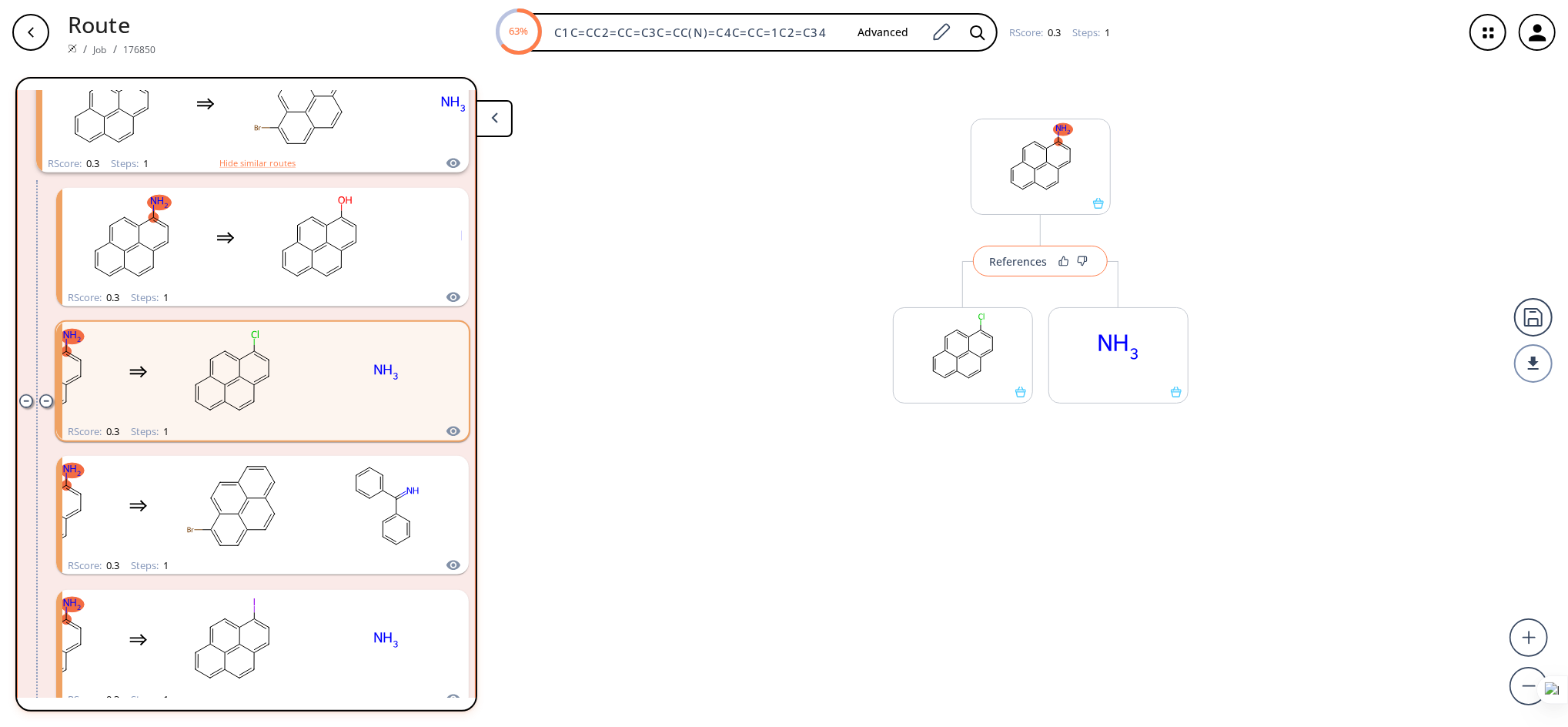
click at [1006, 260] on div "References" at bounding box center [1017, 261] width 58 height 10
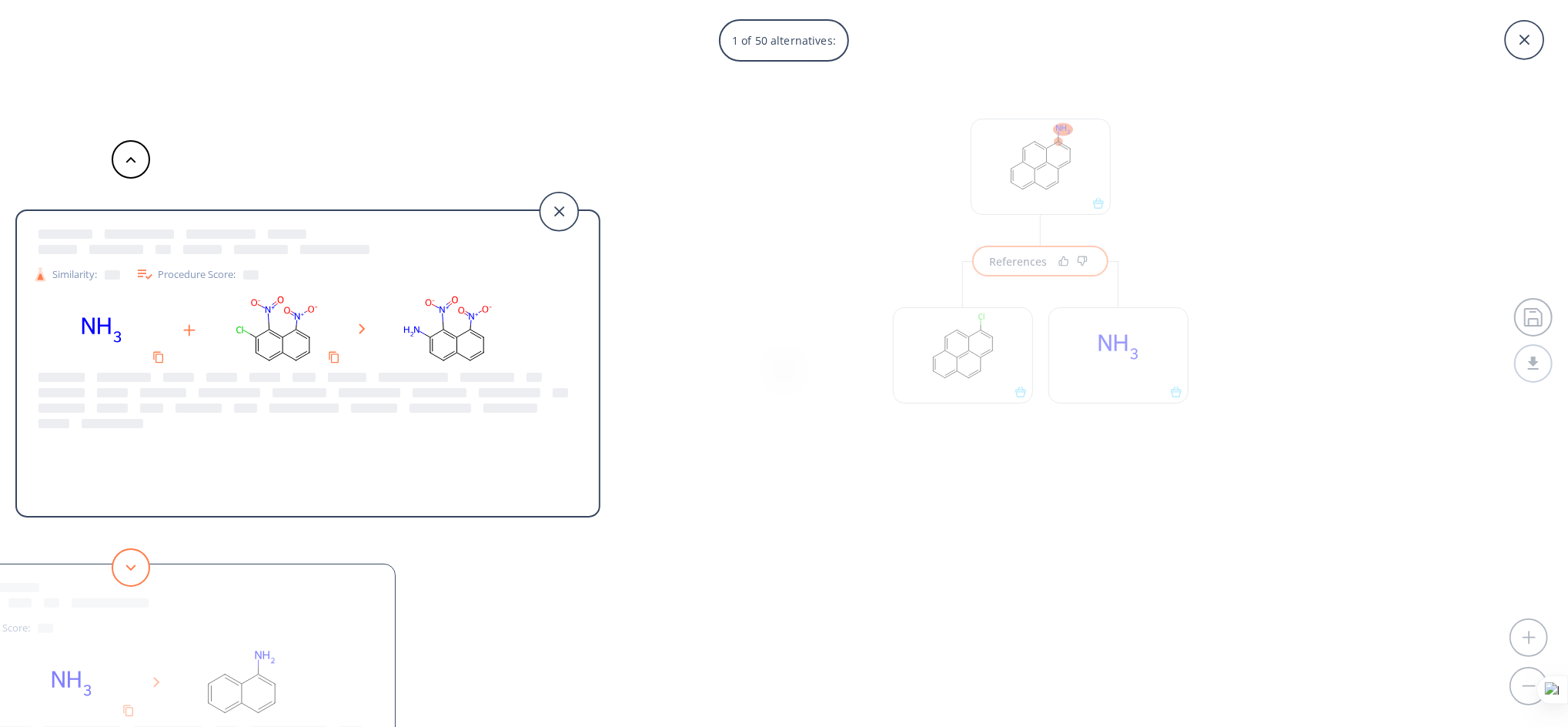
click at [126, 557] on button at bounding box center [131, 567] width 38 height 38
click at [125, 154] on button at bounding box center [131, 159] width 38 height 38
click at [549, 199] on icon at bounding box center [558, 212] width 38 height 38
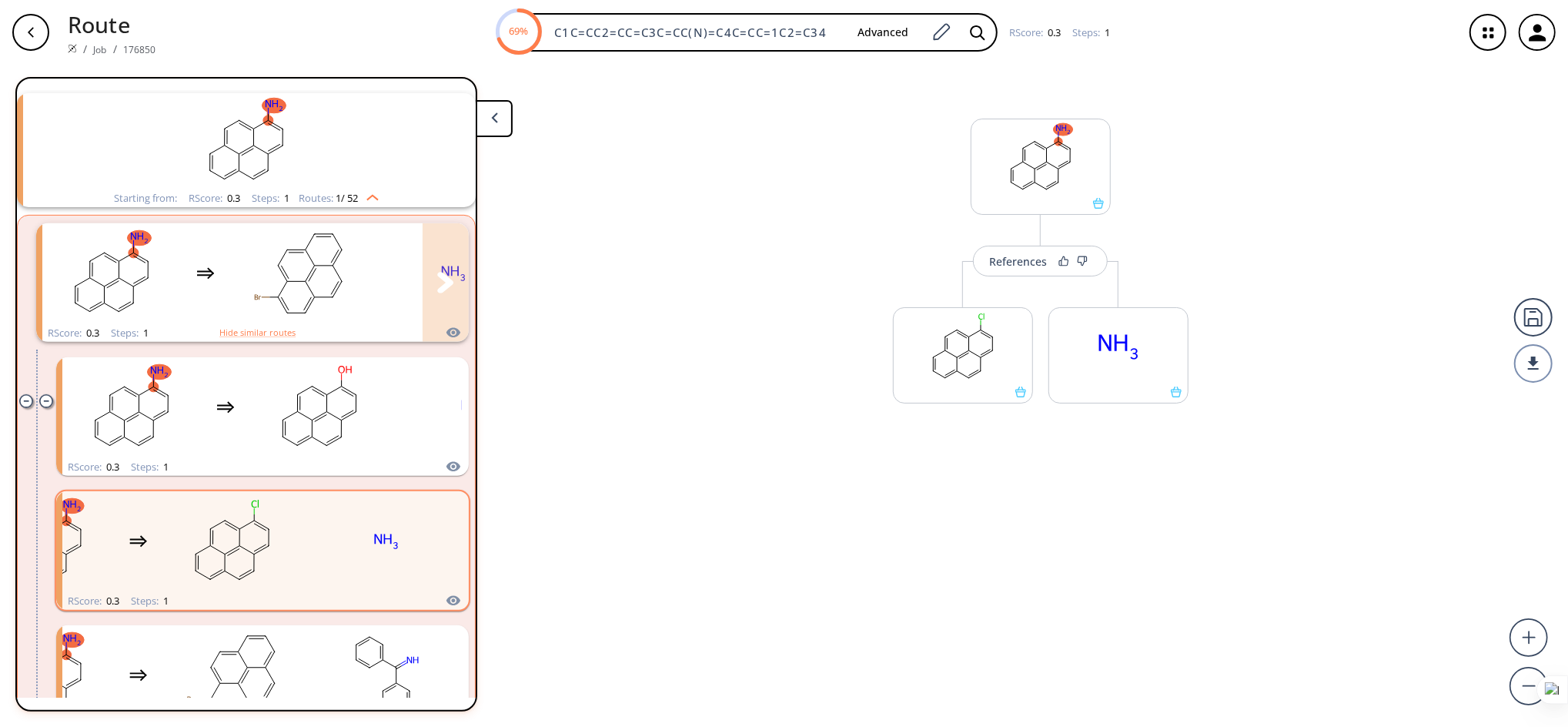
scroll to position [443, 0]
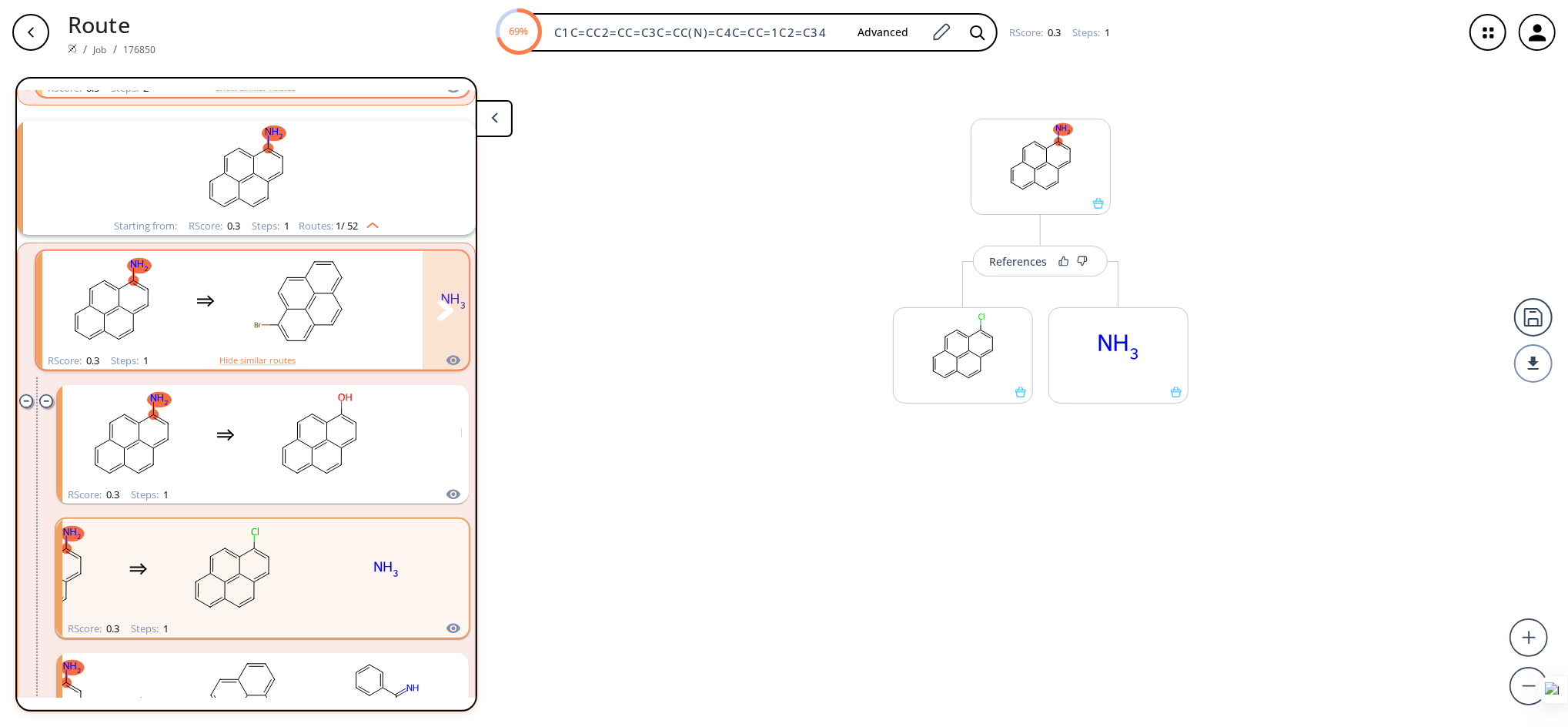
click at [288, 292] on rect "clusters" at bounding box center [299, 301] width 139 height 96
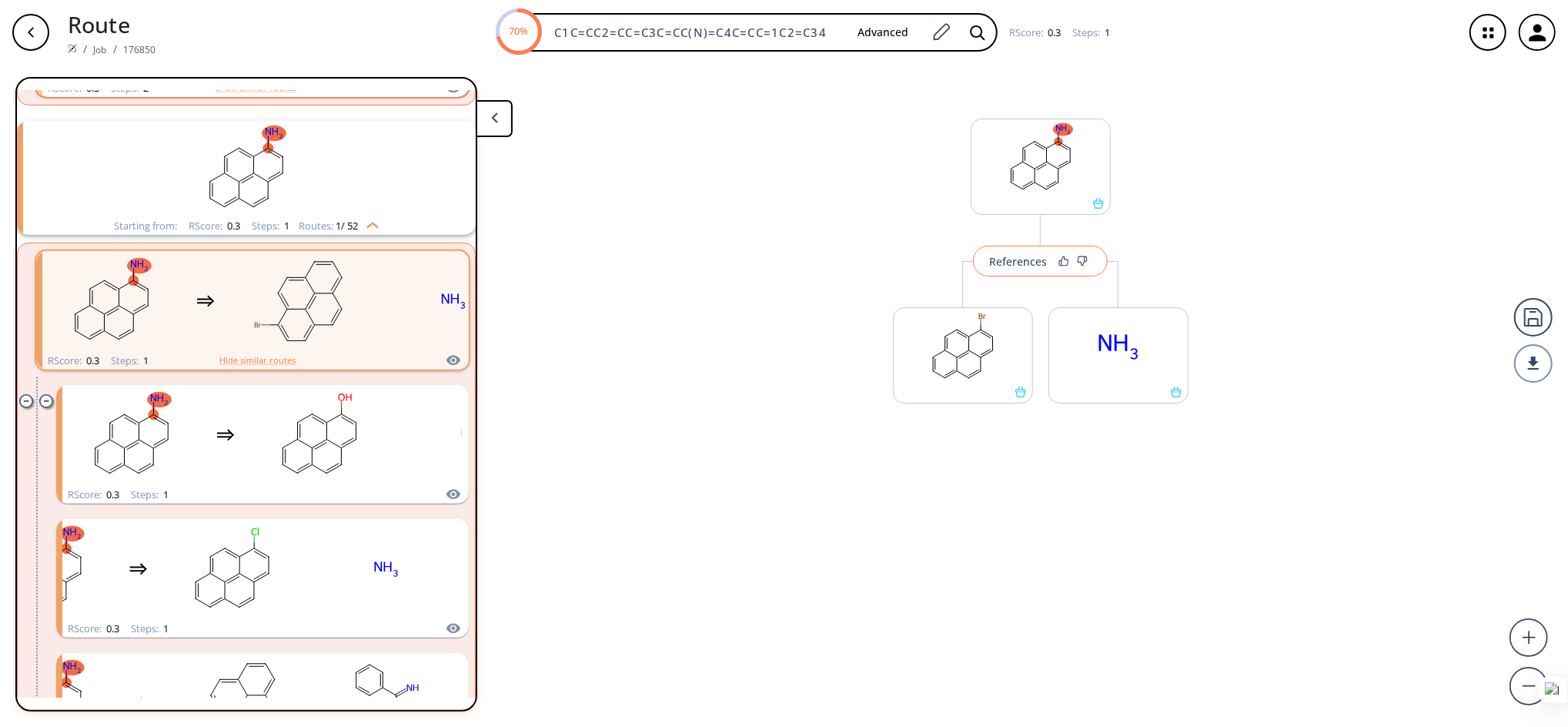
click at [1010, 257] on div "References" at bounding box center [1017, 261] width 58 height 10
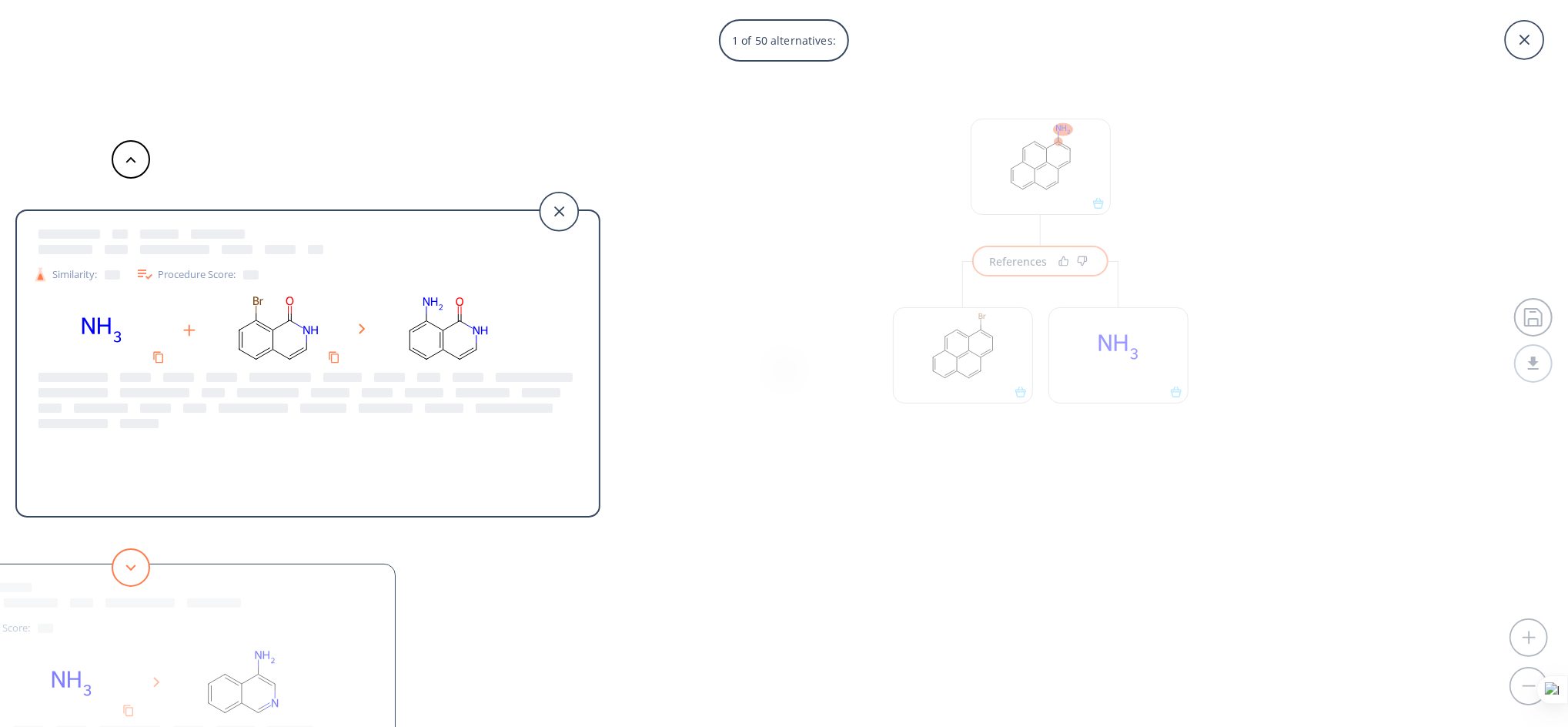
click at [127, 572] on button at bounding box center [131, 567] width 38 height 38
click at [129, 156] on icon at bounding box center [131, 160] width 11 height 7
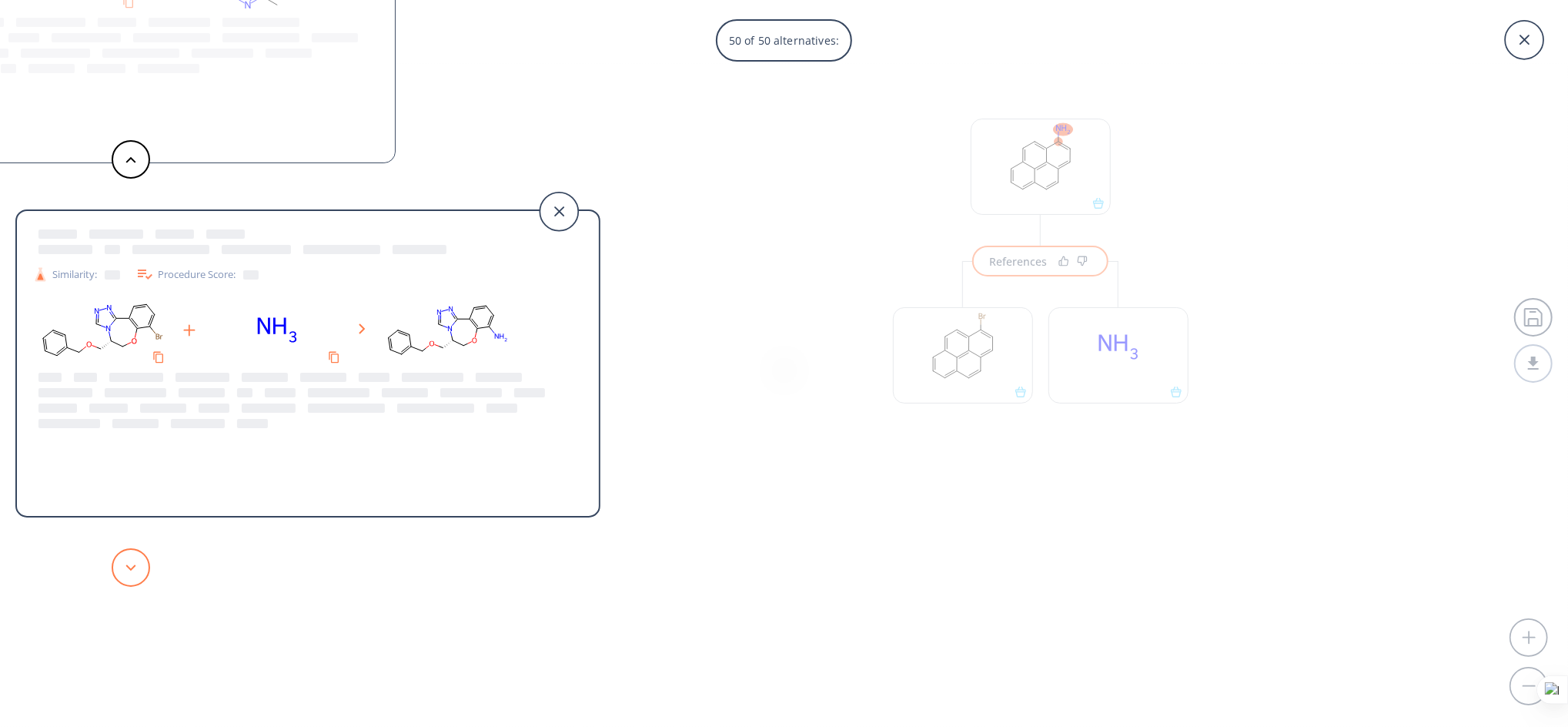
click at [145, 565] on button at bounding box center [131, 567] width 38 height 38
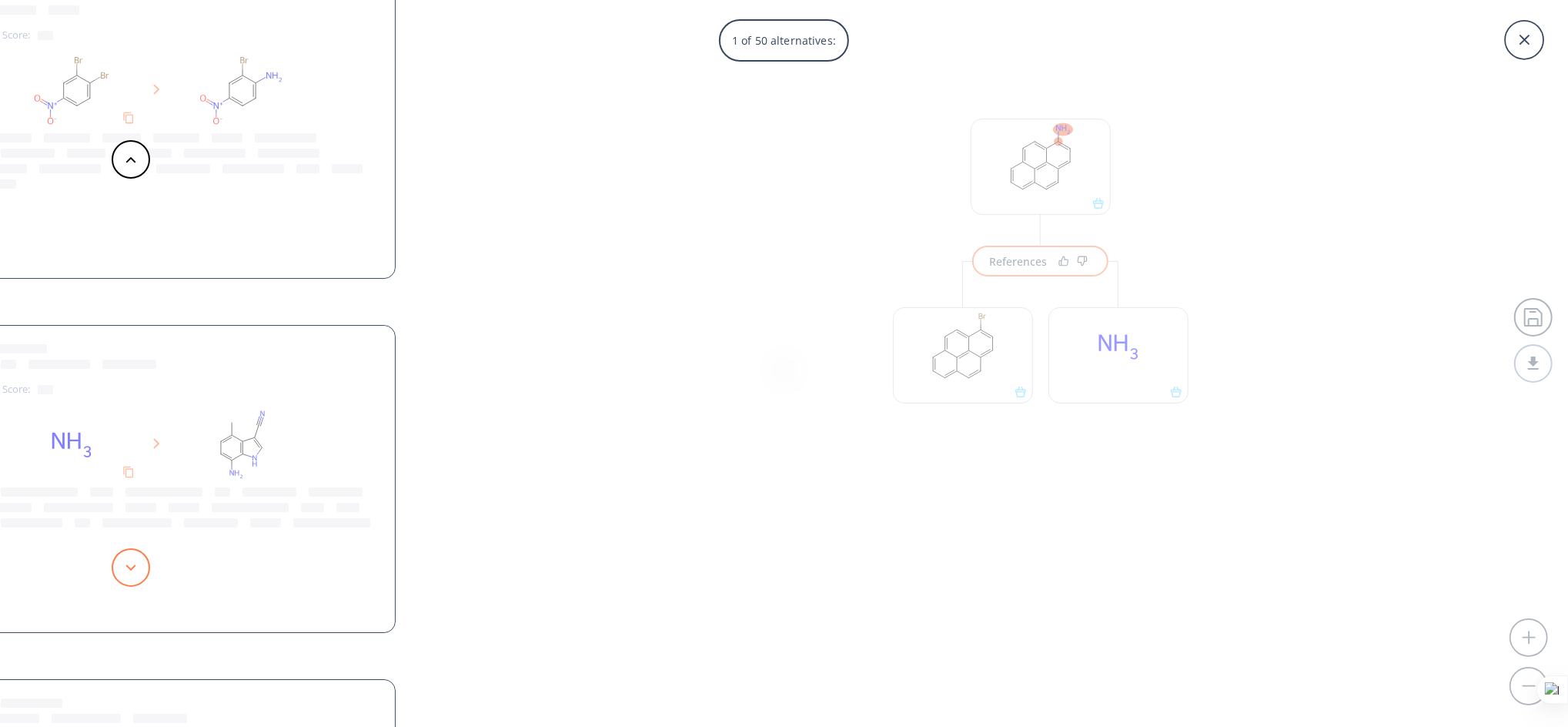
click at [145, 565] on button at bounding box center [131, 567] width 38 height 38
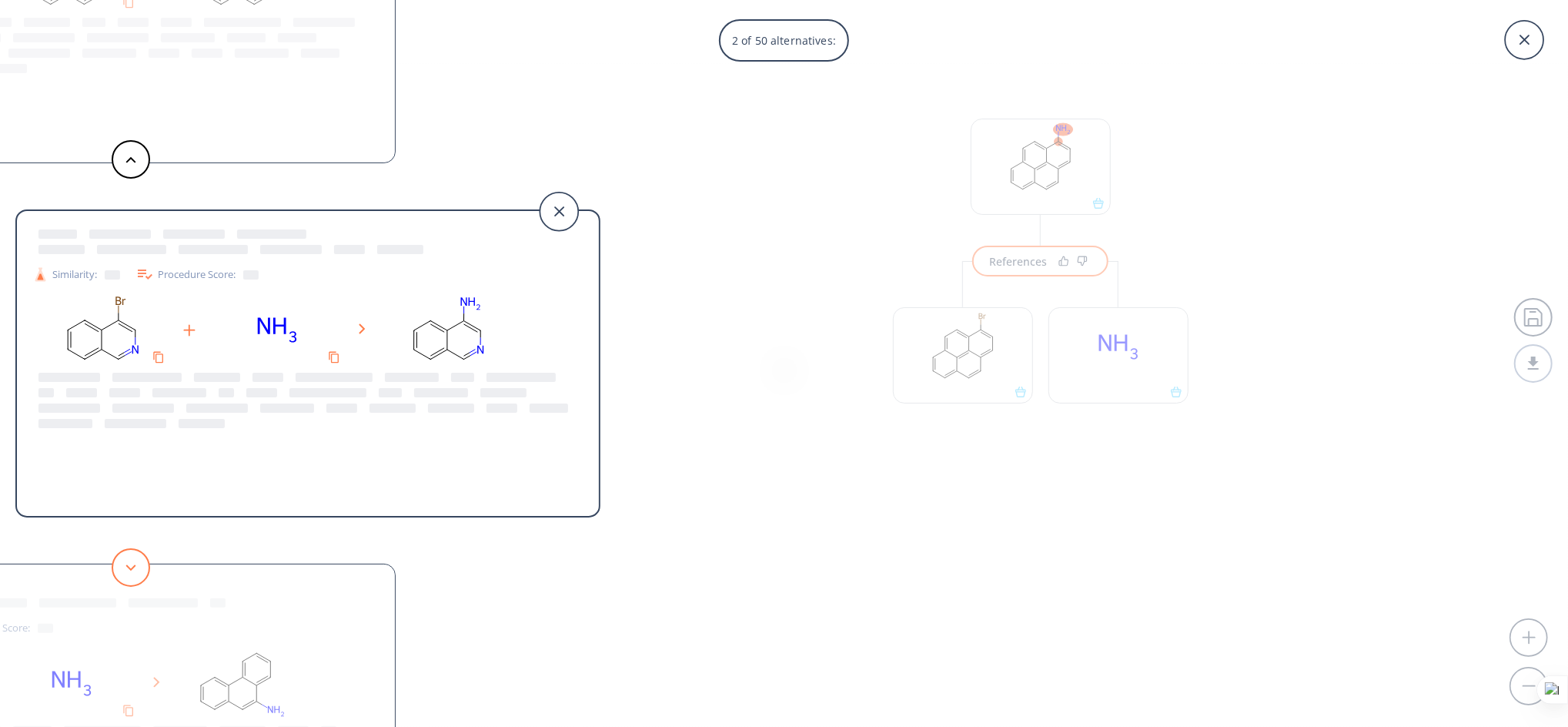
click at [145, 565] on button at bounding box center [131, 567] width 38 height 38
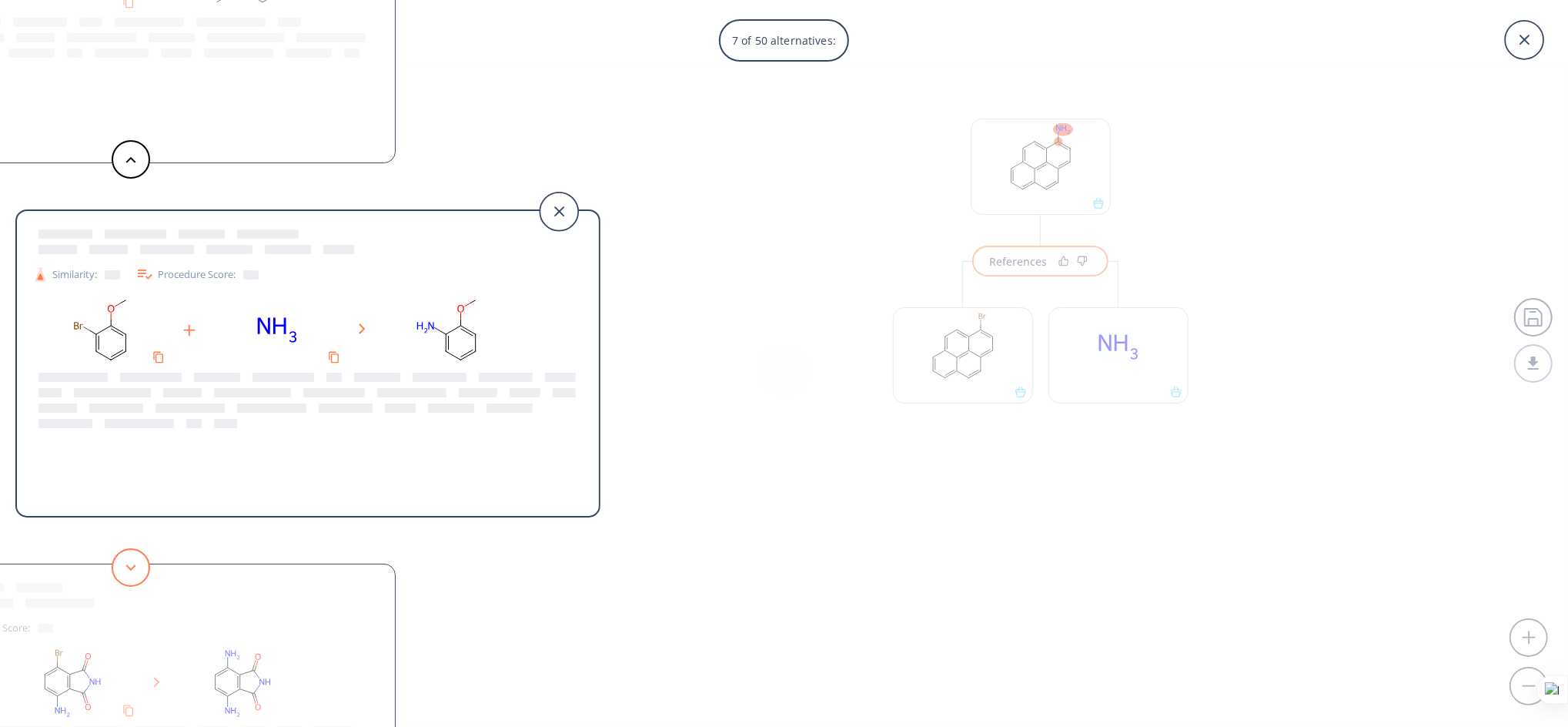
click at [136, 560] on button at bounding box center [131, 567] width 38 height 38
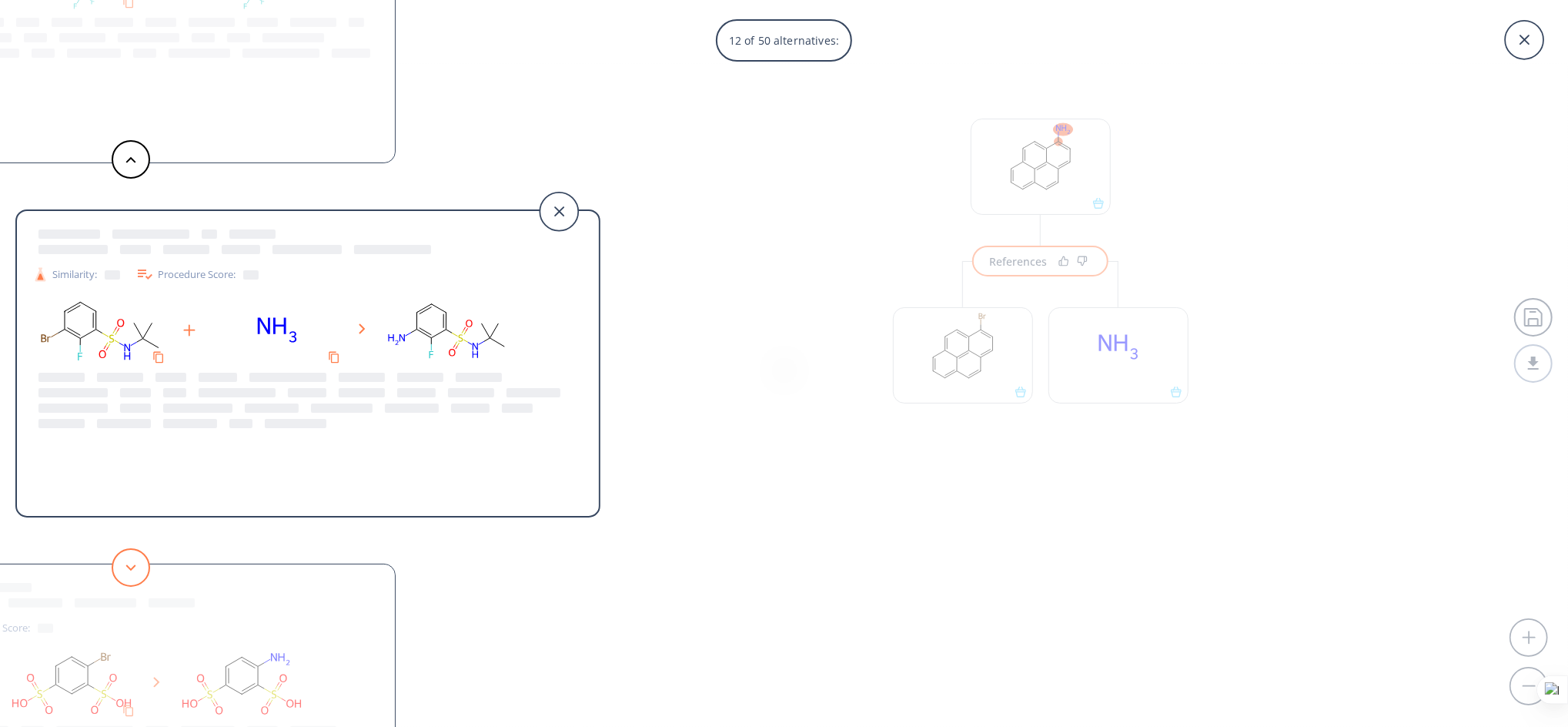
click at [136, 560] on button at bounding box center [131, 567] width 38 height 38
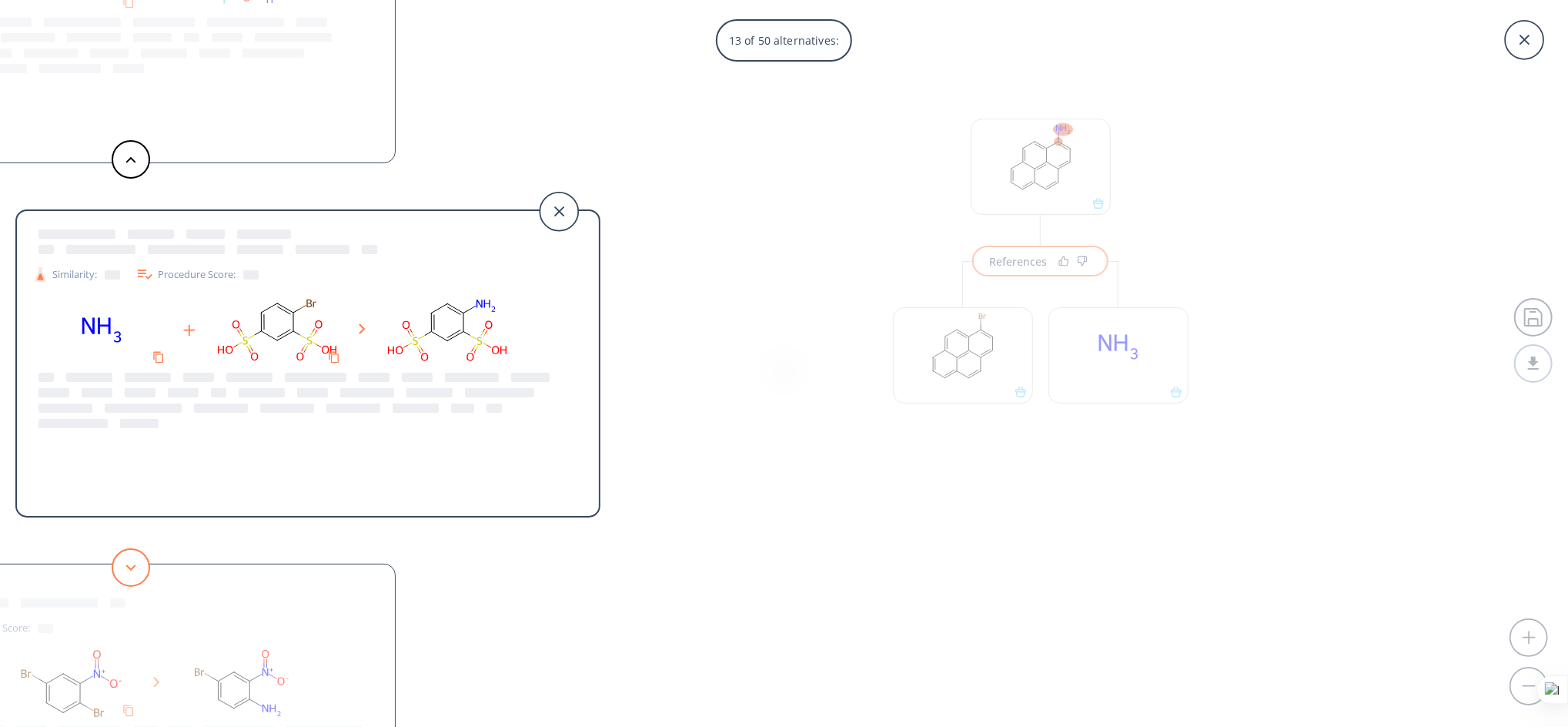
click at [136, 560] on button at bounding box center [131, 567] width 38 height 38
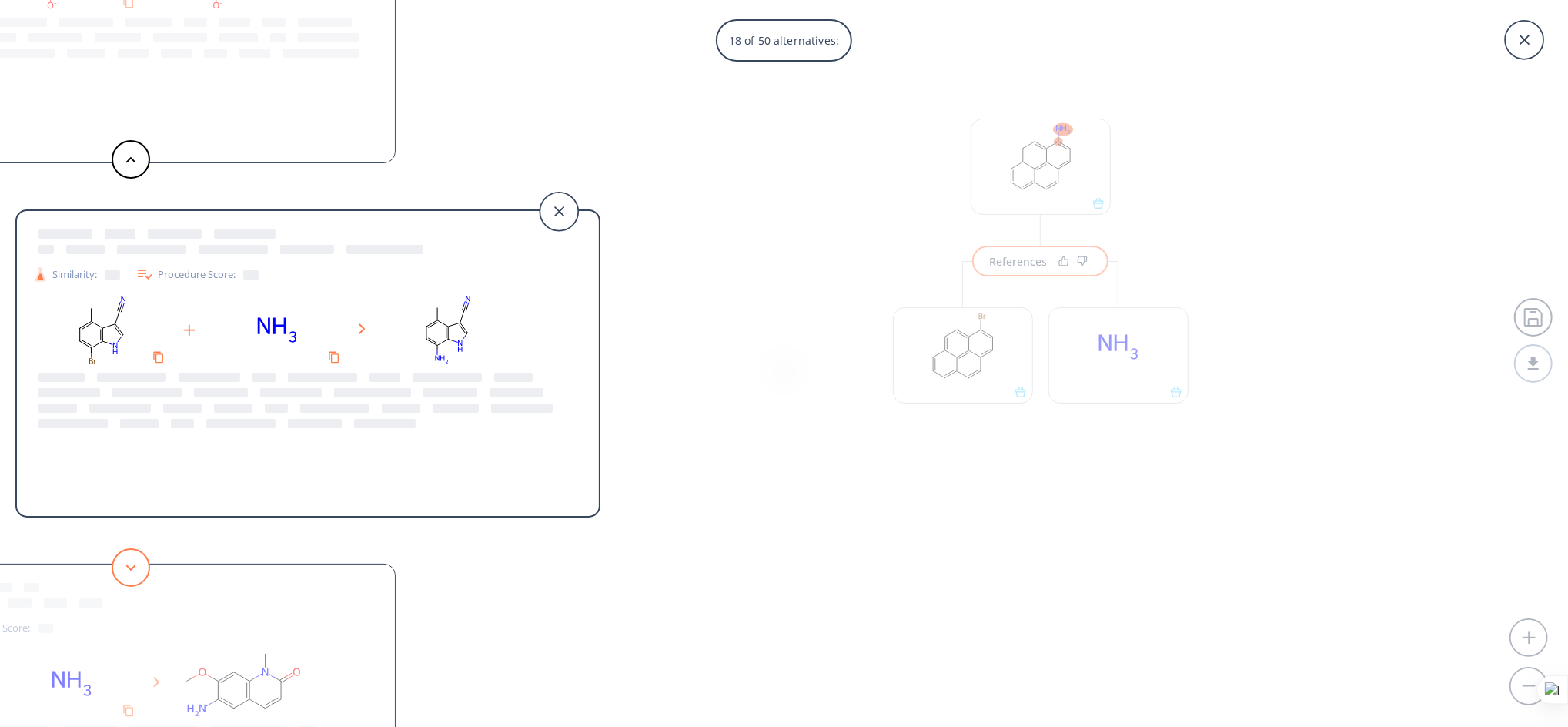
click at [136, 560] on button at bounding box center [131, 567] width 38 height 38
click at [115, 164] on button at bounding box center [131, 159] width 38 height 38
click at [250, 271] on div at bounding box center [251, 275] width 15 height 9
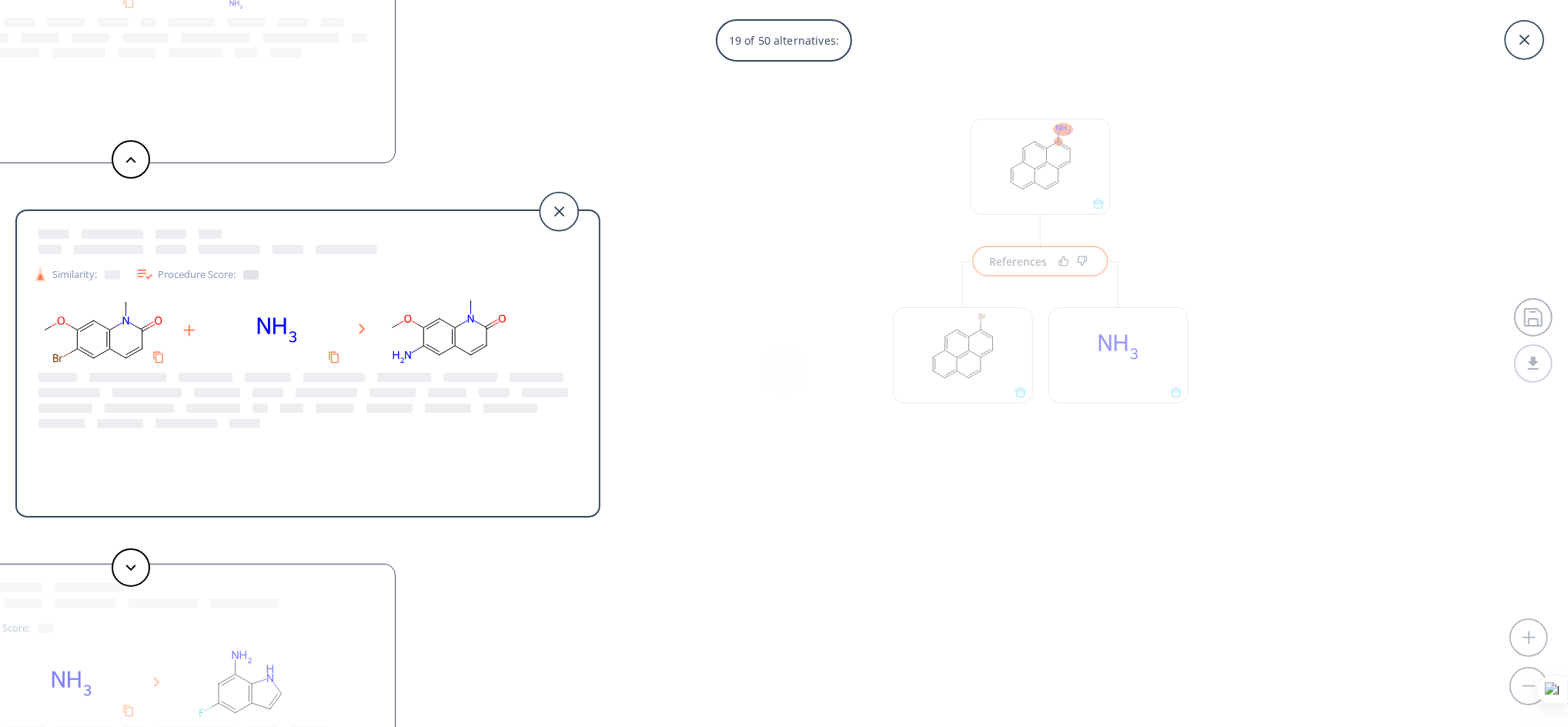
click at [250, 271] on div at bounding box center [251, 275] width 15 height 9
click at [83, 272] on div "Similarity:" at bounding box center [76, 275] width 88 height 16
click at [144, 576] on button at bounding box center [131, 567] width 38 height 38
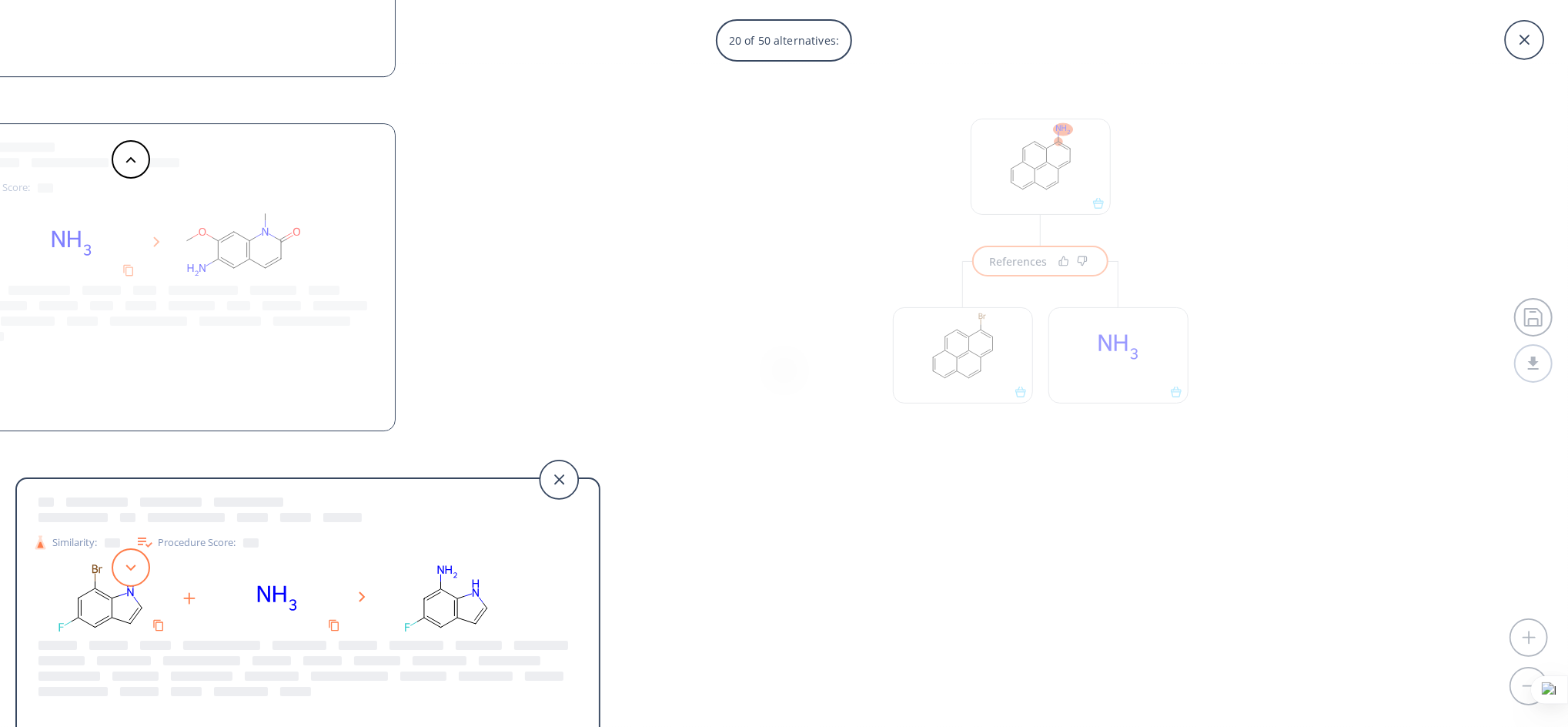
click at [144, 576] on button at bounding box center [131, 567] width 38 height 38
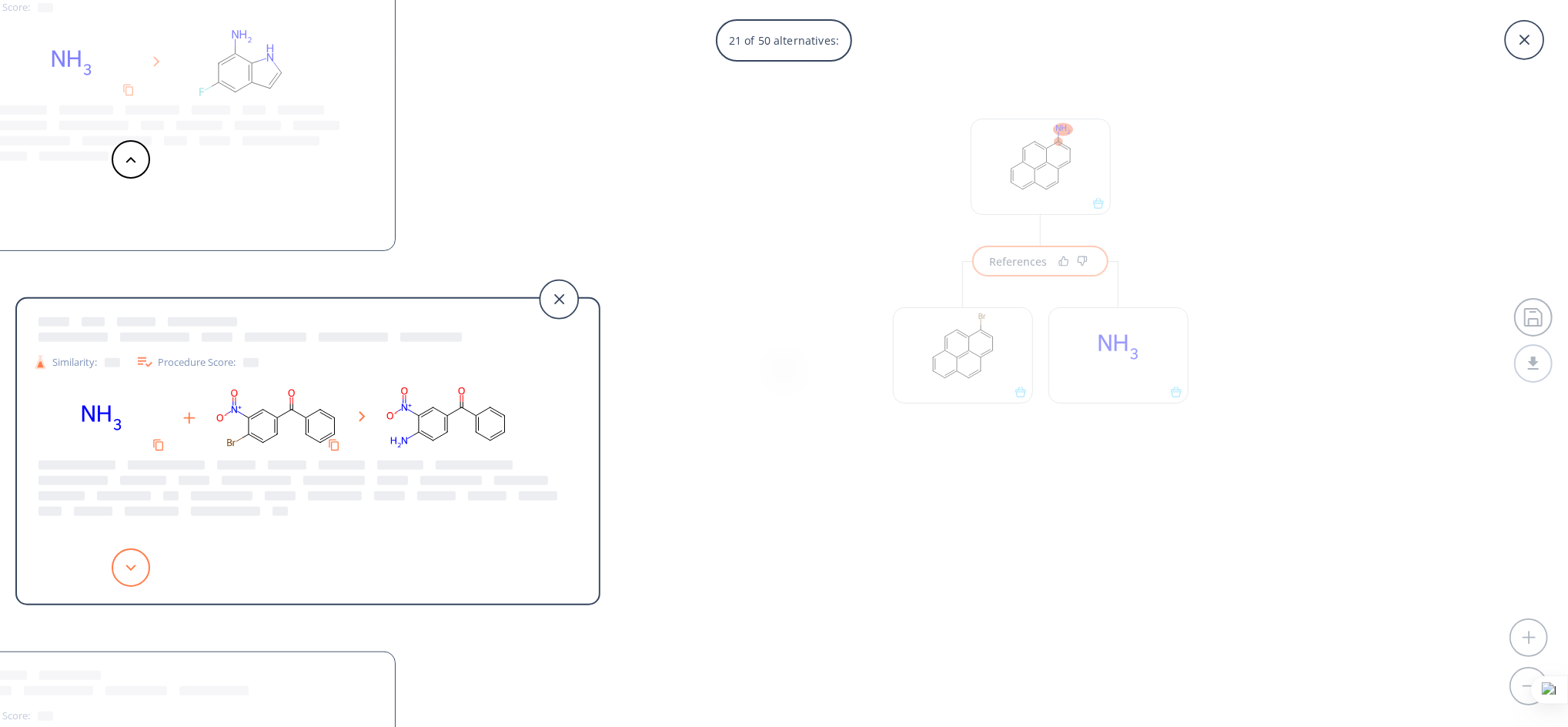
click at [144, 576] on button at bounding box center [131, 567] width 38 height 38
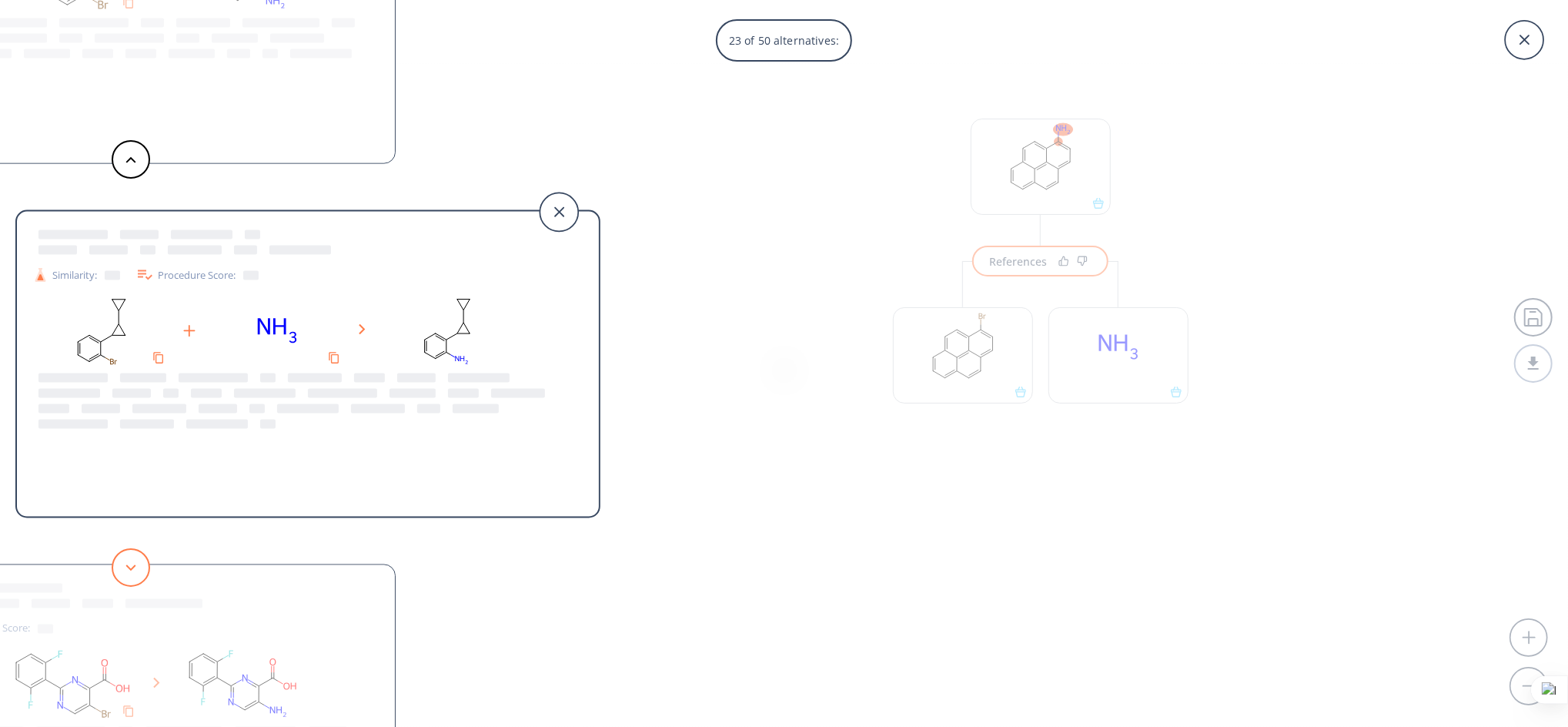
click at [144, 576] on button at bounding box center [131, 567] width 38 height 38
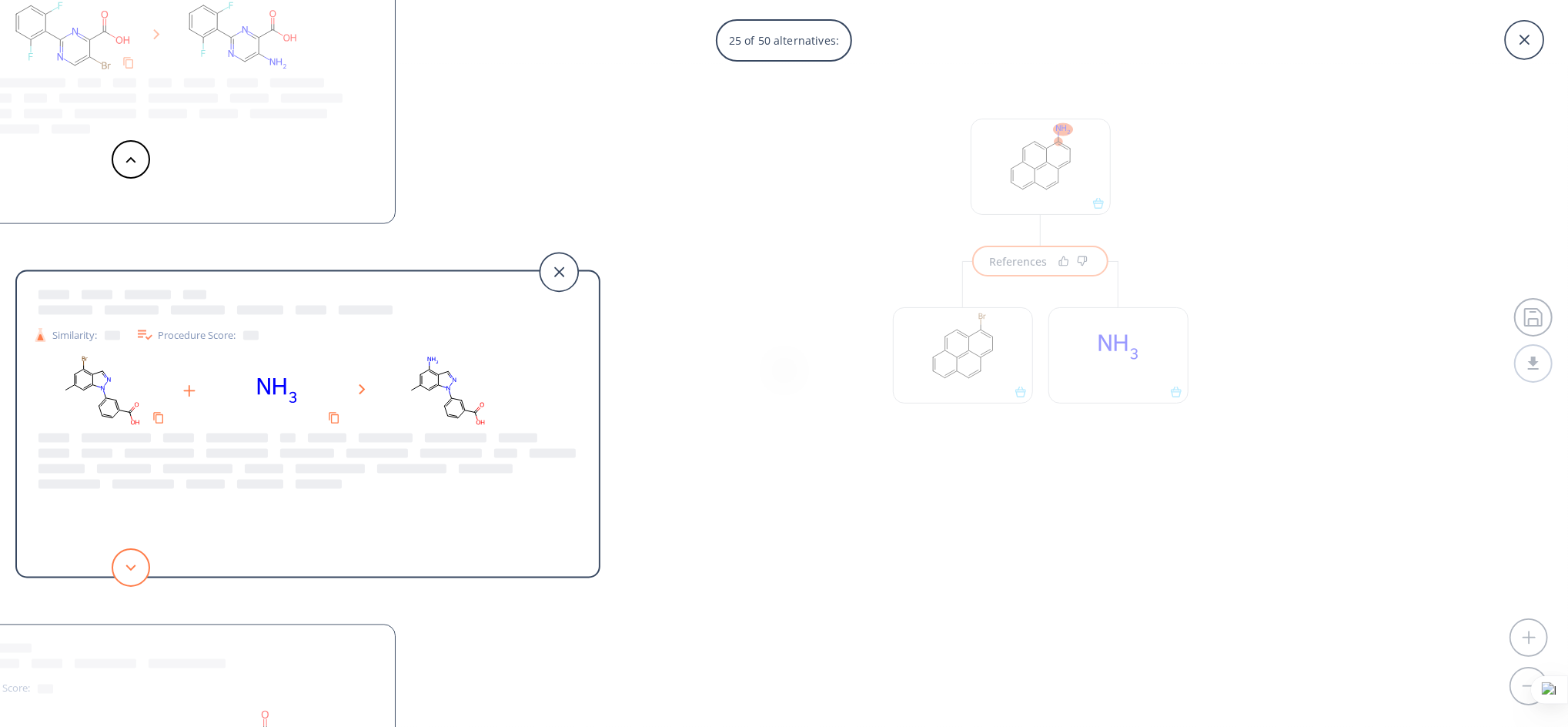
click at [144, 576] on button at bounding box center [131, 567] width 38 height 38
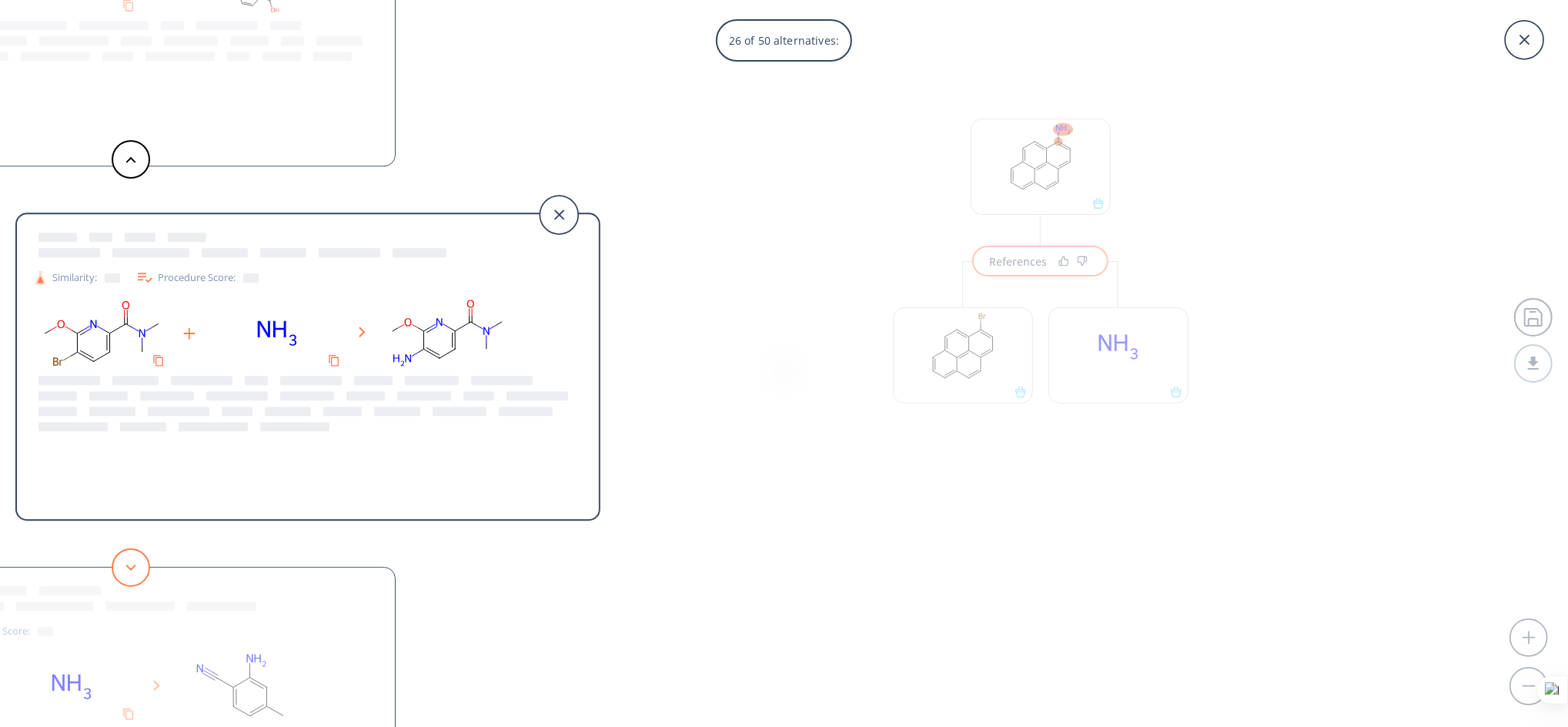
click at [144, 576] on button at bounding box center [131, 567] width 38 height 38
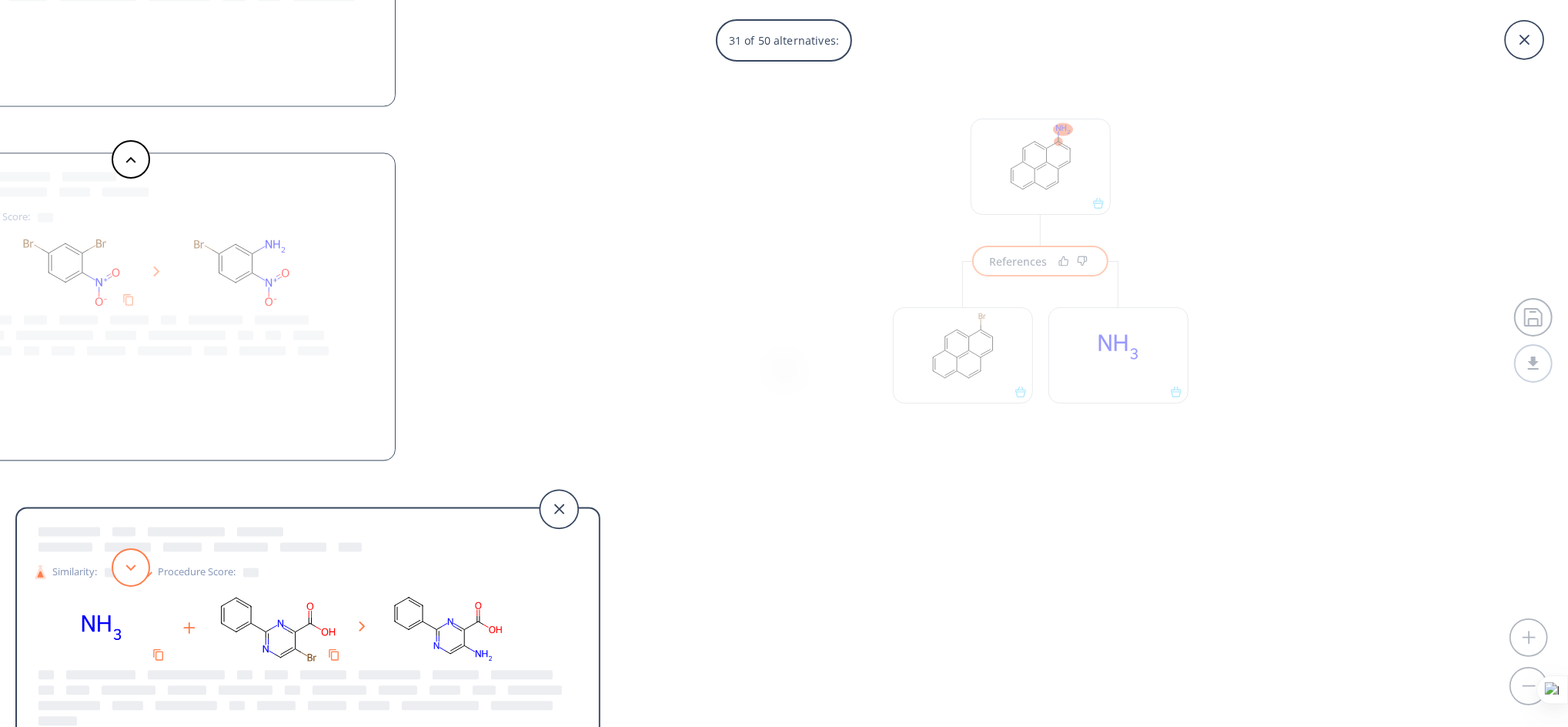
click at [144, 576] on button at bounding box center [131, 567] width 38 height 38
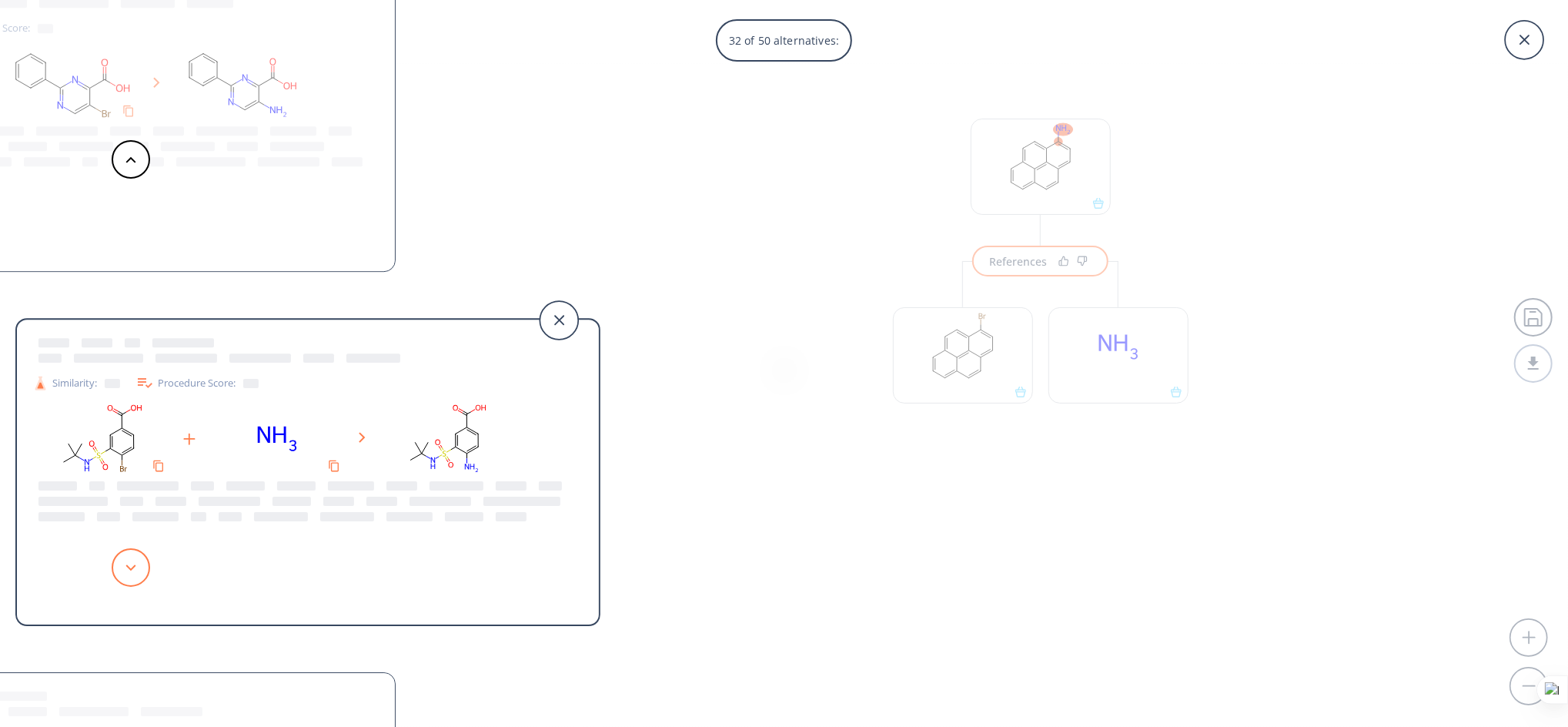
click at [144, 576] on button at bounding box center [131, 567] width 38 height 38
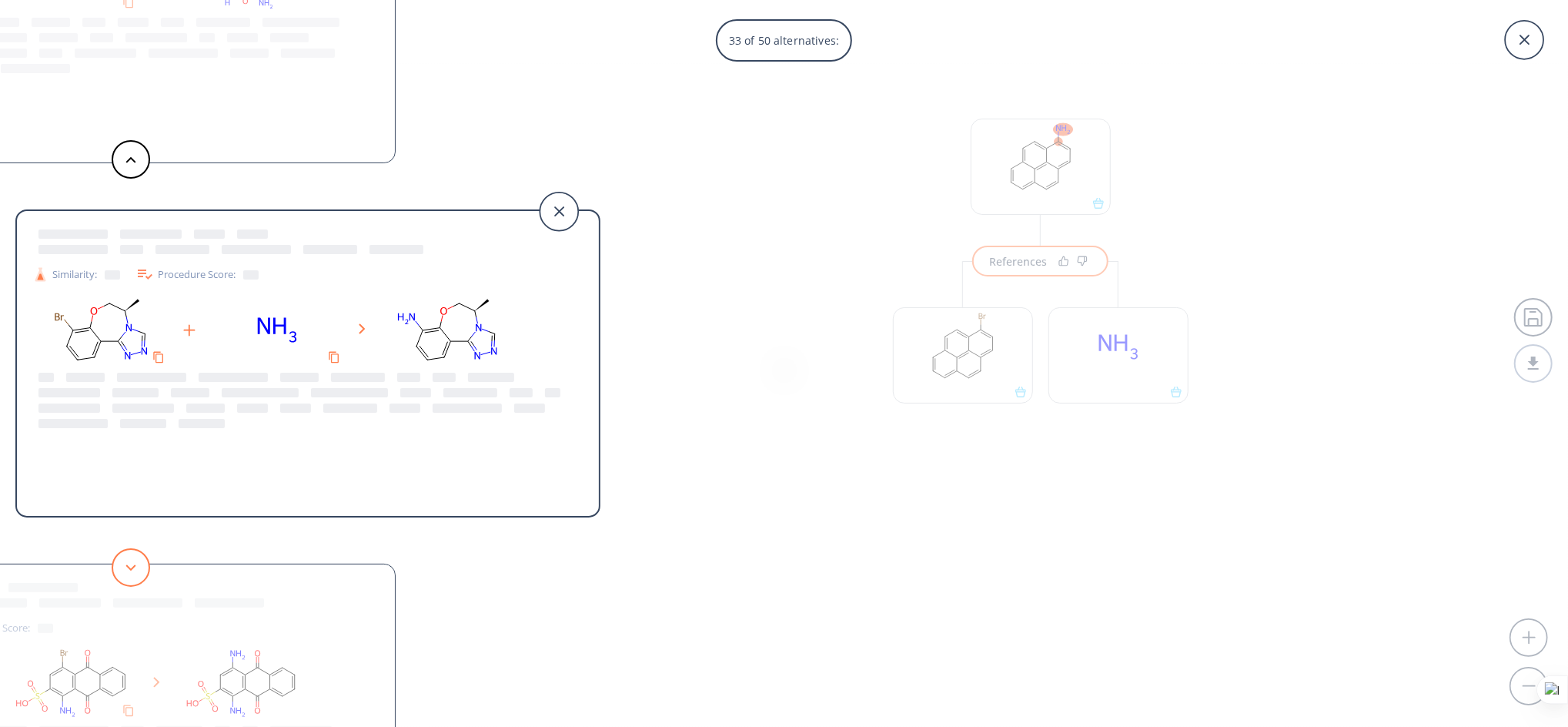
click at [144, 576] on button at bounding box center [131, 567] width 38 height 38
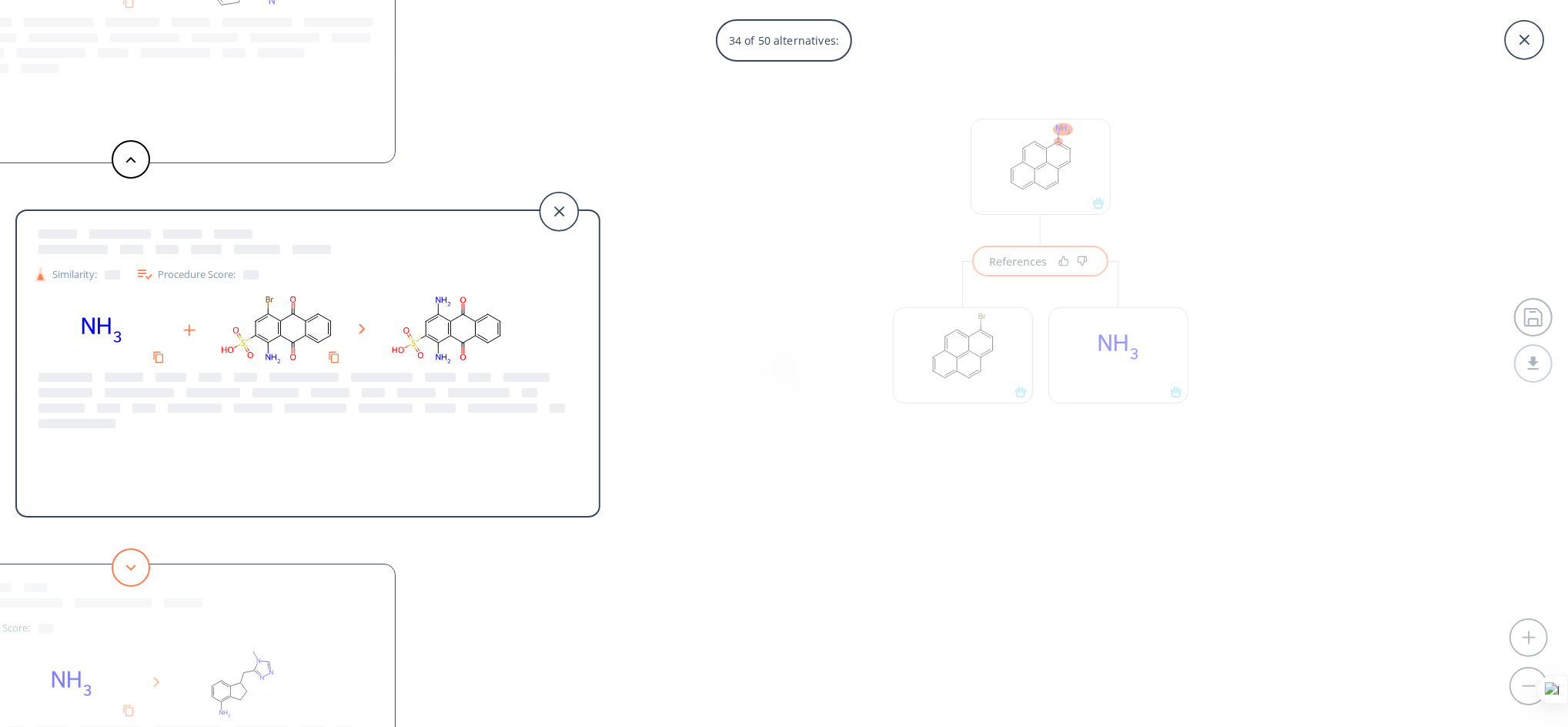
click at [144, 576] on button at bounding box center [131, 567] width 38 height 38
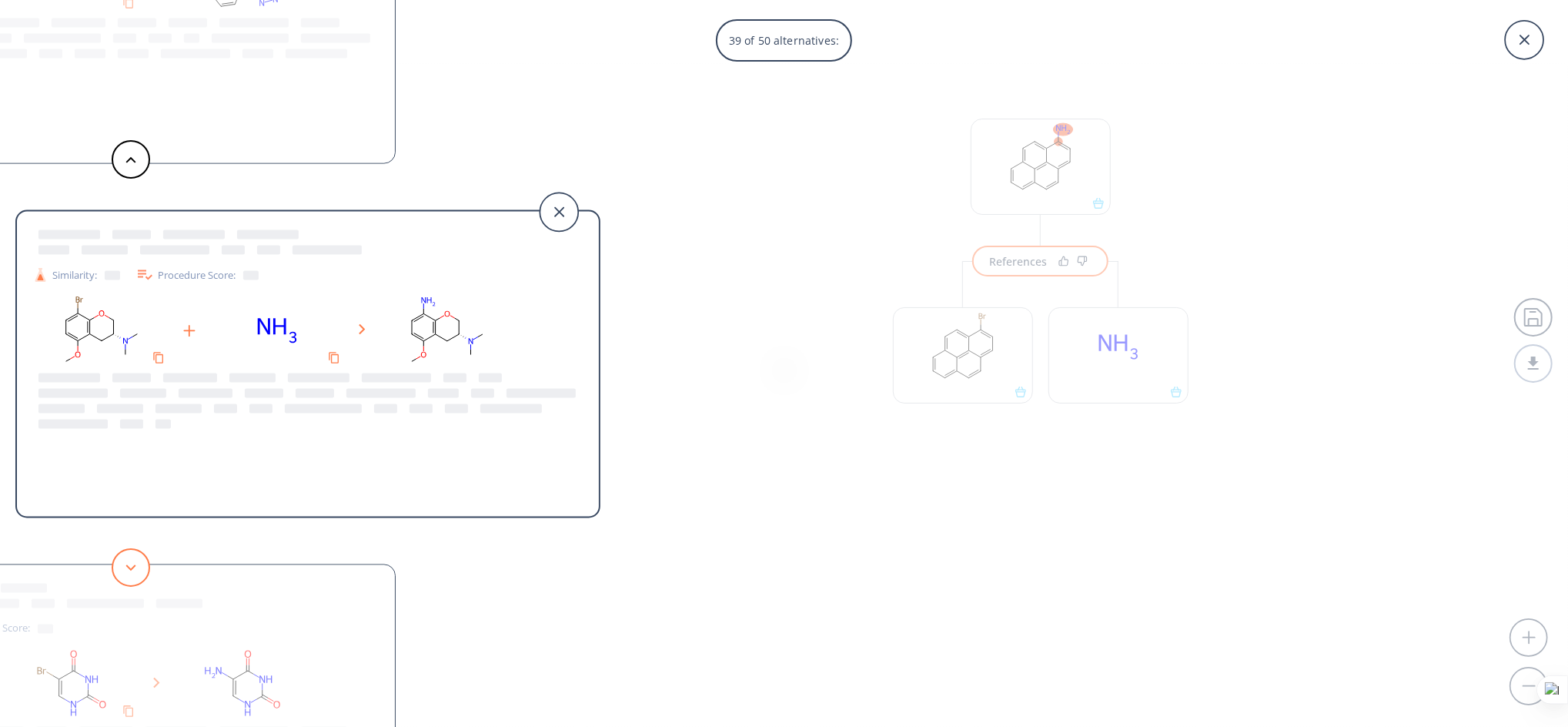
click at [144, 576] on button at bounding box center [131, 567] width 38 height 38
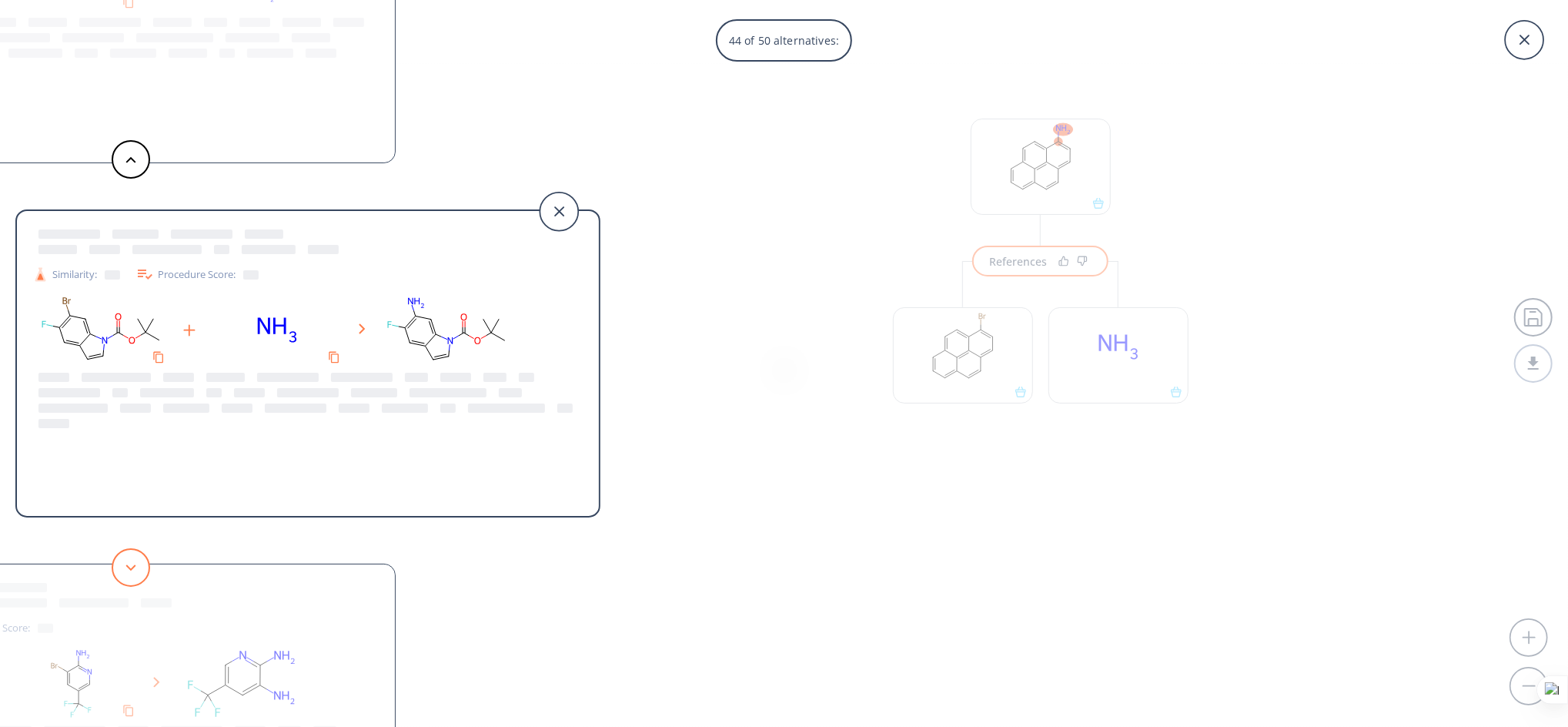
click at [144, 576] on button at bounding box center [131, 567] width 38 height 38
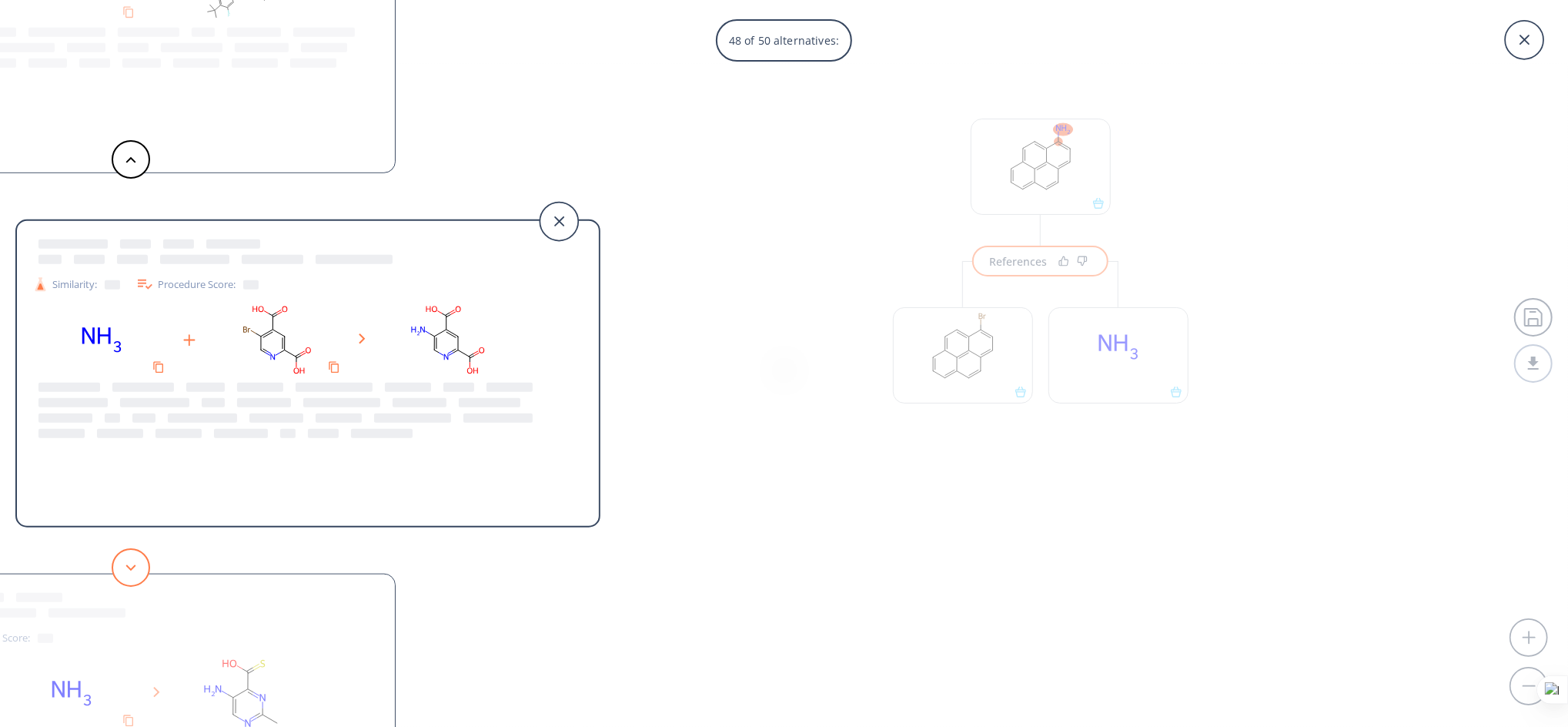
click at [144, 576] on button at bounding box center [131, 567] width 38 height 38
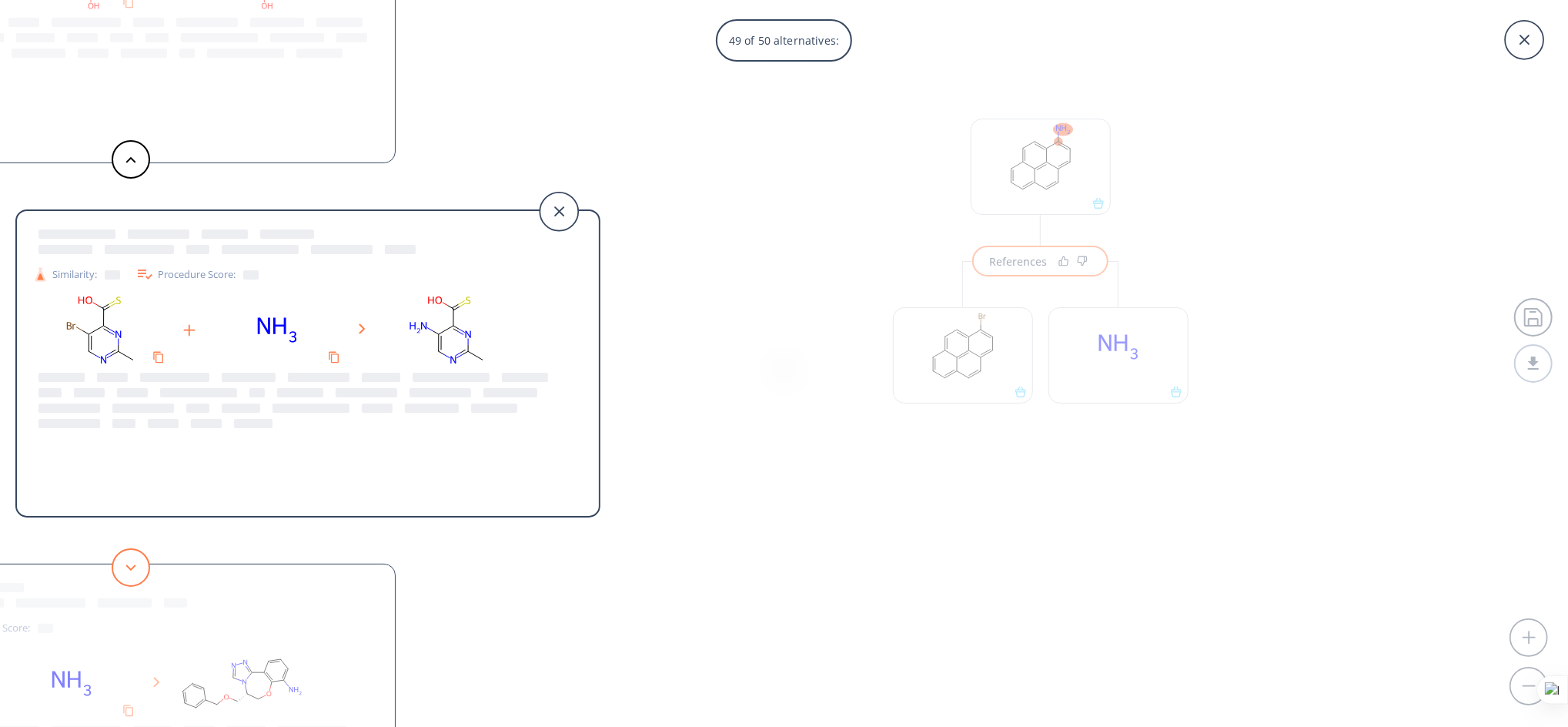
click at [144, 576] on button at bounding box center [131, 567] width 38 height 38
